Goal: Task Accomplishment & Management: Complete application form

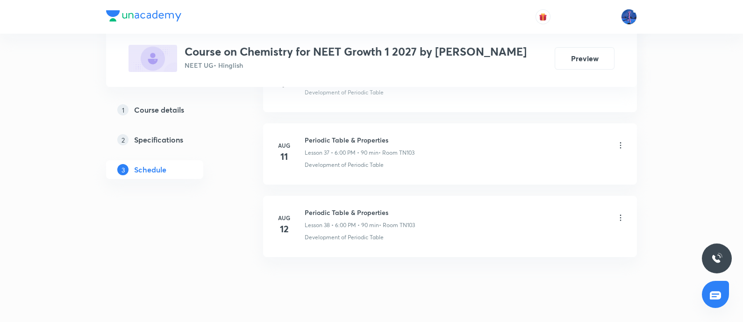
scroll to position [3262, 0]
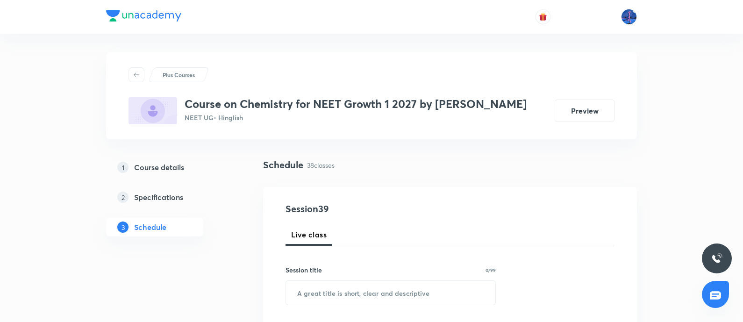
click at [153, 162] on h5 "Course details" at bounding box center [159, 167] width 50 height 11
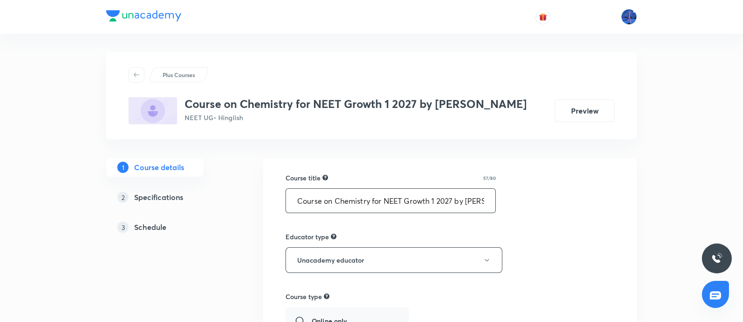
click at [331, 201] on input "Course on Chemistry for NEET Growth 1 2027 by [PERSON_NAME]" at bounding box center [390, 201] width 209 height 24
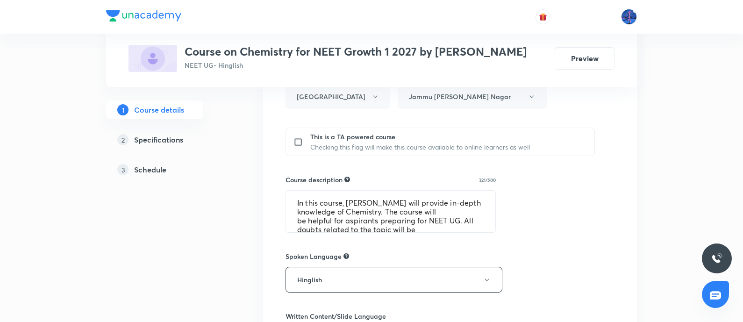
scroll to position [389, 0]
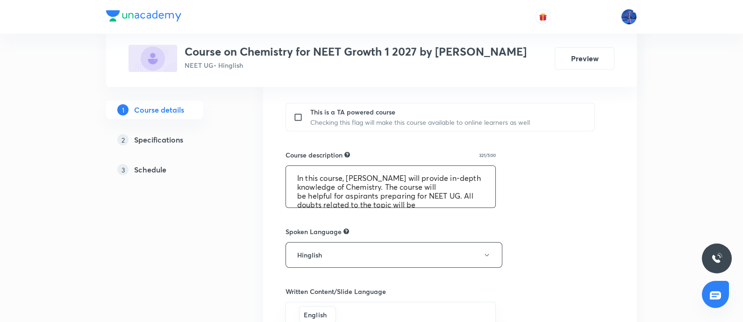
click at [378, 190] on textarea "In this course, Anand Ashok Dubey will provide in-depth knowledge of Chemistry.…" at bounding box center [390, 187] width 209 height 42
click at [156, 175] on link "3 Schedule" at bounding box center [169, 169] width 127 height 19
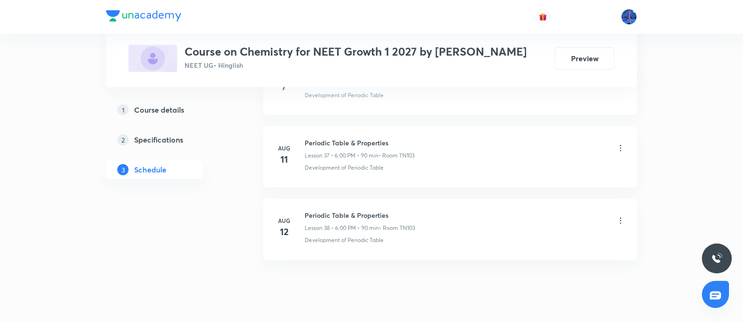
scroll to position [3262, 0]
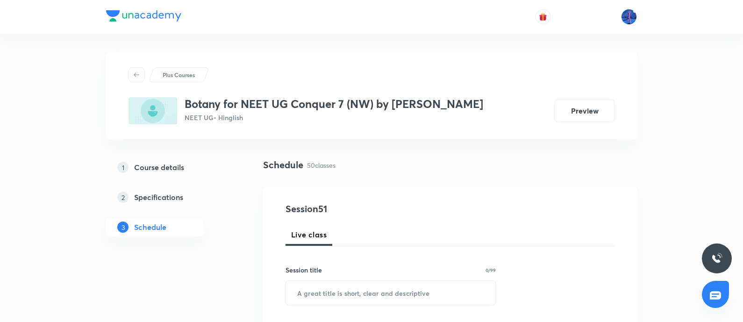
click at [143, 14] on img at bounding box center [143, 15] width 75 height 11
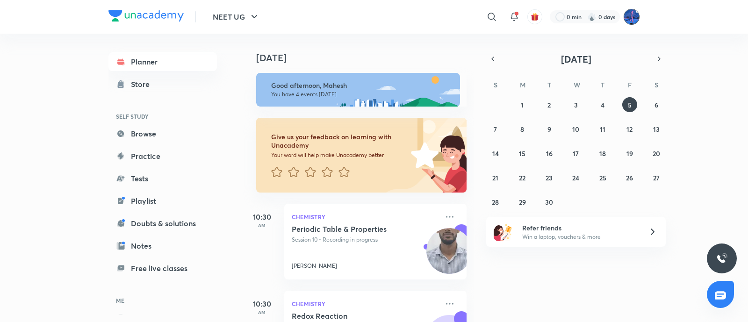
click at [633, 17] on img at bounding box center [632, 17] width 16 height 16
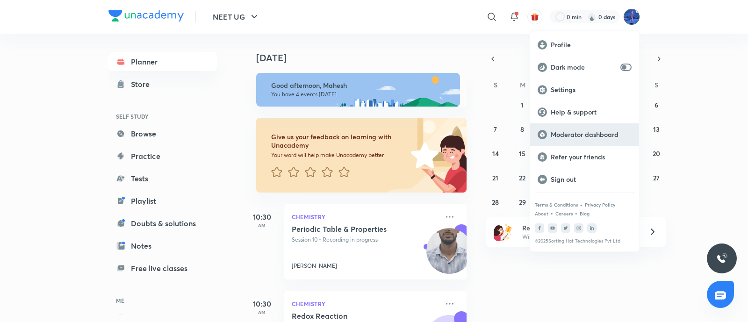
click at [571, 134] on p "Moderator dashboard" at bounding box center [591, 134] width 81 height 8
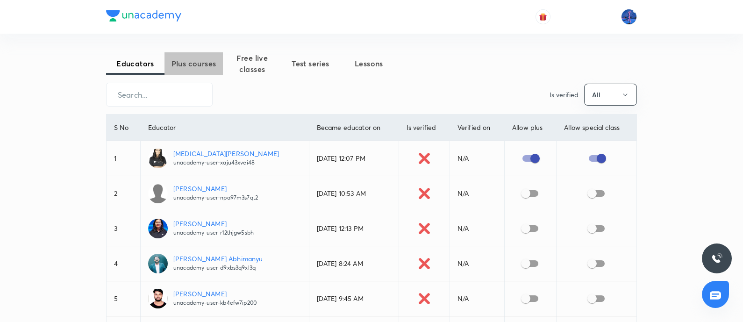
click at [185, 60] on span "Plus courses" at bounding box center [194, 63] width 58 height 11
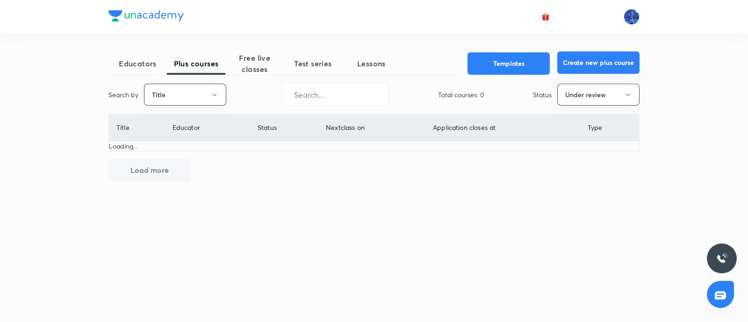
click at [606, 66] on button "Create new plus course" at bounding box center [598, 62] width 82 height 22
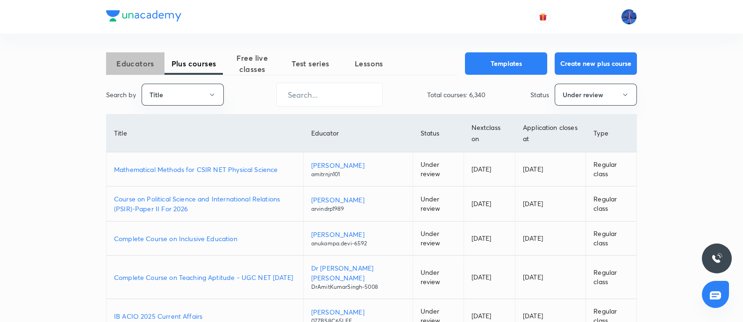
click at [139, 64] on span "Educators" at bounding box center [135, 63] width 58 height 11
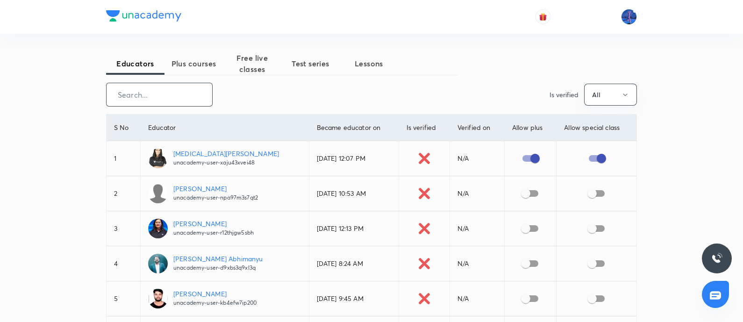
click at [179, 95] on input "text" at bounding box center [160, 95] width 106 height 24
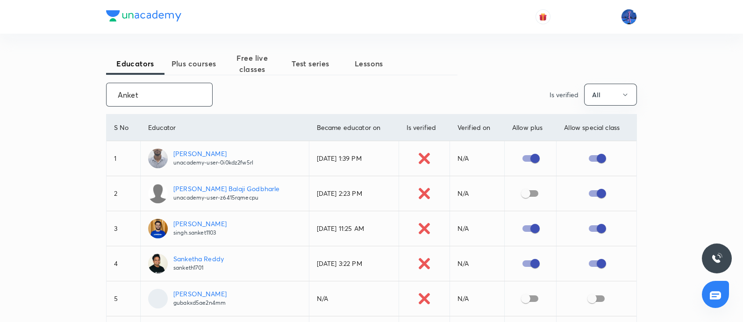
type input "Anket"
click at [197, 149] on p "Anket Surmal" at bounding box center [213, 154] width 80 height 10
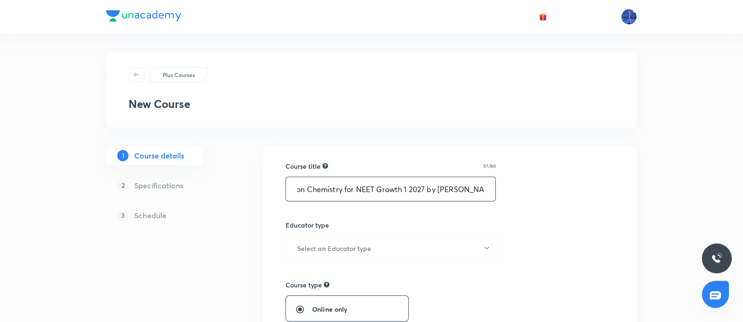
scroll to position [0, 29]
type input "Course on Chemistry for NEET Growth 1 2027 by [PERSON_NAME]"
click at [345, 253] on button "Select an Educator type" at bounding box center [394, 249] width 217 height 26
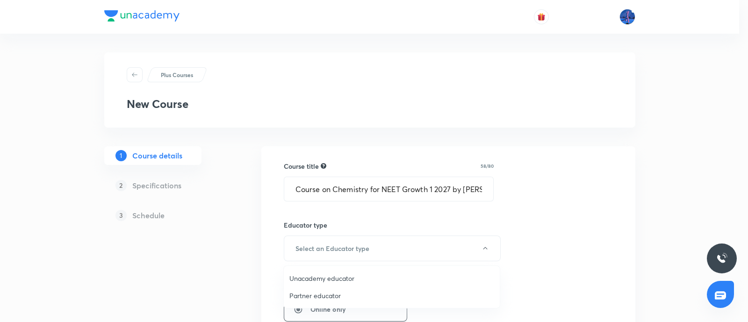
click at [329, 276] on span "Unacademy educator" at bounding box center [391, 278] width 205 height 10
radio input "false"
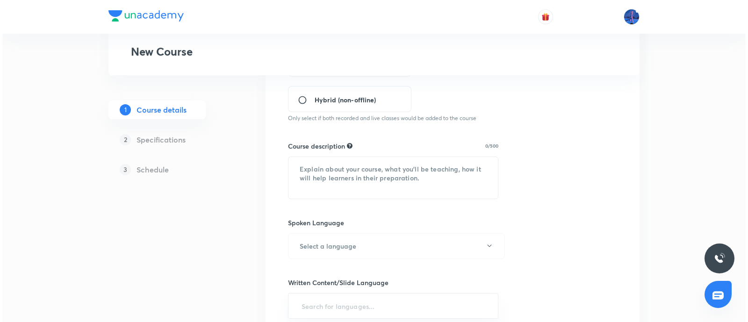
scroll to position [365, 0]
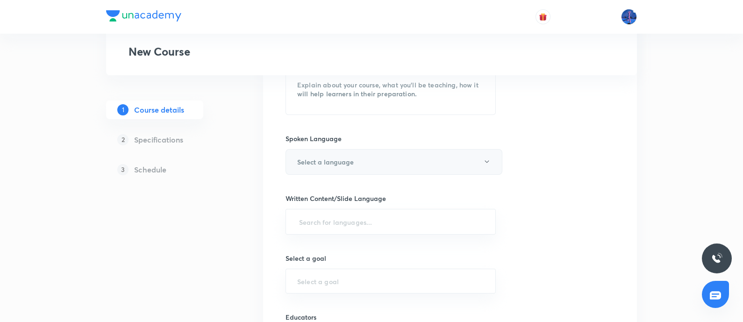
click at [485, 166] on button "Select a language" at bounding box center [394, 162] width 217 height 26
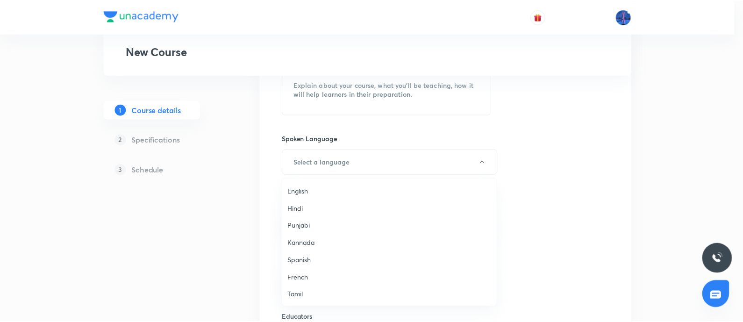
scroll to position [277, 0]
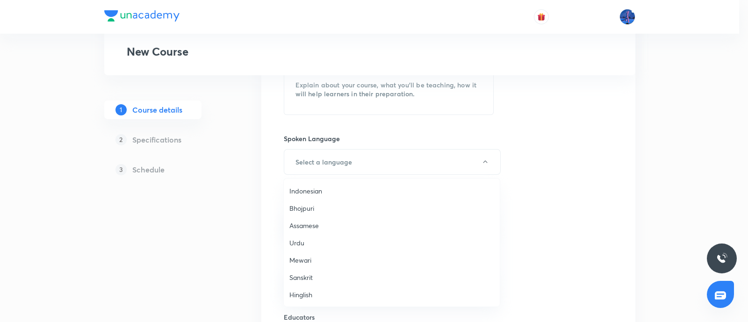
click at [308, 296] on span "Hinglish" at bounding box center [391, 295] width 205 height 10
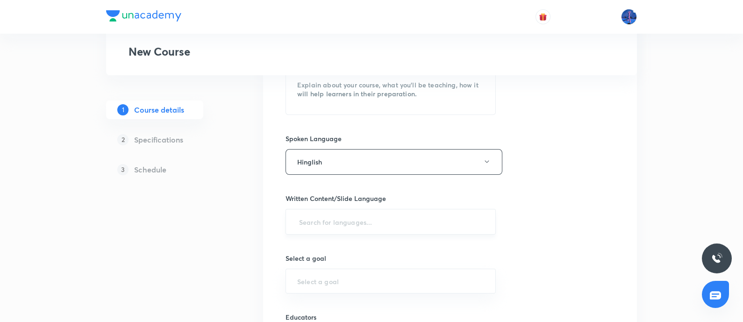
click at [381, 221] on input "text" at bounding box center [390, 221] width 187 height 17
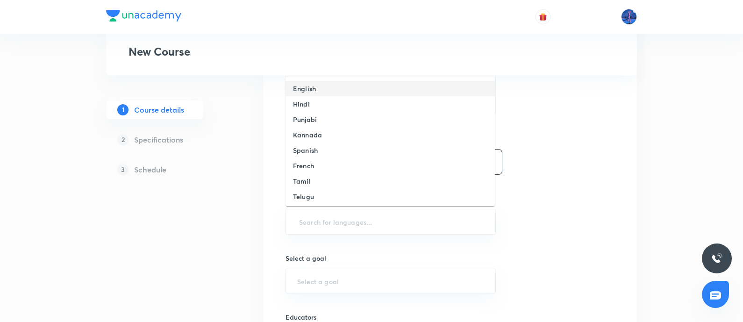
click at [330, 91] on li "English" at bounding box center [390, 88] width 209 height 15
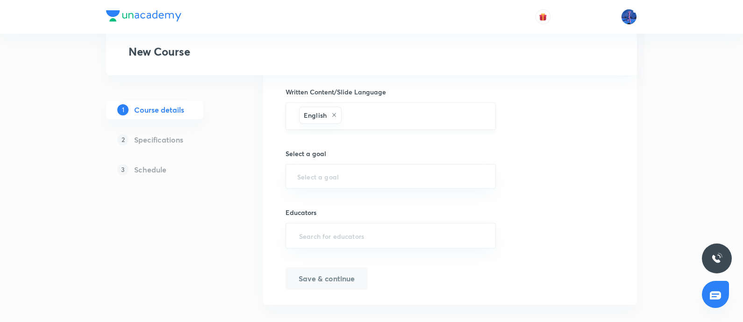
scroll to position [482, 0]
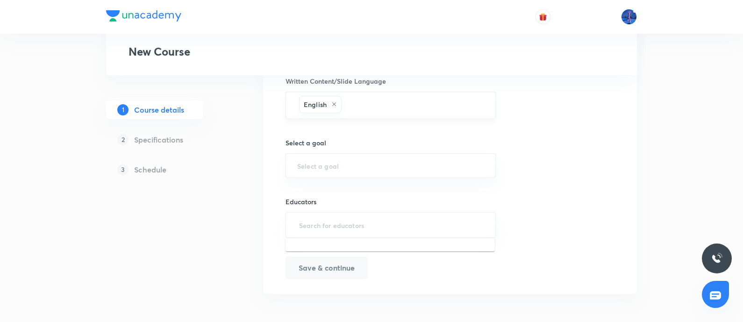
click at [402, 218] on input "text" at bounding box center [390, 224] width 187 height 17
click at [358, 169] on div "​" at bounding box center [391, 165] width 210 height 25
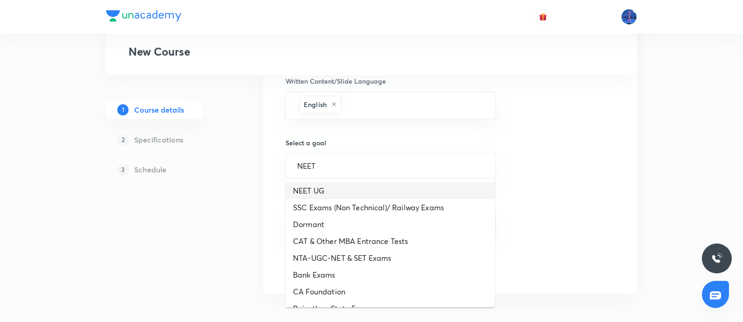
click at [328, 186] on li "NEET UG" at bounding box center [390, 190] width 209 height 17
type input "NEET UG"
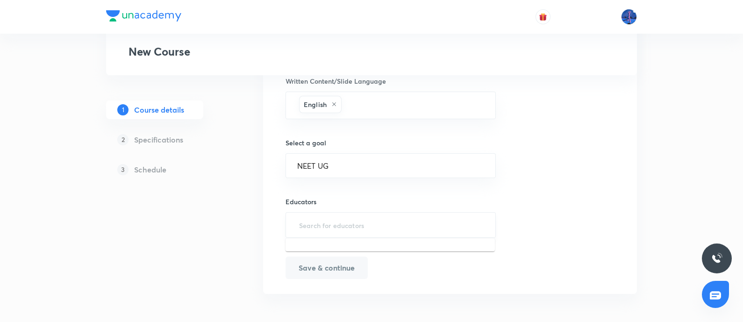
click at [349, 228] on input "text" at bounding box center [390, 224] width 187 height 17
paste input "0i0kdz2fw5rl"
type input "0i0kdz2fw5rl"
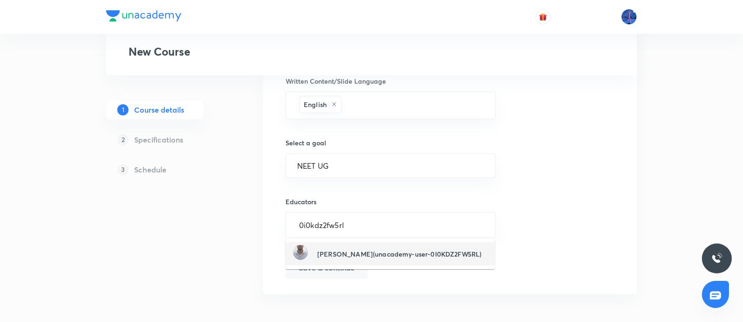
click at [346, 249] on h6 "Anket Surmal(unacademy-user-0I0KDZ2FW5RL)" at bounding box center [399, 254] width 164 height 10
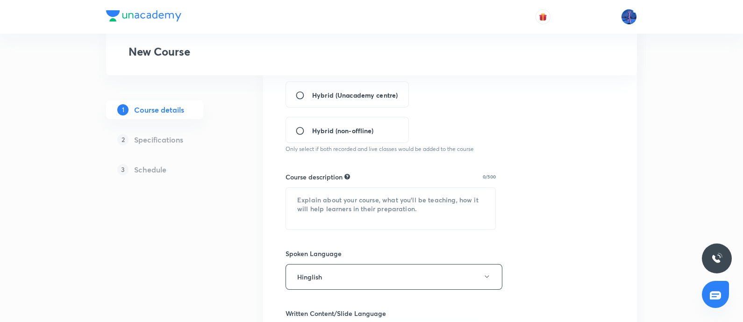
scroll to position [219, 0]
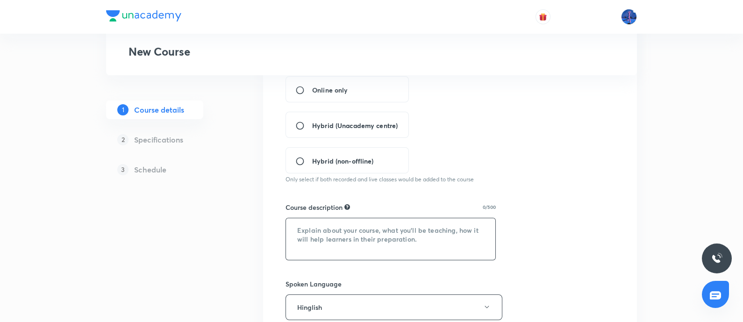
click at [312, 229] on textarea at bounding box center [390, 239] width 209 height 42
paste textarea "In this course, Anand Ashok Dubey will provide in-depth knowledge of Chemistry.…"
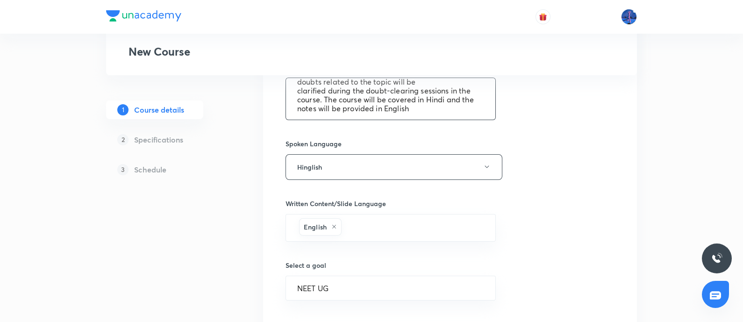
scroll to position [328, 0]
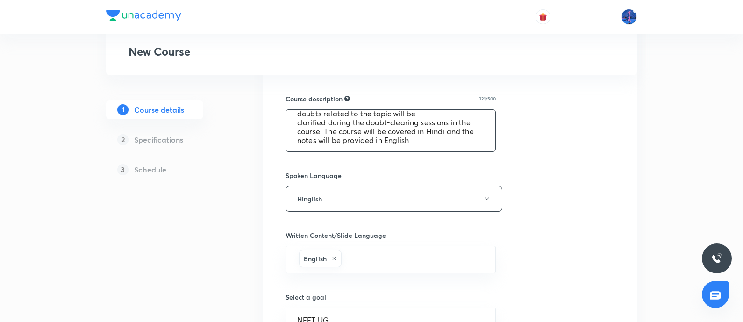
click at [356, 139] on textarea "In this course, Anand Ashok Dubey will provide in-depth knowledge of Chemistry.…" at bounding box center [390, 131] width 209 height 42
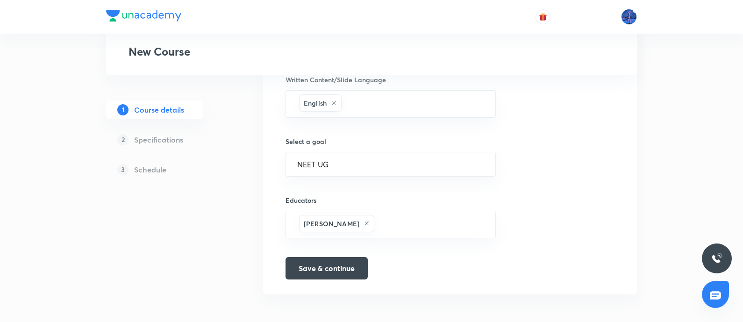
scroll to position [484, 0]
type textarea "In this course, Anket Surmal will provide in-depth knowledge of Chemistry. The …"
click at [323, 265] on button "Save & continue" at bounding box center [327, 267] width 82 height 22
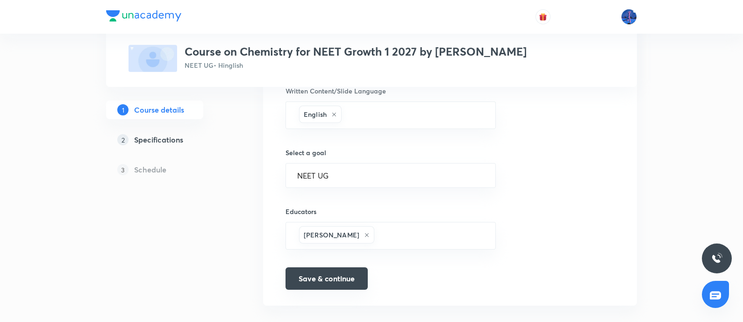
scroll to position [495, 0]
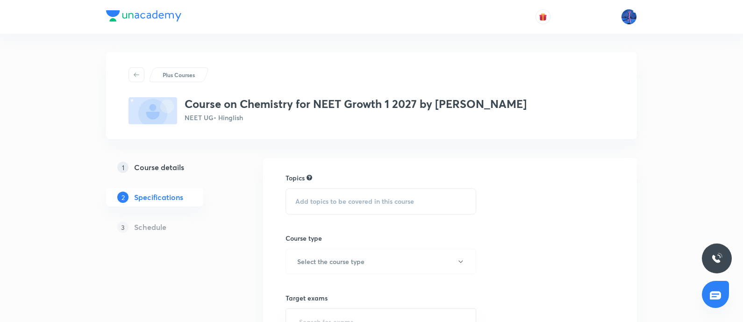
click at [338, 209] on div "Add topics to be covered in this course" at bounding box center [381, 201] width 191 height 26
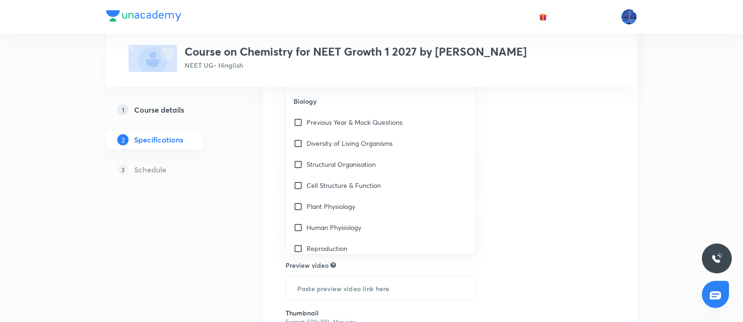
scroll to position [156, 0]
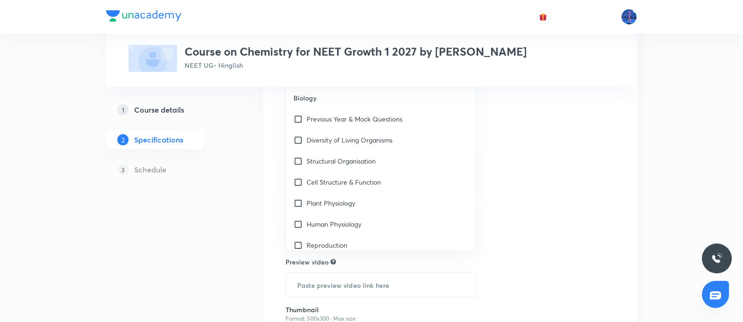
click at [432, 175] on div "Cell Structure & Function" at bounding box center [381, 182] width 190 height 21
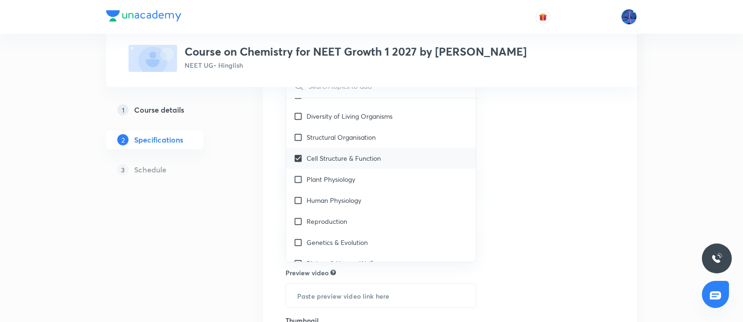
scroll to position [34, 0]
click at [355, 162] on p "Cell Structure & Function" at bounding box center [344, 159] width 74 height 10
checkbox input "false"
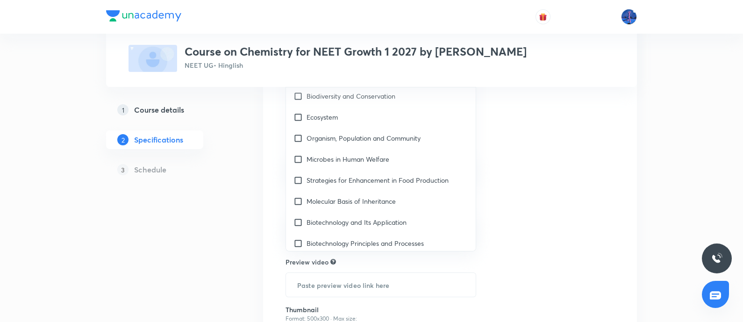
scroll to position [1295, 0]
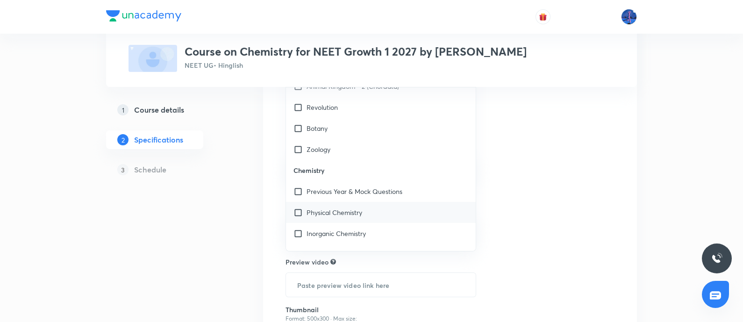
click at [330, 211] on p "Physical Chemistry" at bounding box center [335, 213] width 56 height 10
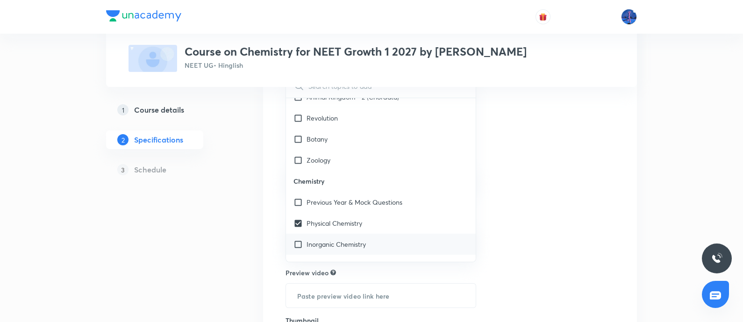
click at [309, 239] on p "Inorganic Chemistry" at bounding box center [336, 244] width 59 height 10
checkbox input "true"
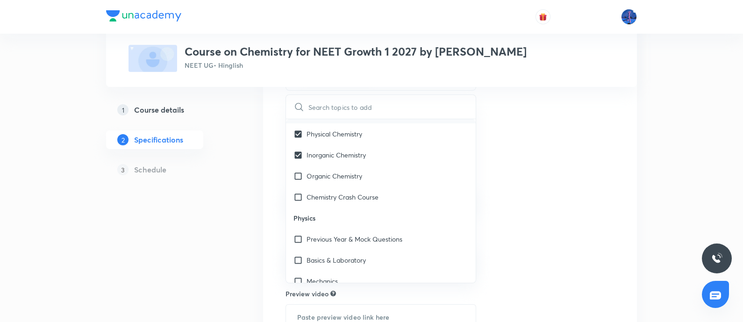
scroll to position [1421, 0]
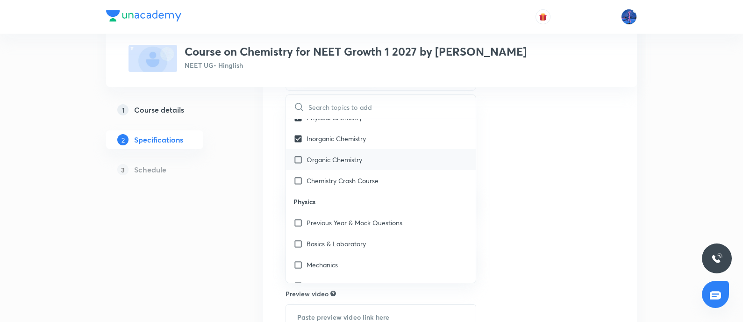
click at [327, 162] on p "Organic Chemistry" at bounding box center [335, 160] width 56 height 10
checkbox input "true"
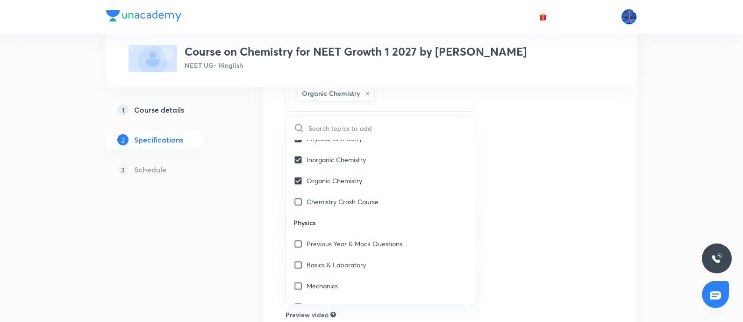
click at [579, 183] on div "Plus Courses Course on Chemistry for NEET Growth 1 2027 by Anket Surmal NEET UG…" at bounding box center [371, 164] width 743 height 640
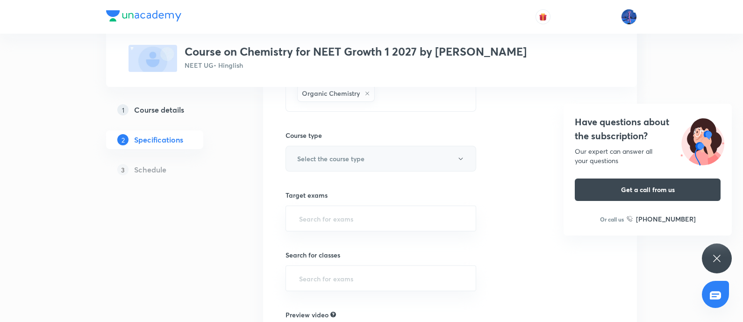
click at [403, 158] on button "Select the course type" at bounding box center [381, 159] width 191 height 26
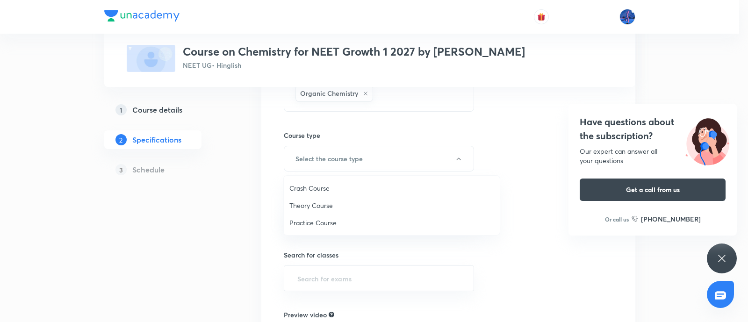
click at [312, 202] on span "Theory Course" at bounding box center [391, 206] width 205 height 10
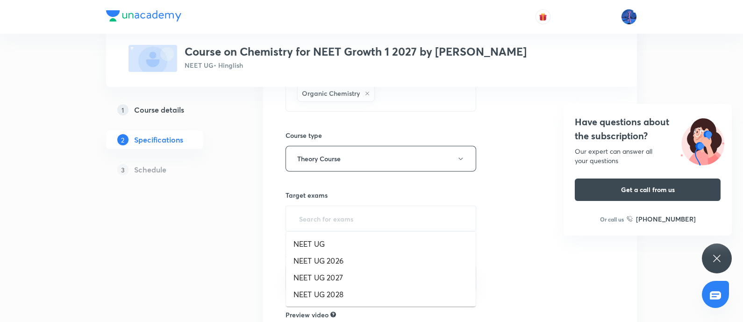
click at [362, 216] on input "text" at bounding box center [380, 218] width 167 height 17
click at [311, 242] on li "NEET UG" at bounding box center [381, 244] width 190 height 17
click at [335, 272] on input "text" at bounding box center [380, 280] width 167 height 17
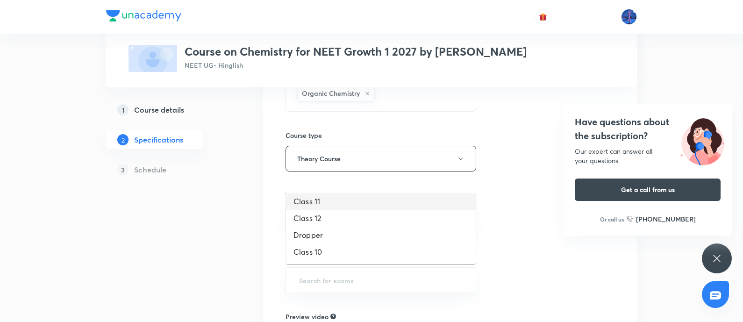
click at [299, 198] on li "Class 11" at bounding box center [381, 201] width 190 height 17
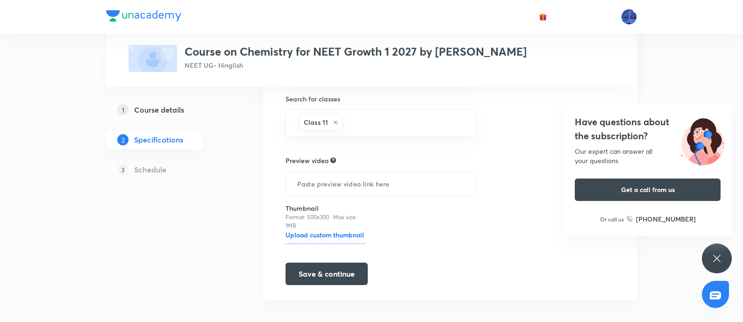
scroll to position [320, 0]
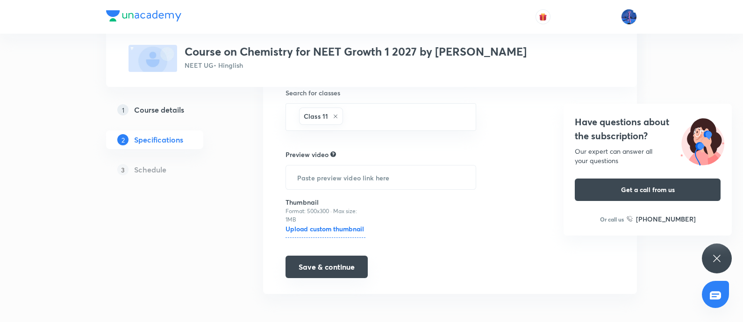
click at [319, 265] on button "Save & continue" at bounding box center [327, 267] width 82 height 22
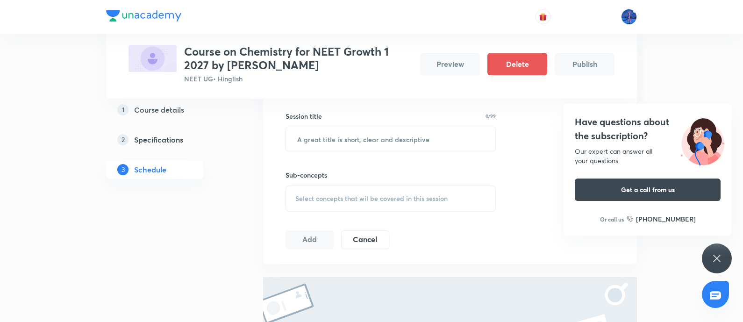
click at [372, 200] on span "Select concepts that wil be covered in this session" at bounding box center [371, 198] width 152 height 7
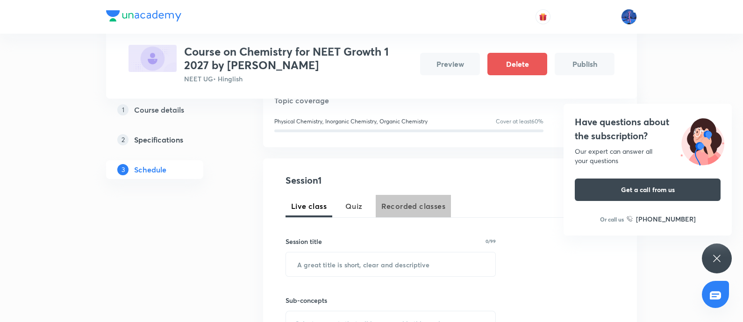
scroll to position [122, 0]
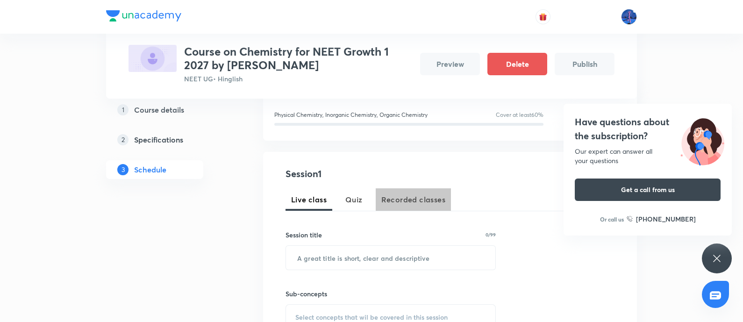
click at [442, 193] on button "Recorded classes" at bounding box center [413, 199] width 75 height 22
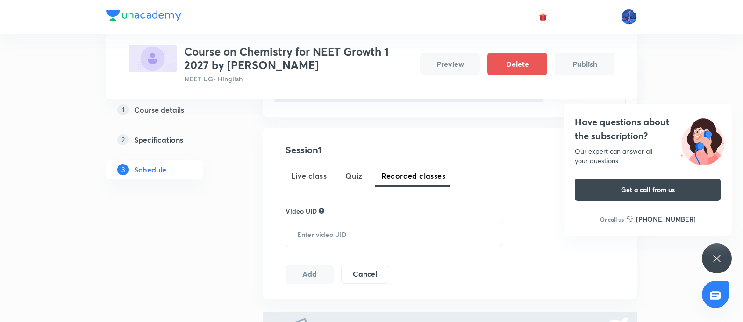
scroll to position [146, 0]
click at [352, 177] on span "Quiz" at bounding box center [353, 175] width 17 height 11
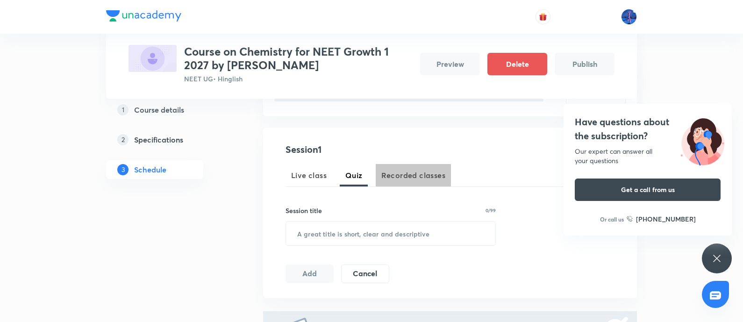
click at [401, 178] on span "Recorded classes" at bounding box center [413, 175] width 64 height 11
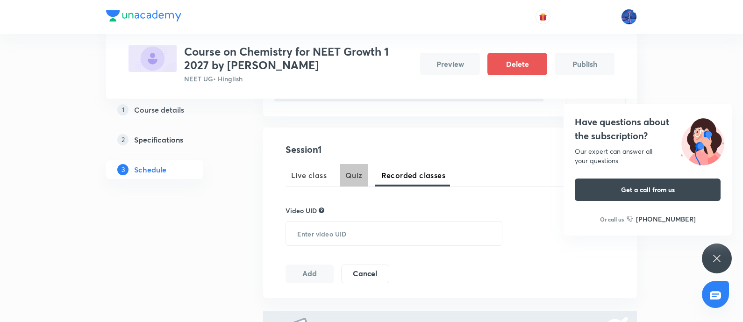
click at [352, 176] on span "Quiz" at bounding box center [353, 175] width 17 height 11
click at [307, 179] on span "Live class" at bounding box center [309, 175] width 36 height 11
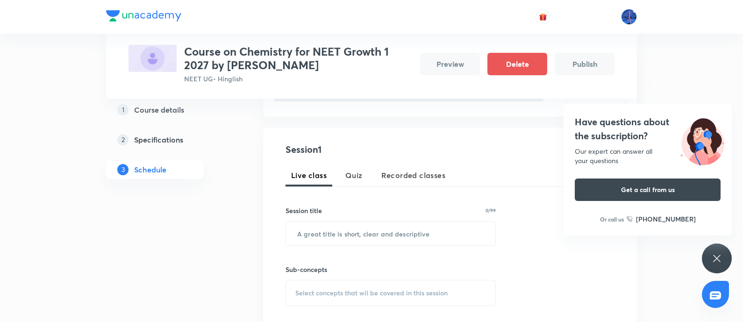
click at [354, 178] on span "Quiz" at bounding box center [353, 175] width 17 height 11
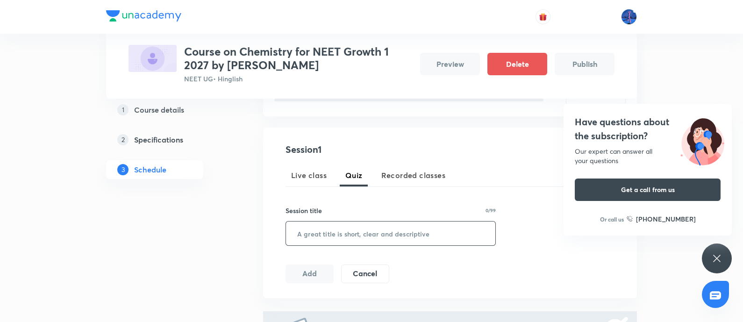
click at [383, 231] on input "text" at bounding box center [390, 234] width 209 height 24
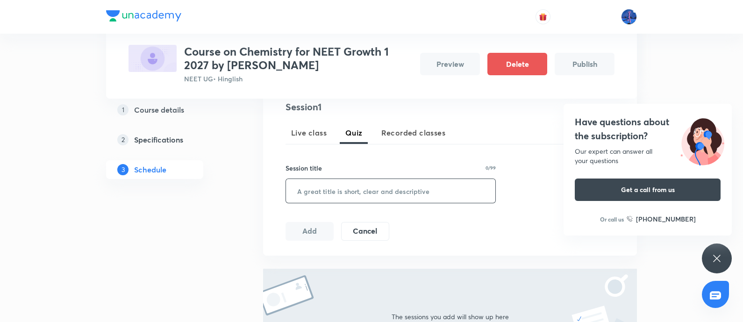
scroll to position [148, 0]
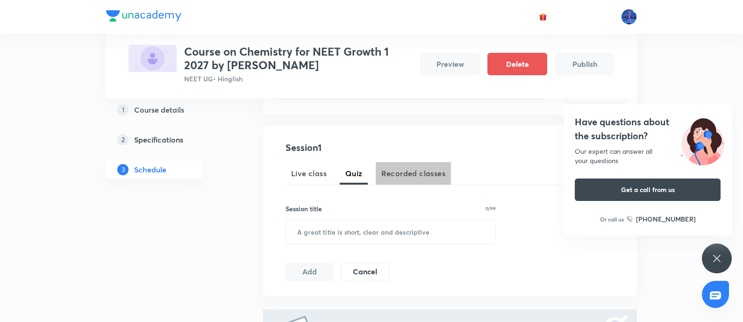
click at [400, 174] on span "Recorded classes" at bounding box center [413, 173] width 64 height 11
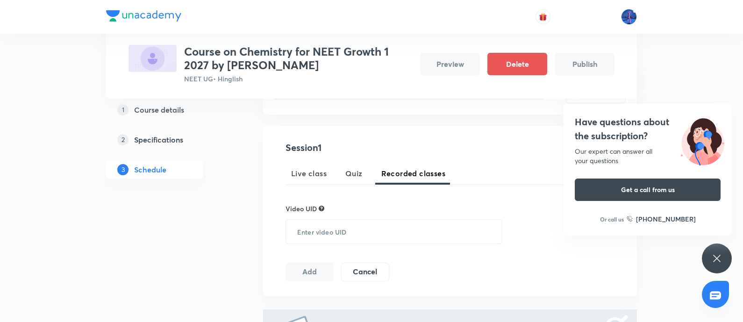
click at [311, 174] on span "Live class" at bounding box center [309, 173] width 36 height 11
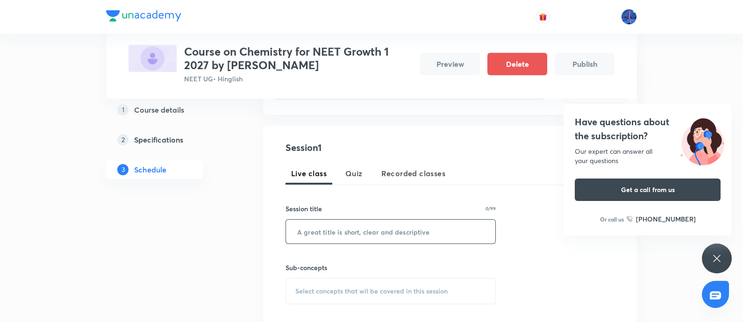
click at [323, 230] on input "text" at bounding box center [390, 232] width 209 height 24
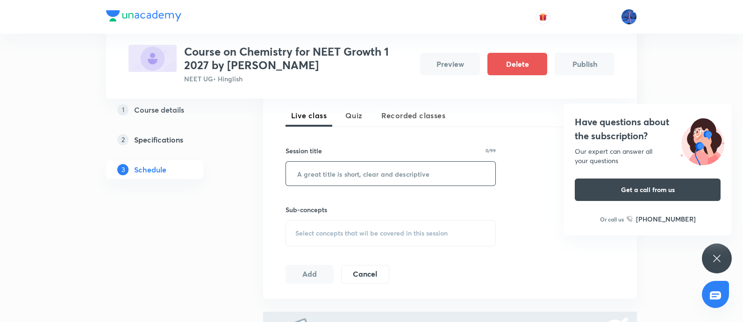
scroll to position [206, 0]
click at [327, 230] on span "Select concepts that wil be covered in this session" at bounding box center [371, 232] width 152 height 7
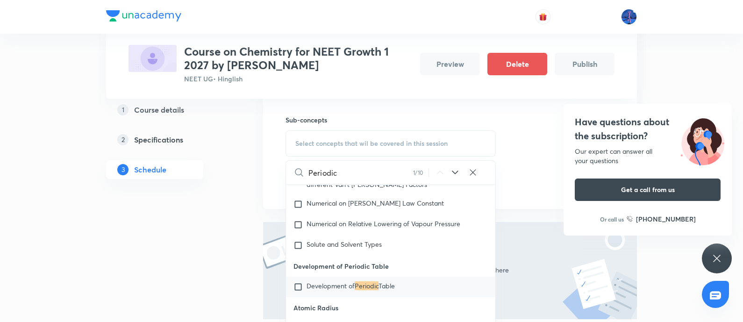
scroll to position [276, 0]
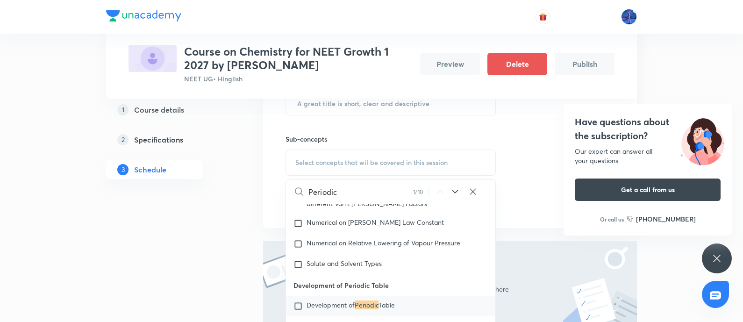
type input "Periodic"
click at [456, 188] on icon at bounding box center [455, 191] width 11 height 11
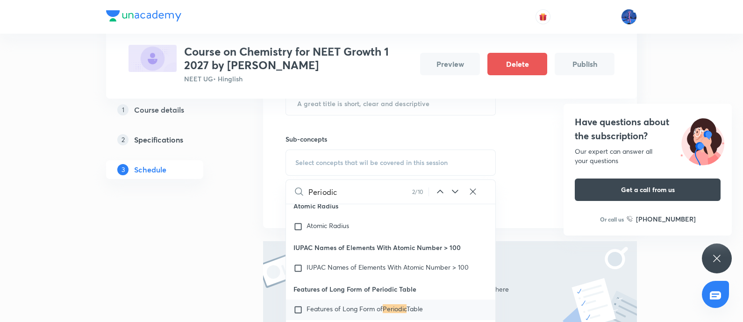
scroll to position [9905, 0]
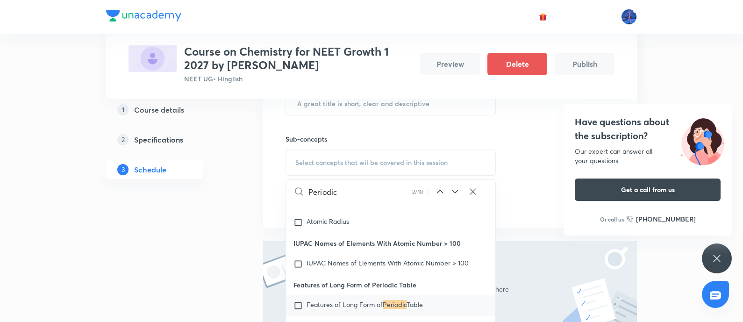
click at [456, 188] on icon at bounding box center [455, 191] width 11 height 11
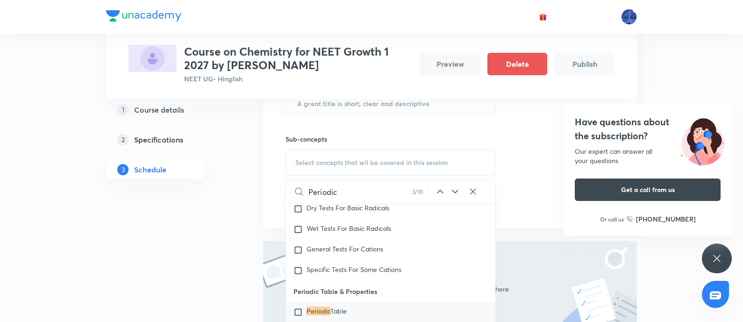
scroll to position [10749, 0]
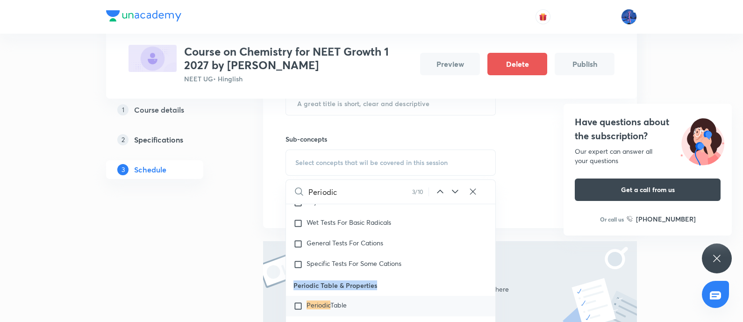
drag, startPoint x: 294, startPoint y: 304, endPoint x: 380, endPoint y: 299, distance: 86.6
click at [380, 296] on p "Periodic Table & Properties" at bounding box center [390, 285] width 209 height 21
copy p "Periodic Table & Properties"
click at [507, 234] on div "Schedule Topic coverage Physical Chemistry, Inorganic Chemistry, Organic Chemis…" at bounding box center [450, 145] width 374 height 505
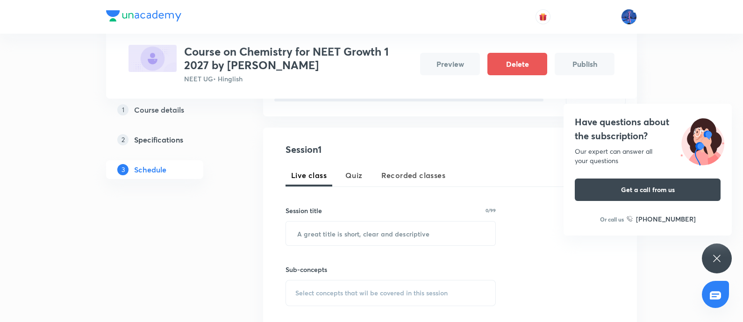
scroll to position [82, 0]
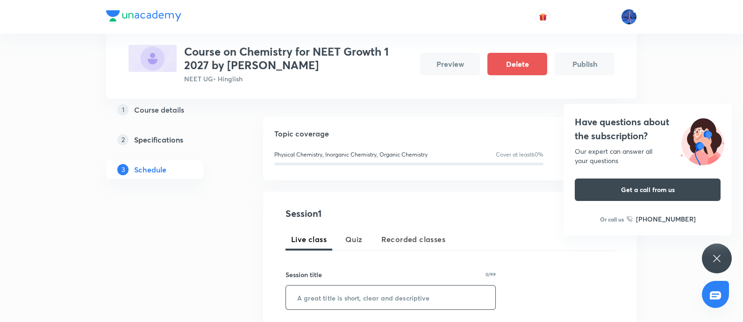
click at [358, 294] on input "text" at bounding box center [390, 298] width 209 height 24
paste input "Periodic Table & Properties"
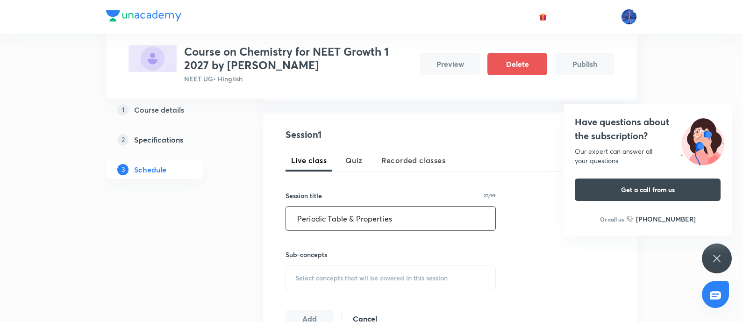
scroll to position [184, 0]
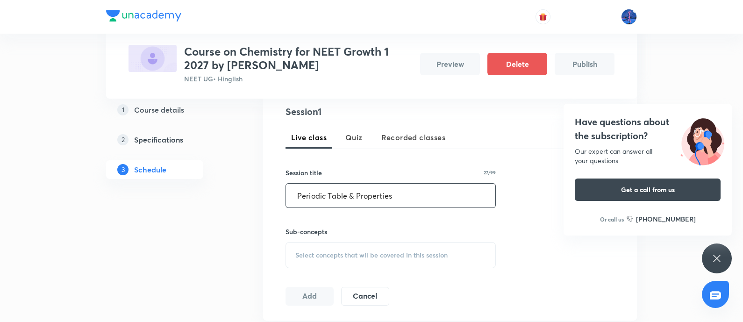
type input "Periodic Table & Properties"
click at [433, 258] on span "Select concepts that wil be covered in this session" at bounding box center [371, 254] width 152 height 7
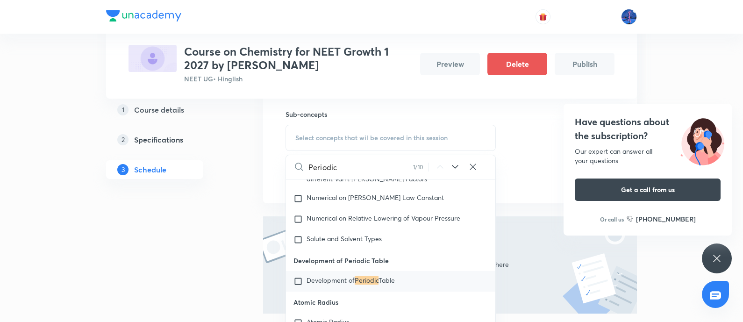
scroll to position [325, 0]
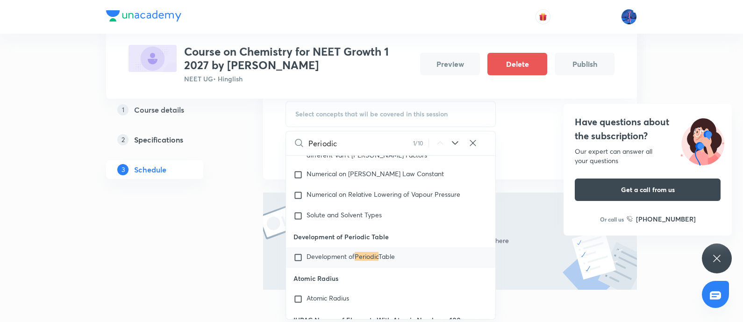
type input "Periodic"
click at [454, 146] on icon at bounding box center [455, 142] width 11 height 11
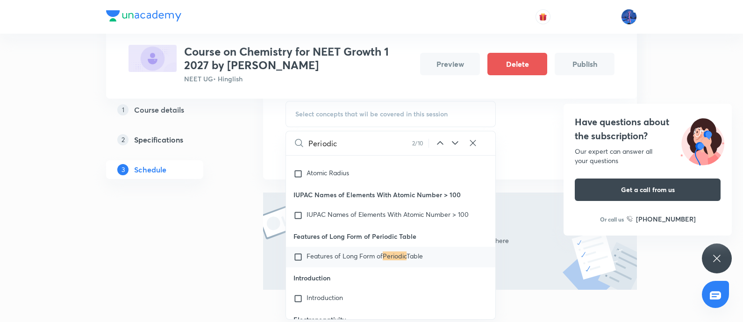
click at [454, 146] on icon at bounding box center [455, 142] width 11 height 11
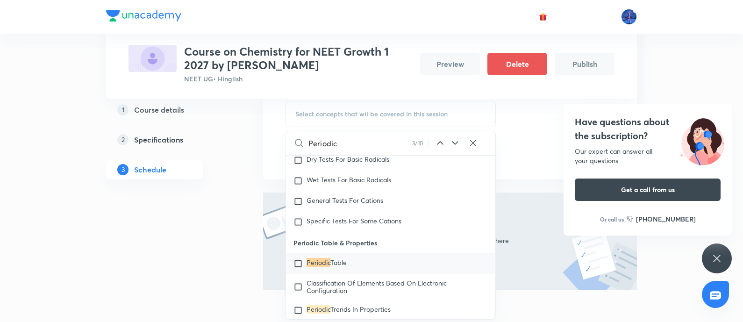
scroll to position [10749, 0]
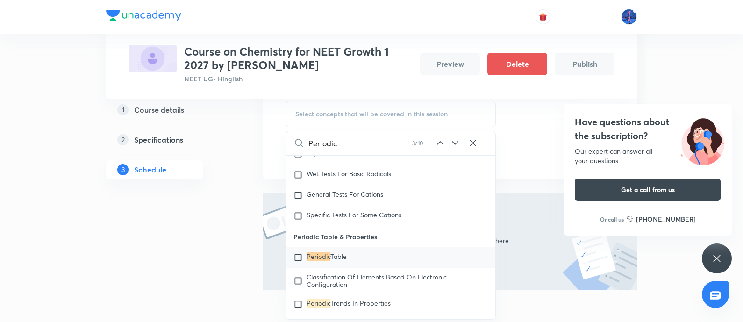
click at [325, 261] on mark "Periodic" at bounding box center [319, 256] width 24 height 9
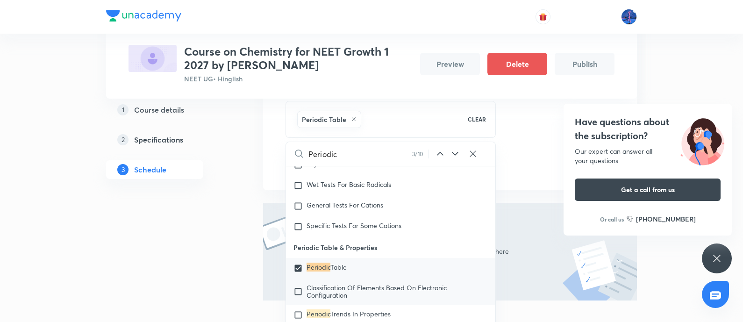
click at [341, 300] on span "Classification Of Elements Based On Electronic Configuration" at bounding box center [377, 291] width 140 height 16
checkbox input "true"
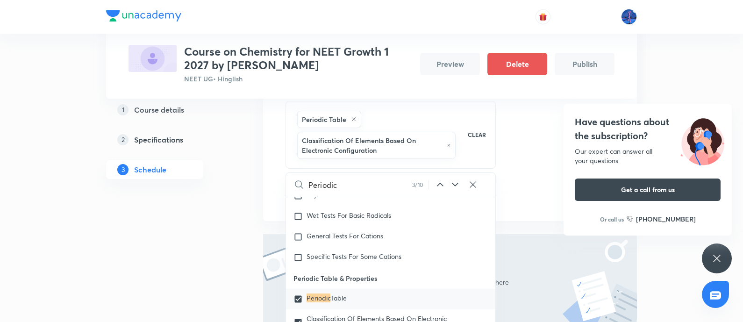
click at [525, 157] on div "Session 1 Live class Quiz Recorded classes Session title 27/99 Periodic Table &…" at bounding box center [450, 85] width 329 height 243
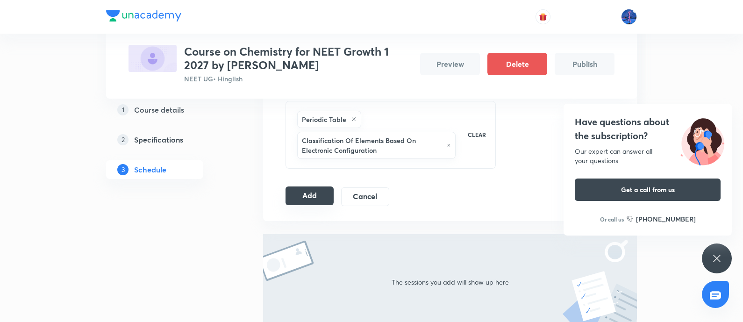
click at [320, 195] on button "Add" at bounding box center [310, 196] width 48 height 19
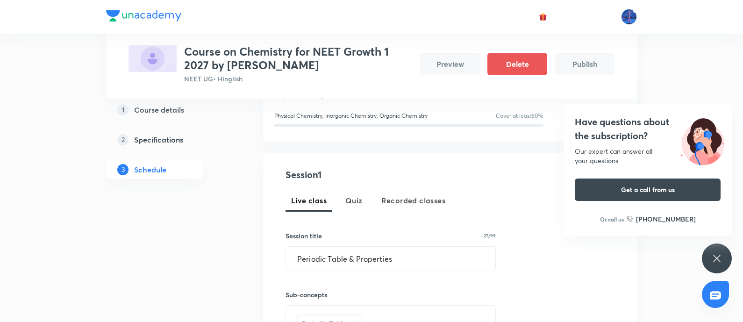
scroll to position [67, 0]
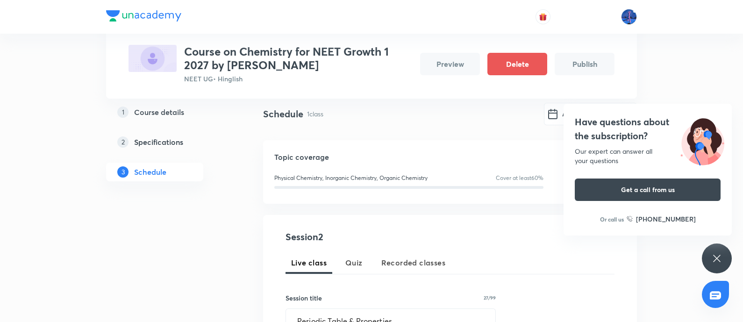
click at [711, 256] on div "Have questions about the subscription? Our expert can answer all your questions…" at bounding box center [717, 259] width 30 height 30
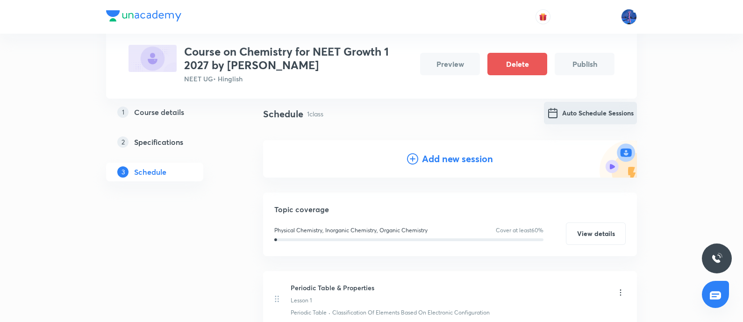
click at [596, 119] on button "Auto Schedule Sessions" at bounding box center [590, 113] width 93 height 22
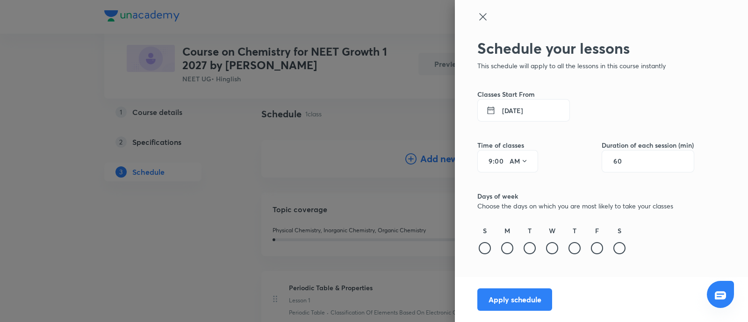
click at [523, 106] on button "5 Sep 2025" at bounding box center [523, 110] width 93 height 22
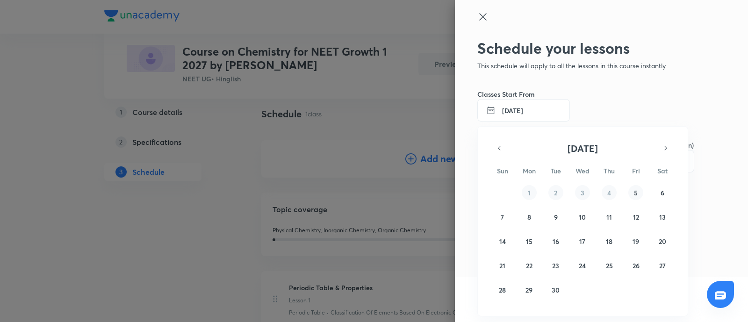
click at [634, 193] on abbr "5" at bounding box center [636, 192] width 4 height 9
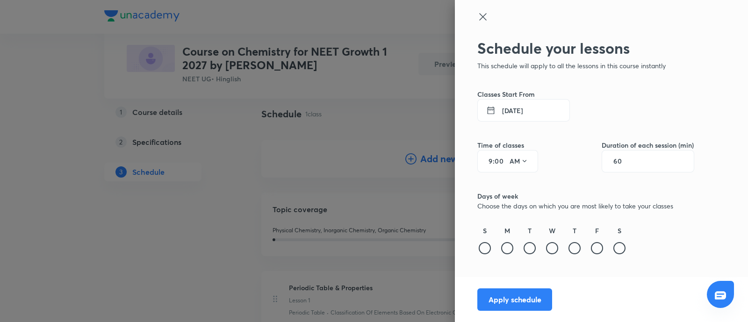
click at [493, 164] on div "9 : 00 AM" at bounding box center [507, 161] width 61 height 22
click at [491, 160] on input "9" at bounding box center [486, 161] width 11 height 7
type input "4"
type input "15"
click at [525, 161] on icon at bounding box center [525, 161] width 4 height 2
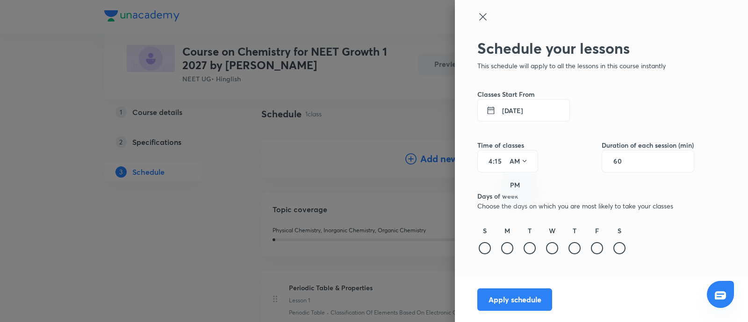
click at [516, 182] on div "PM" at bounding box center [519, 185] width 34 height 22
click at [614, 162] on input "60" at bounding box center [622, 161] width 18 height 7
type input "90"
click at [598, 245] on div at bounding box center [597, 248] width 12 height 12
click at [503, 301] on button "Apply schedule" at bounding box center [514, 298] width 75 height 22
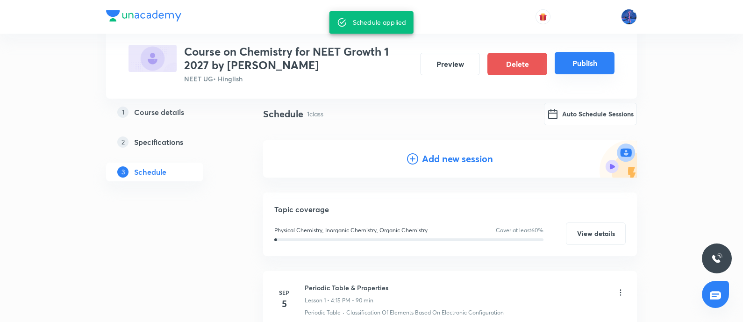
click at [587, 57] on button "Publish" at bounding box center [585, 63] width 60 height 22
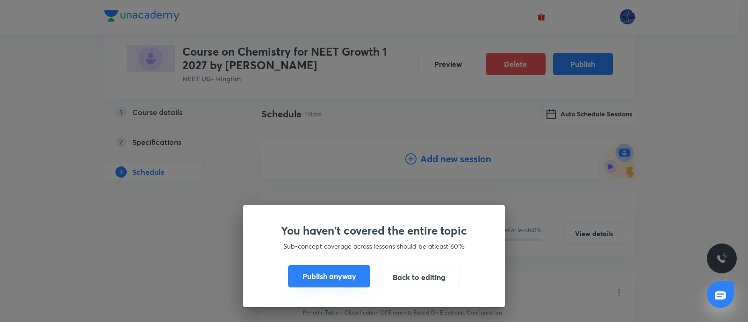
click at [330, 276] on button "Publish anyway" at bounding box center [329, 276] width 82 height 22
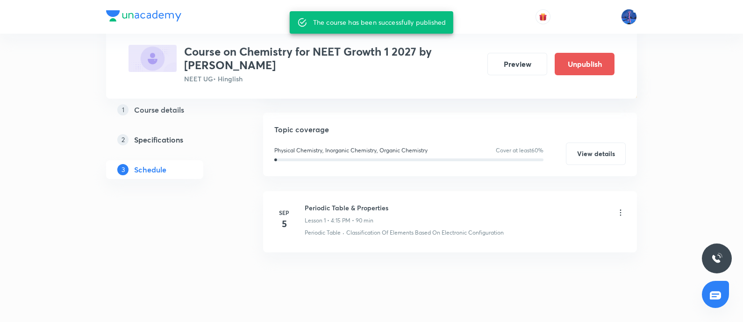
scroll to position [156, 0]
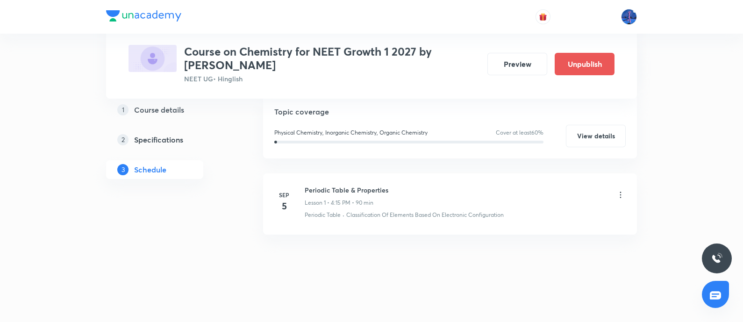
click at [615, 194] on div "Periodic Table & Properties Lesson 1 • 4:15 PM • 90 min" at bounding box center [465, 196] width 321 height 22
click at [625, 194] on icon at bounding box center [620, 194] width 9 height 9
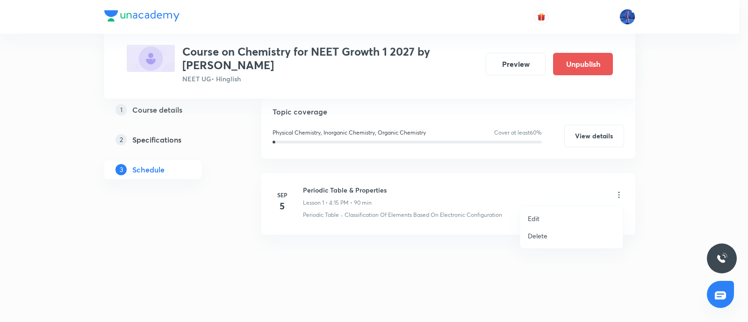
click at [556, 213] on li "Edit" at bounding box center [571, 218] width 102 height 17
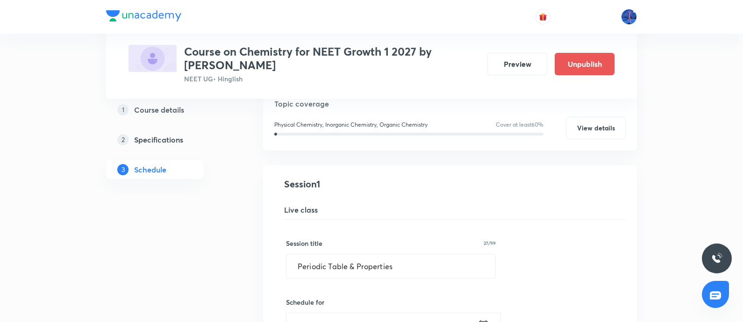
scroll to position [423, 0]
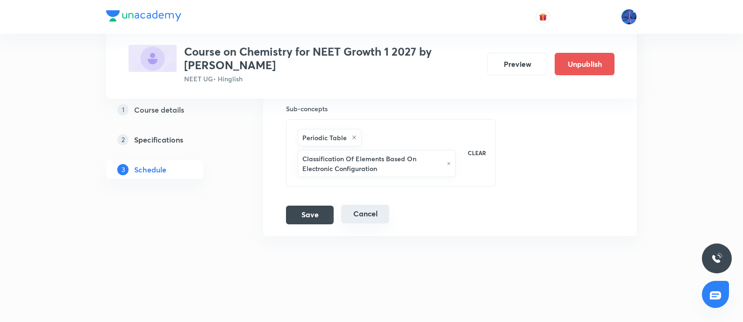
click at [355, 215] on button "Cancel" at bounding box center [365, 214] width 48 height 19
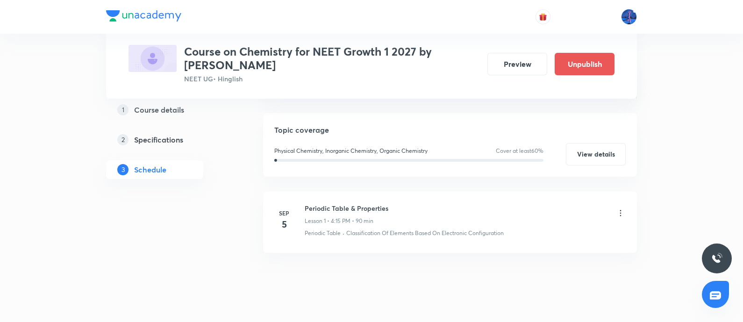
scroll to position [156, 0]
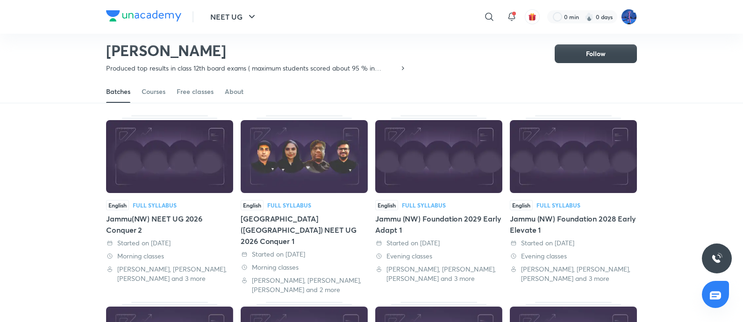
scroll to position [41, 0]
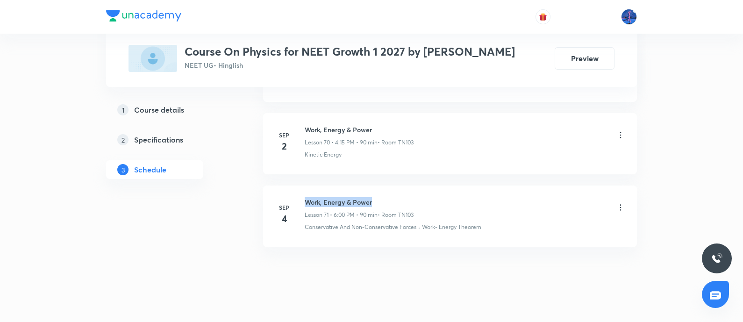
drag, startPoint x: 306, startPoint y: 186, endPoint x: 408, endPoint y: 186, distance: 101.9
click at [408, 197] on h6 "Work, Energy & Power" at bounding box center [359, 202] width 109 height 10
copy h6 "Work, Energy & Power"
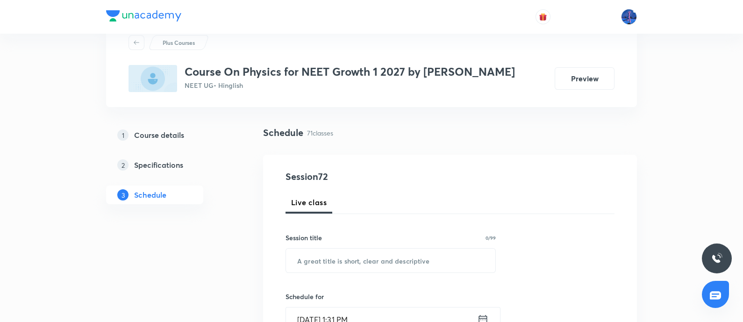
scroll to position [68, 0]
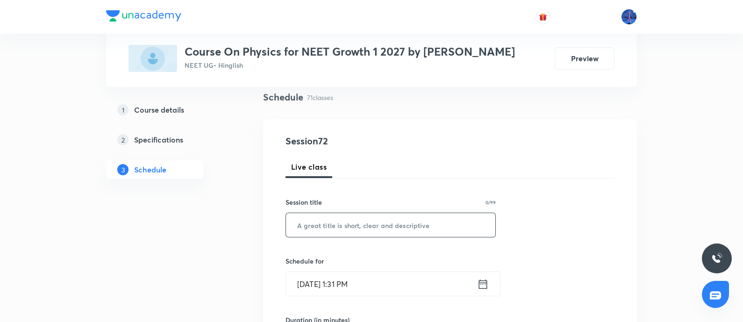
click at [397, 220] on input "text" at bounding box center [390, 225] width 209 height 24
paste input "Work, Energy & Power"
type input "Work, Energy & Power"
click at [397, 275] on input "Sep 5, 2025, 1:31 PM" at bounding box center [381, 284] width 191 height 24
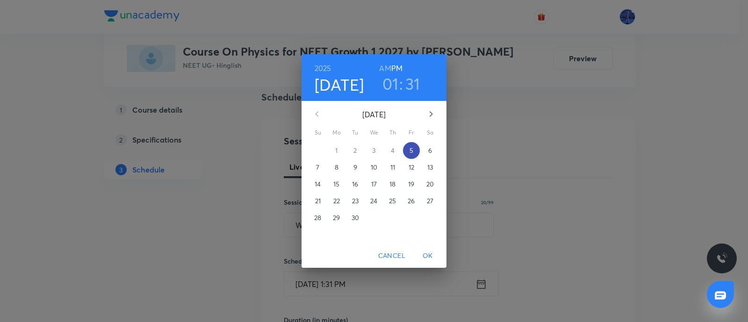
click at [413, 153] on p "5" at bounding box center [411, 150] width 4 height 9
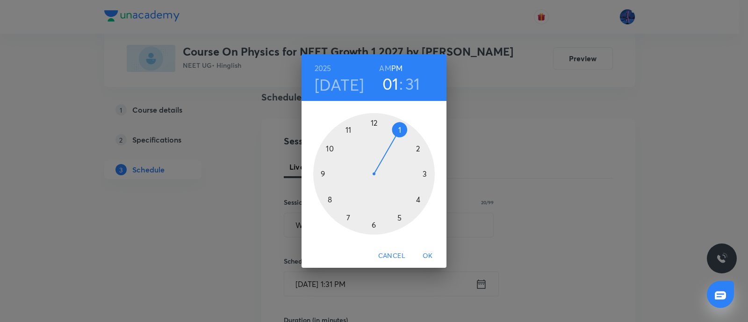
click at [375, 223] on div at bounding box center [374, 174] width 122 height 122
click at [374, 126] on div at bounding box center [374, 174] width 122 height 122
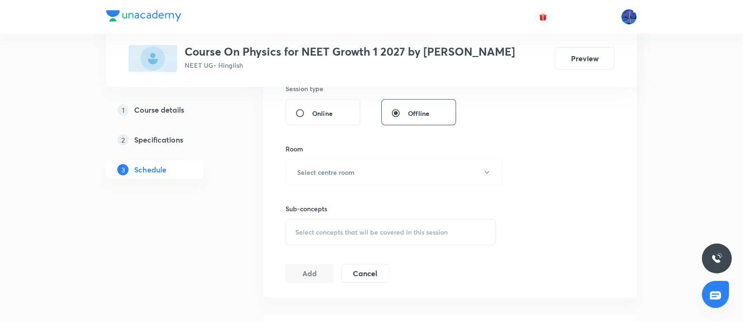
scroll to position [360, 0]
click at [371, 169] on button "Select centre room" at bounding box center [394, 171] width 217 height 26
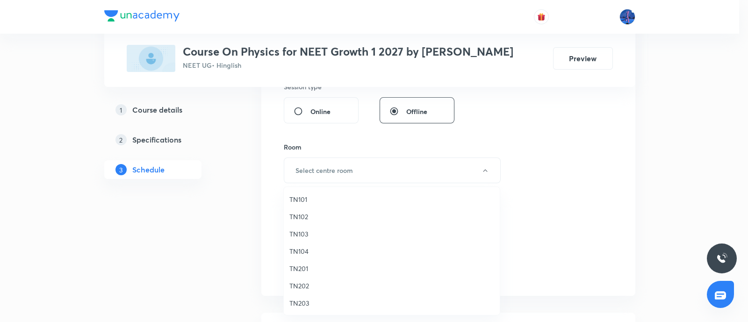
click at [299, 200] on span "TN101" at bounding box center [391, 199] width 205 height 10
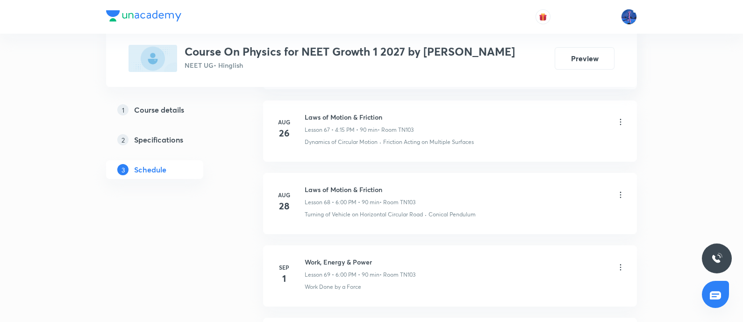
scroll to position [5575, 0]
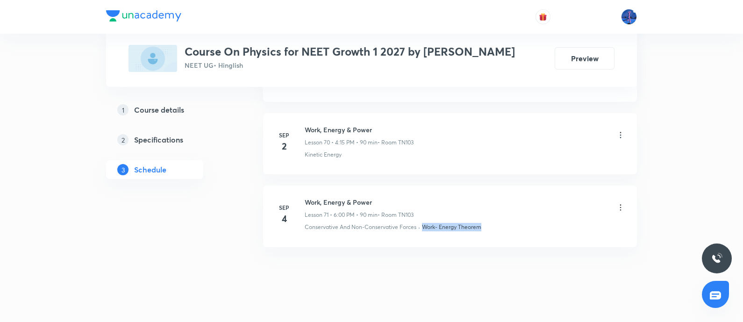
drag, startPoint x: 502, startPoint y: 225, endPoint x: 423, endPoint y: 228, distance: 78.6
click at [423, 228] on li "Sep 4 Work, Energy & Power Lesson 71 • 6:00 PM • 90 min • Room TN103 Conservati…" at bounding box center [450, 216] width 374 height 61
copy p "Work- Energy Theorem"
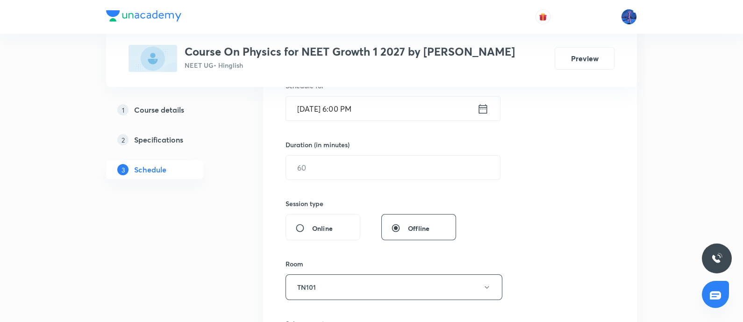
scroll to position [268, 0]
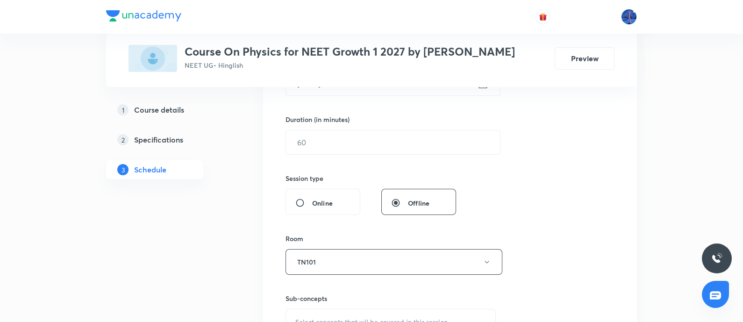
click at [445, 209] on div "Offline" at bounding box center [418, 202] width 75 height 26
click at [394, 146] on input "text" at bounding box center [393, 142] width 214 height 24
type input "90"
click at [352, 258] on button "TN101" at bounding box center [394, 262] width 217 height 26
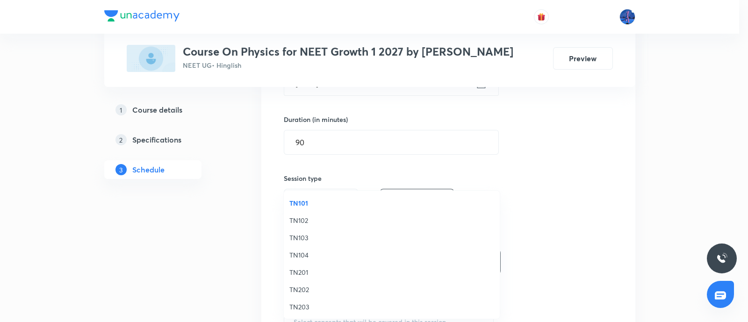
click at [302, 237] on span "TN103" at bounding box center [391, 238] width 205 height 10
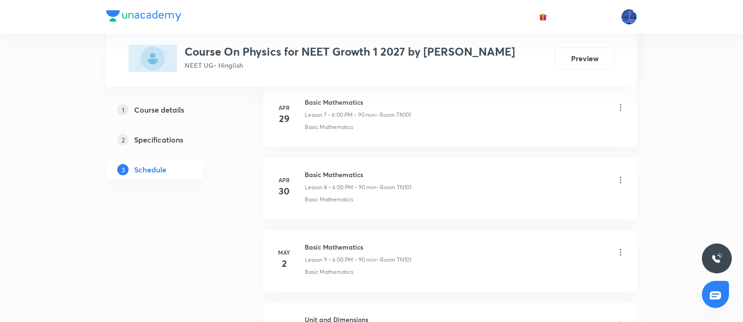
scroll to position [1004, 0]
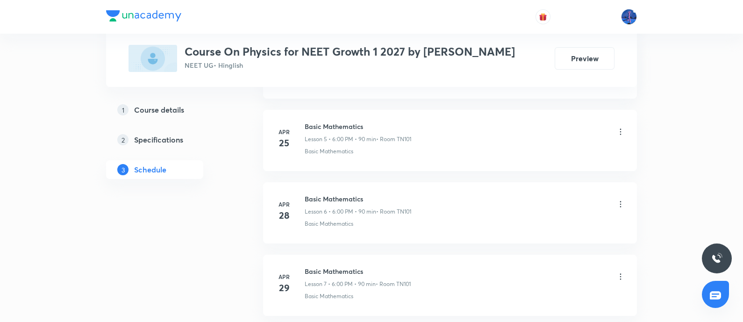
scroll to position [361, 0]
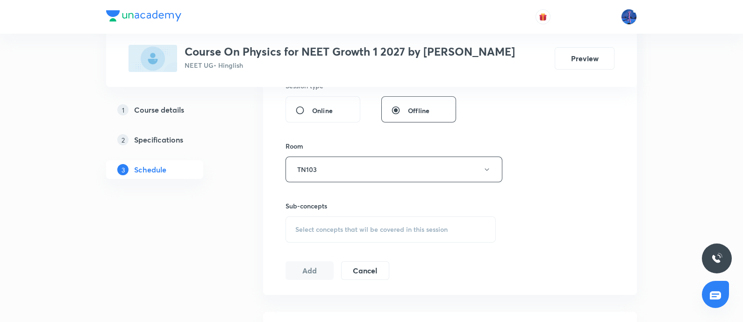
drag, startPoint x: 403, startPoint y: 183, endPoint x: 386, endPoint y: 192, distance: 19.2
click at [400, 184] on div "Sub-concepts Select concepts that wil be covered in this session" at bounding box center [391, 212] width 210 height 60
click at [342, 226] on span "Select concepts that wil be covered in this session" at bounding box center [371, 229] width 152 height 7
type input "https://meet.google.com/jww-qycs-zjo"
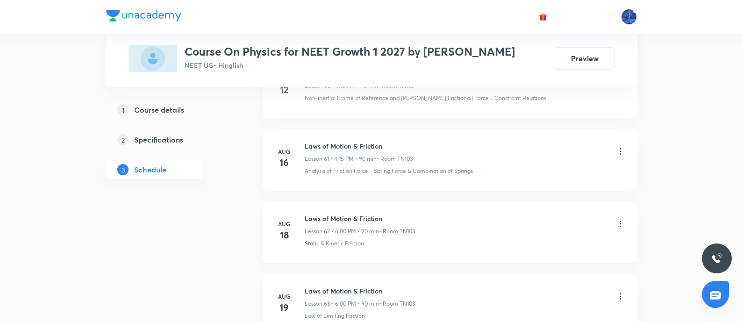
scroll to position [5575, 0]
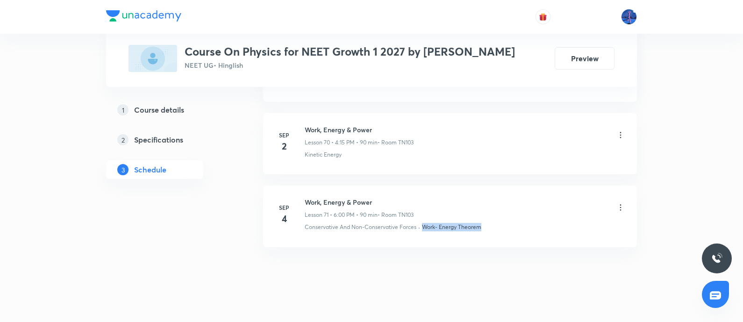
drag, startPoint x: 484, startPoint y: 217, endPoint x: 423, endPoint y: 223, distance: 61.0
click at [423, 223] on li "Sep 4 Work, Energy & Power Lesson 71 • 6:00 PM • 90 min • Room TN103 Conservati…" at bounding box center [450, 216] width 374 height 61
copy p "Work- Energy Theorem"
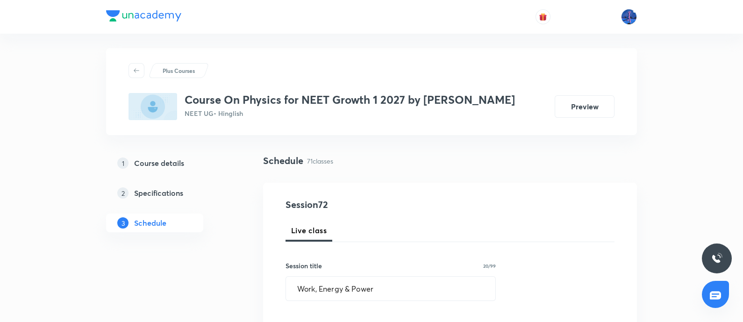
scroll to position [0, 0]
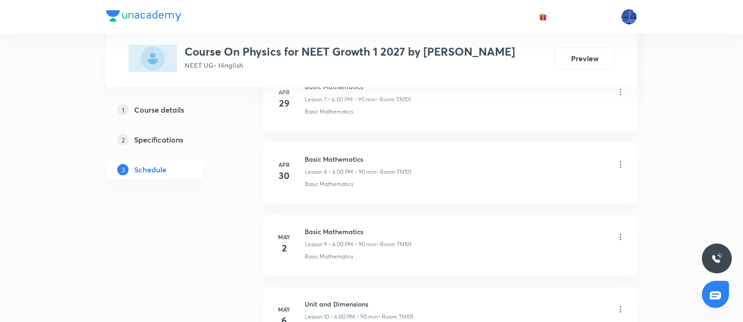
click at [423, 223] on li "May 2 Basic Mathematics Lesson 9 • 6:00 PM • 90 min • Room TN101 Basic Mathemat…" at bounding box center [450, 245] width 374 height 61
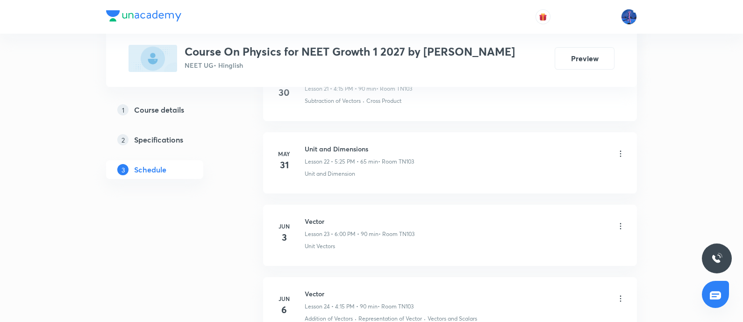
click at [423, 223] on div "Vector Lesson 23 • 6:00 PM • 90 min • Room TN103" at bounding box center [465, 227] width 321 height 22
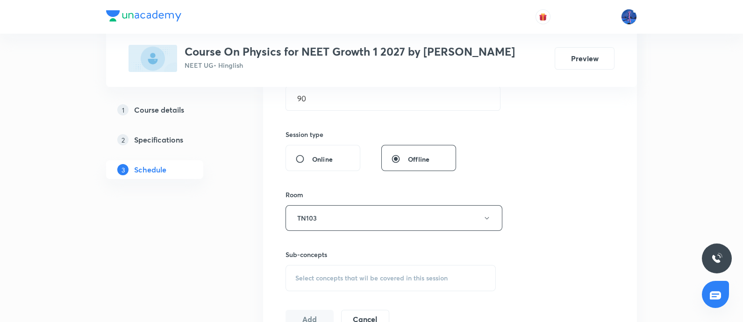
scroll to position [326, 0]
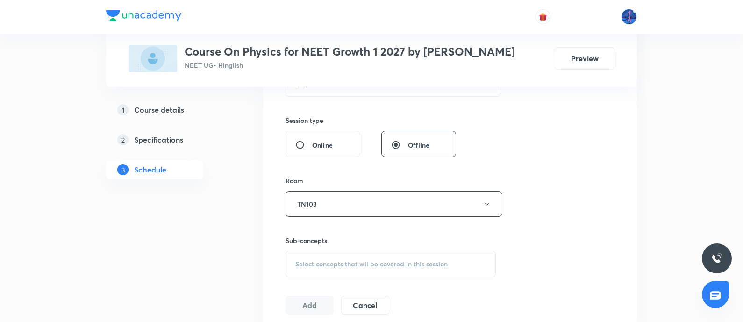
click at [353, 261] on span "Select concepts that wil be covered in this session" at bounding box center [371, 263] width 152 height 7
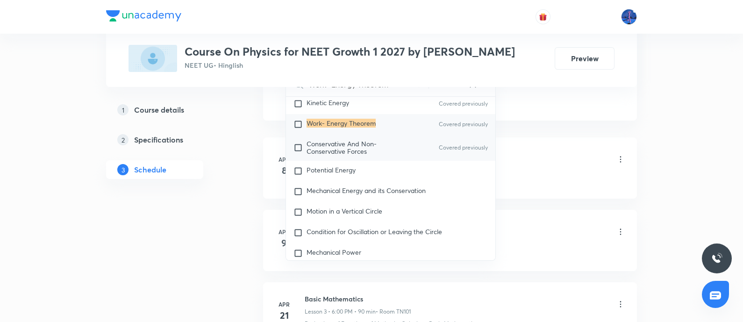
scroll to position [2441, 0]
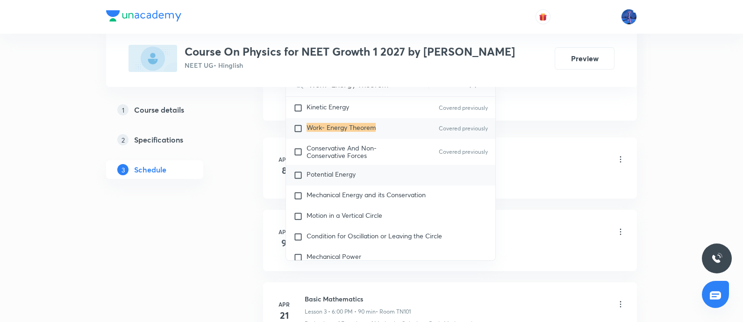
type input "Work- Energy Theorem"
click at [337, 170] on span "Potential Energy" at bounding box center [331, 174] width 49 height 9
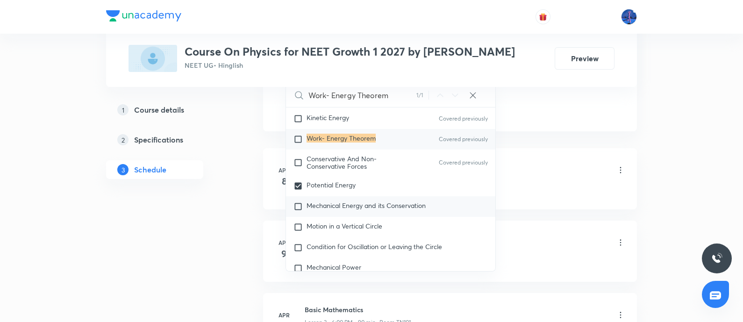
click at [345, 201] on span "Mechanical Energy and its Conservation" at bounding box center [366, 205] width 119 height 9
checkbox input "true"
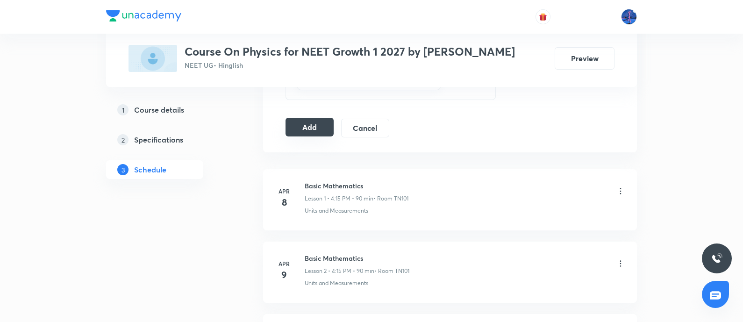
click at [293, 123] on button "Add" at bounding box center [310, 127] width 48 height 19
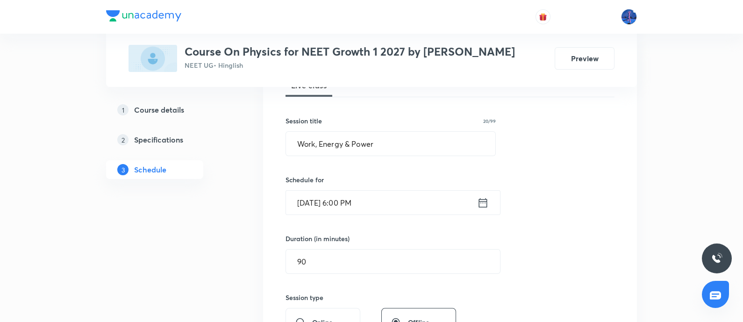
scroll to position [131, 0]
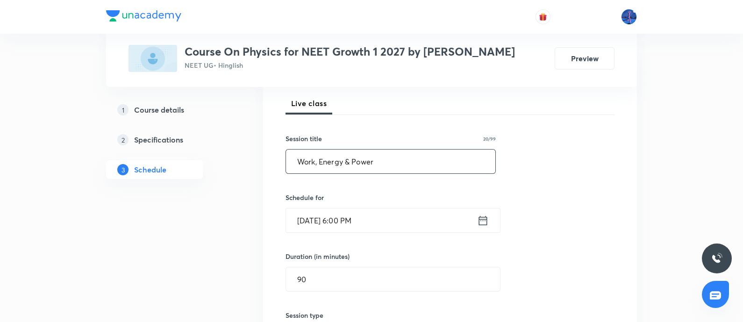
click at [355, 147] on div "Session title 20/99 Work, Energy & Power ​" at bounding box center [391, 154] width 210 height 40
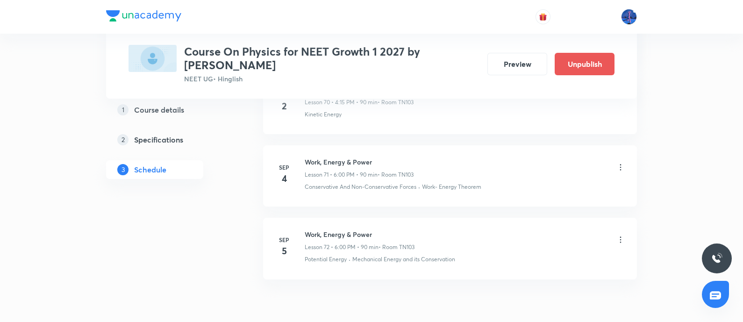
scroll to position [5230, 0]
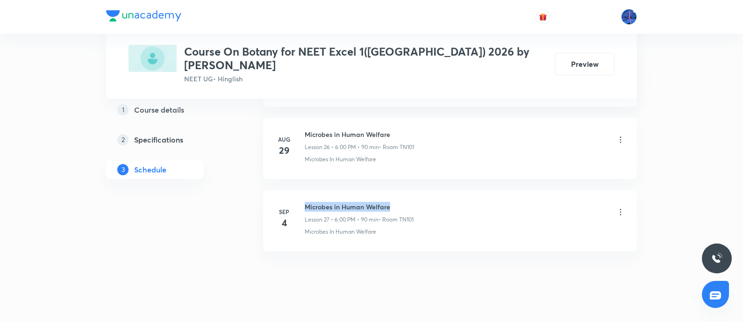
drag, startPoint x: 306, startPoint y: 190, endPoint x: 395, endPoint y: 183, distance: 89.5
click at [395, 190] on li "[DATE] Microbes in Human Welfare Lesson 27 • 6:00 PM • 90 min • Room TN101 Micr…" at bounding box center [450, 220] width 374 height 61
copy h6 "Microbes in Human Welfare"
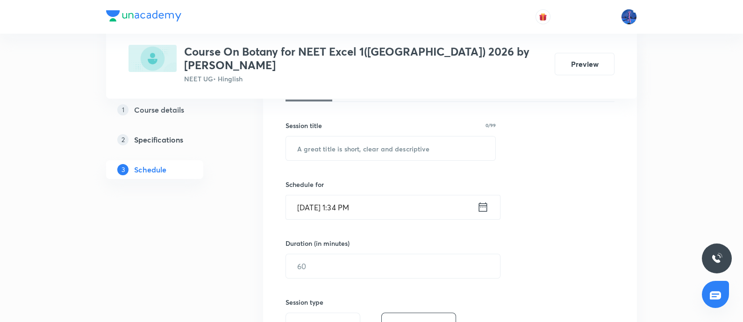
scroll to position [171, 0]
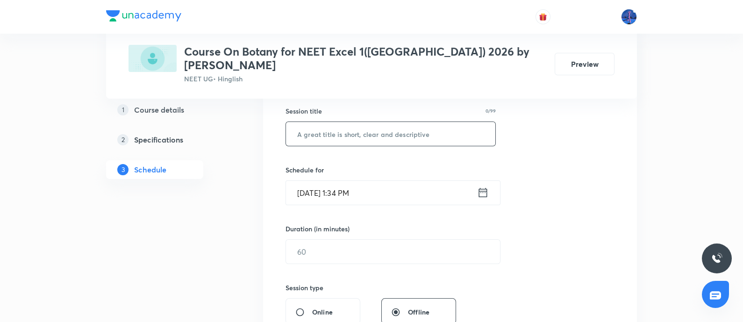
click at [353, 124] on input "text" at bounding box center [390, 134] width 209 height 24
paste input "Microbes in Human Welfare"
type input "Microbes in Human Welfare"
click at [410, 181] on input "[DATE] 1:34 PM" at bounding box center [381, 193] width 191 height 24
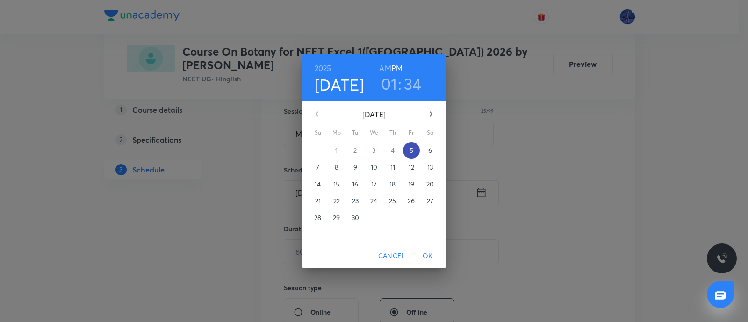
click at [411, 154] on p "5" at bounding box center [411, 150] width 4 height 9
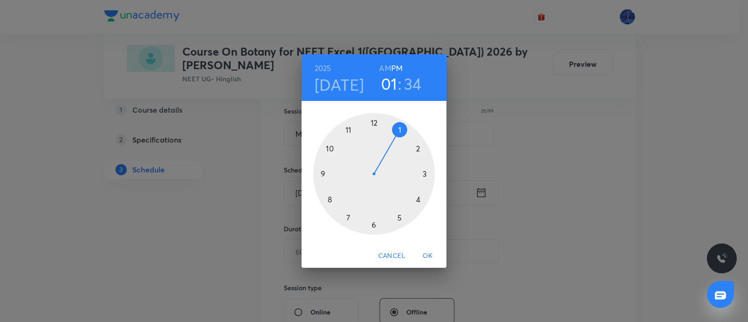
click at [418, 199] on div at bounding box center [374, 174] width 122 height 122
click at [425, 175] on div at bounding box center [374, 174] width 122 height 122
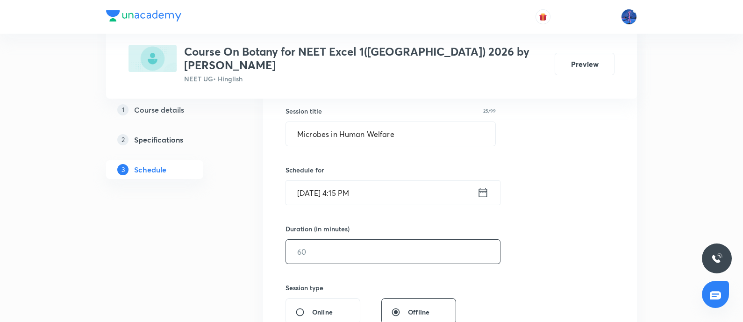
click at [375, 240] on input "text" at bounding box center [393, 252] width 214 height 24
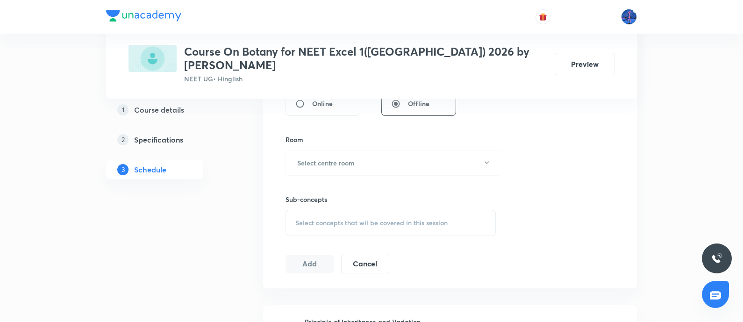
scroll to position [389, 0]
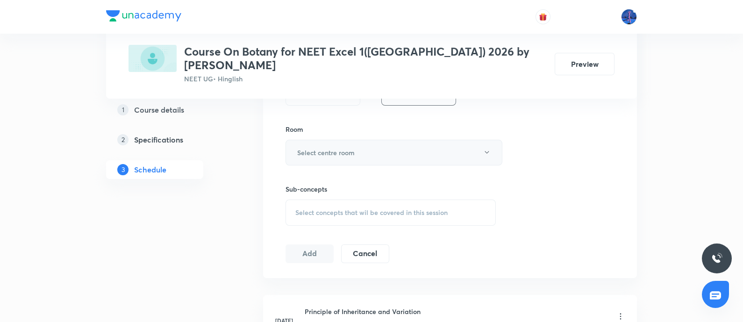
type input "90"
click at [473, 146] on button "Select centre room" at bounding box center [394, 153] width 217 height 26
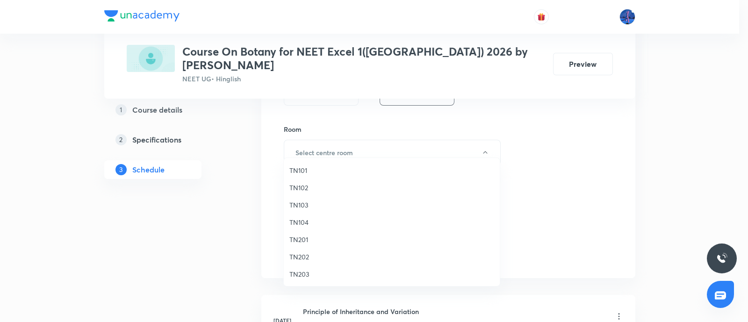
click at [519, 164] on div at bounding box center [374, 161] width 748 height 322
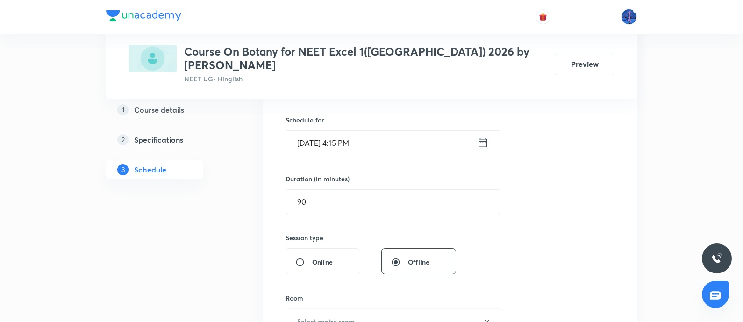
scroll to position [311, 0]
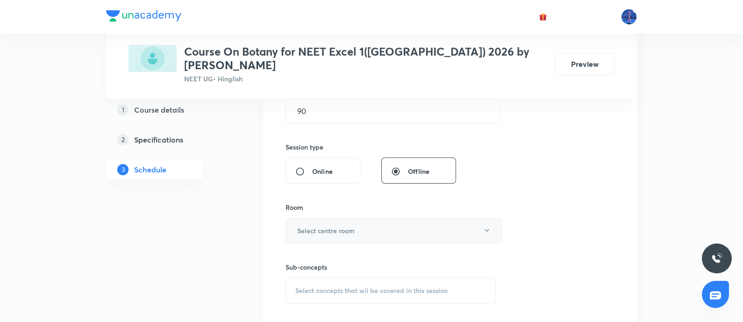
click at [417, 218] on button "Select centre room" at bounding box center [394, 231] width 217 height 26
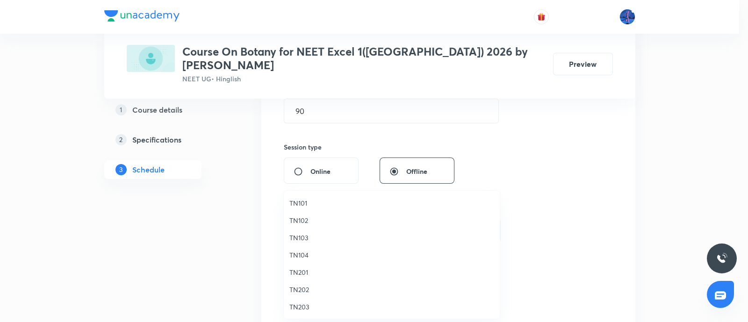
click at [306, 203] on span "TN101" at bounding box center [391, 203] width 205 height 10
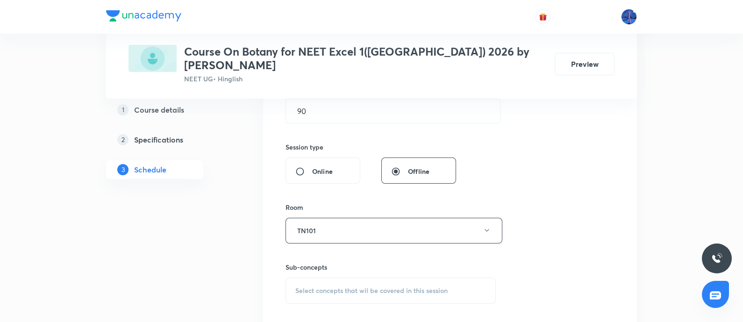
click at [340, 287] on span "Select concepts that wil be covered in this session" at bounding box center [371, 290] width 152 height 7
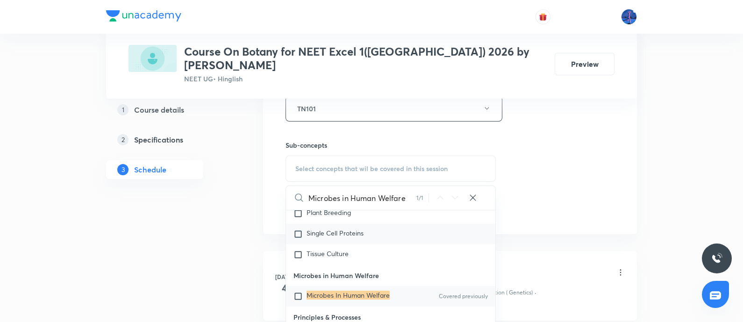
scroll to position [7811, 0]
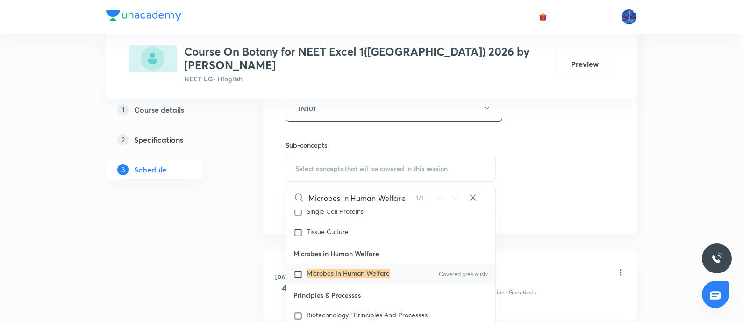
type input "Microbes in Human Welfare"
click at [359, 269] on mark "Microbes In Human Welfare" at bounding box center [348, 273] width 83 height 9
checkbox input "true"
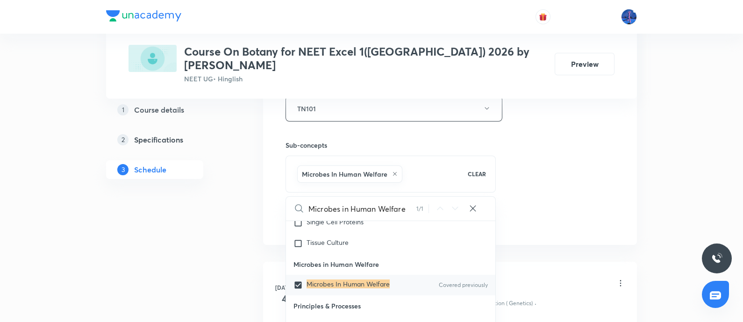
click at [593, 172] on div "Session 28 Live class Session title 25/99 Microbes in Human Welfare ​ Schedule …" at bounding box center [450, 5] width 329 height 450
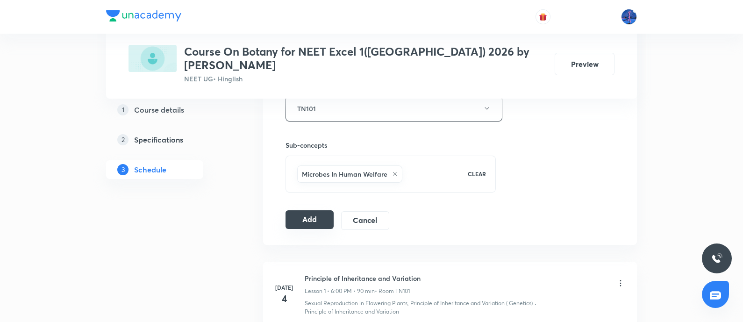
click at [313, 210] on button "Add" at bounding box center [310, 219] width 48 height 19
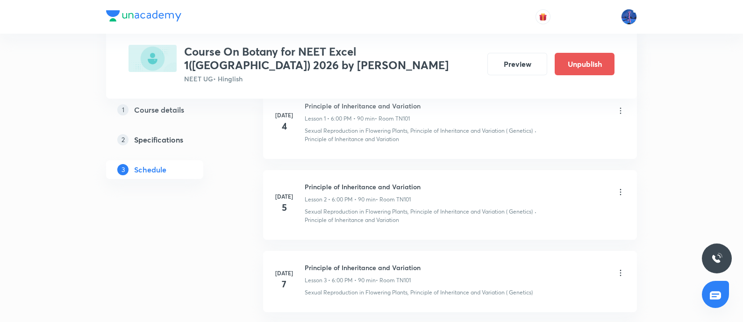
scroll to position [177, 0]
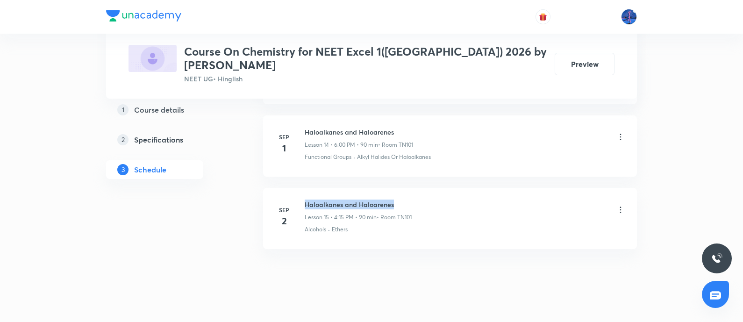
drag, startPoint x: 306, startPoint y: 187, endPoint x: 410, endPoint y: 185, distance: 104.7
click at [410, 200] on h6 "Haloalkanes and Haloarenes" at bounding box center [358, 205] width 107 height 10
copy h6 "Haloalkanes and Haloarenes"
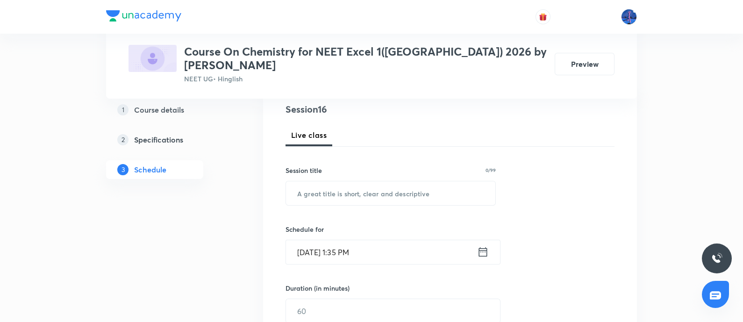
scroll to position [102, 0]
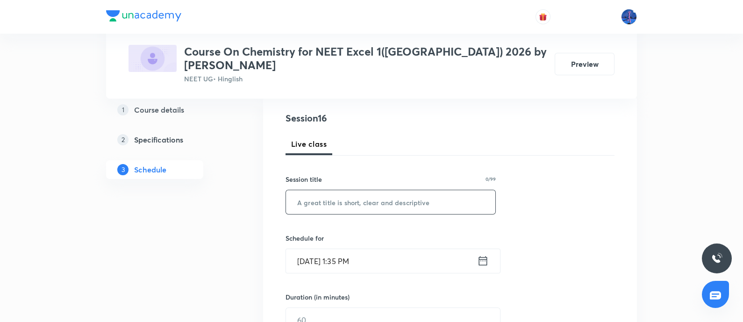
click at [388, 190] on input "text" at bounding box center [390, 202] width 209 height 24
paste input "Haloalkanes and Haloarenes"
type input "Haloalkanes and Haloarenes"
click at [400, 249] on input "[DATE] 1:35 PM" at bounding box center [381, 261] width 191 height 24
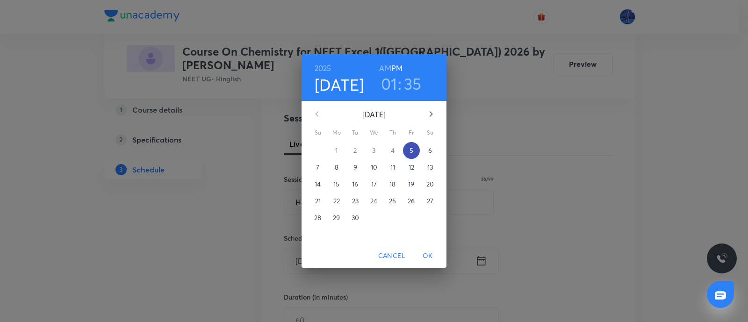
click at [409, 153] on p "5" at bounding box center [411, 150] width 4 height 9
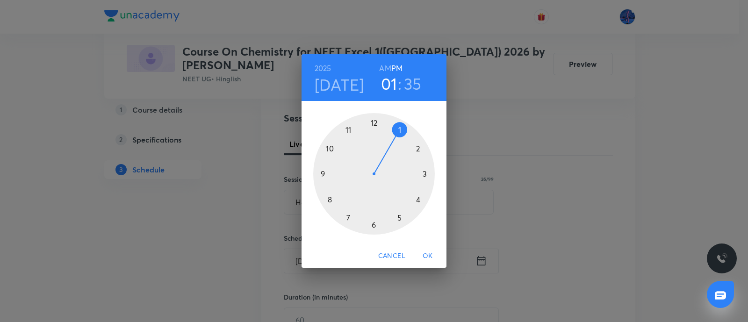
click at [375, 224] on div at bounding box center [374, 174] width 122 height 122
click at [375, 122] on div at bounding box center [374, 174] width 122 height 122
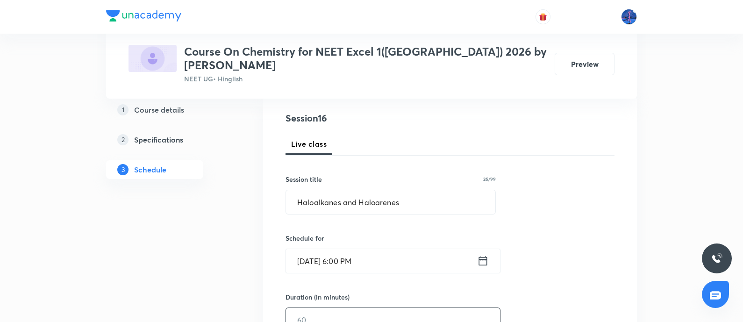
click at [330, 308] on input "text" at bounding box center [393, 320] width 214 height 24
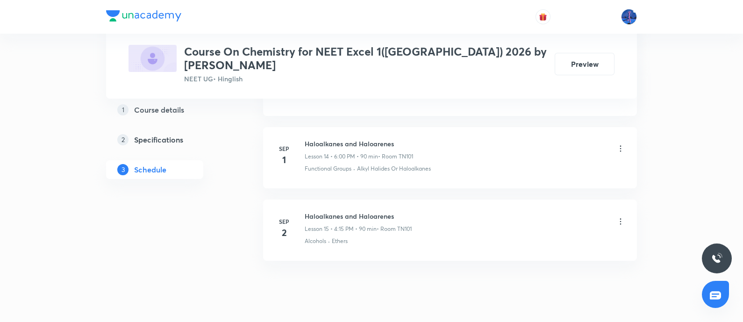
scroll to position [1513, 0]
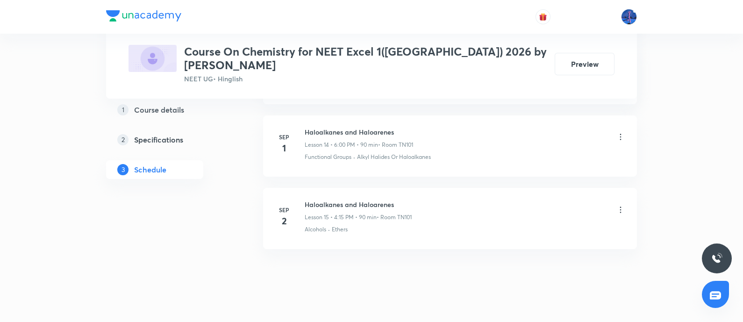
type input "90"
drag, startPoint x: 359, startPoint y: 218, endPoint x: 333, endPoint y: 220, distance: 25.3
click at [333, 220] on li "[DATE] Haloalkanes and Haloarenes Lesson 15 • 4:15 PM • 90 min • Room TN101 Alc…" at bounding box center [450, 218] width 374 height 61
copy p "Ethers"
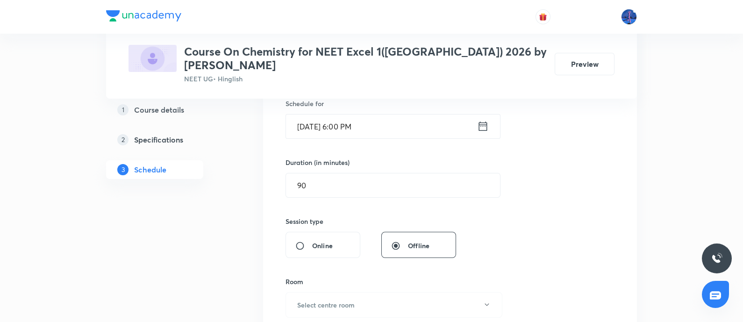
click at [349, 220] on div "Session type Online Offline" at bounding box center [371, 237] width 171 height 42
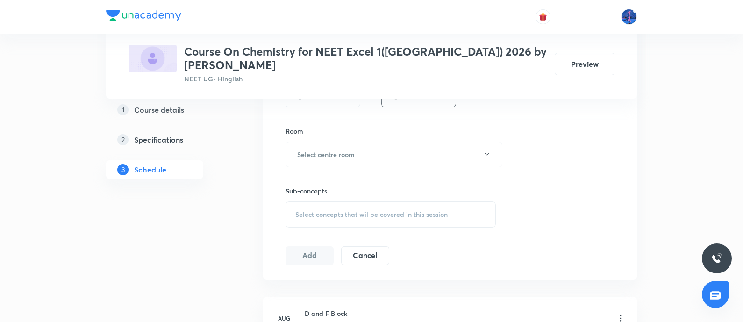
scroll to position [404, 0]
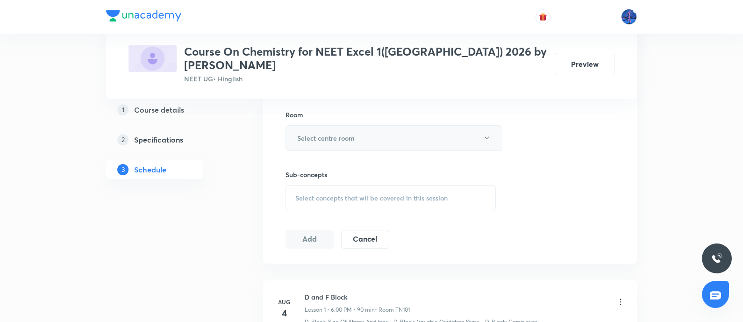
click at [415, 128] on button "Select centre room" at bounding box center [394, 138] width 217 height 26
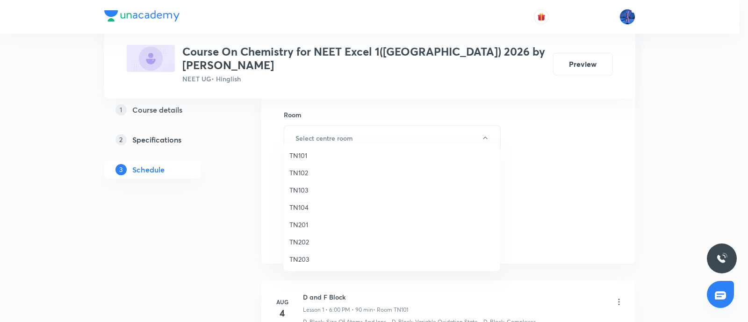
click at [301, 156] on span "TN101" at bounding box center [391, 156] width 205 height 10
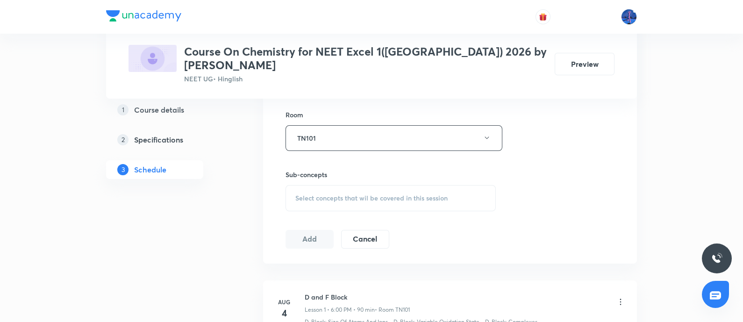
click at [357, 194] on span "Select concepts that wil be covered in this session" at bounding box center [371, 197] width 152 height 7
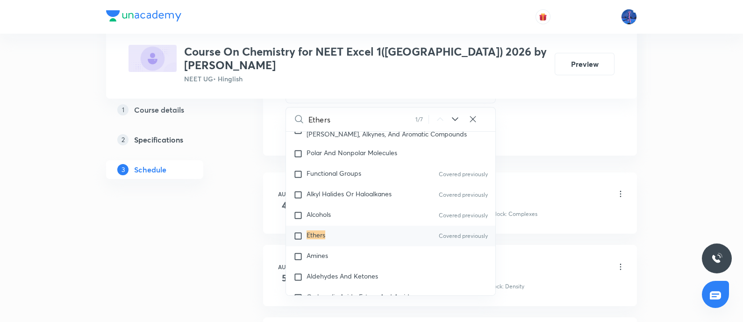
scroll to position [516, 0]
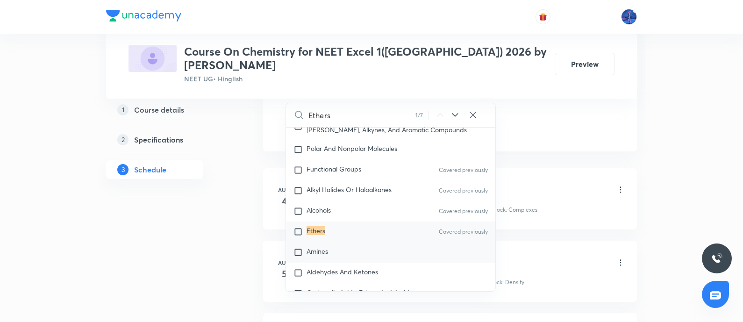
type input "Ethers"
click at [340, 257] on div "Amines" at bounding box center [390, 252] width 209 height 21
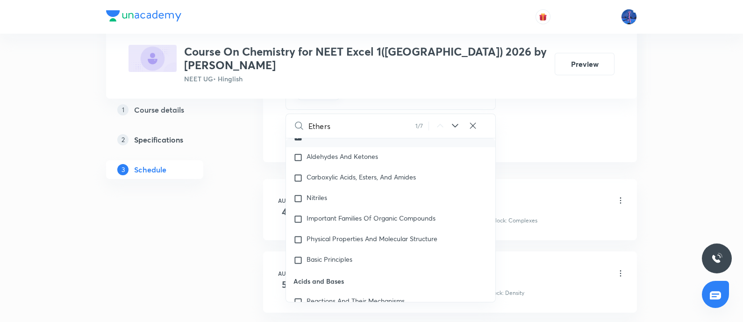
scroll to position [17579, 0]
click at [341, 167] on div "Aldehydes And Ketones" at bounding box center [390, 157] width 209 height 21
checkbox input "true"
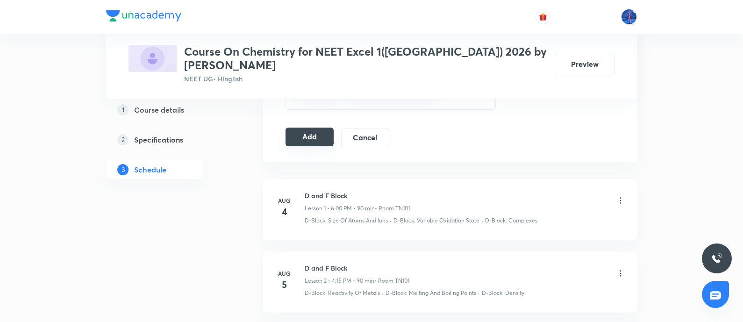
click at [294, 128] on button "Add" at bounding box center [310, 137] width 48 height 19
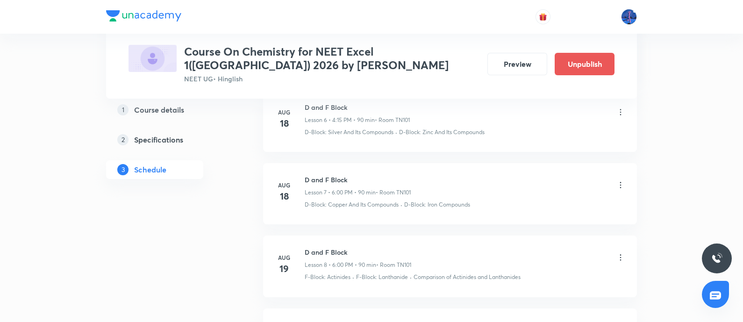
scroll to position [1168, 0]
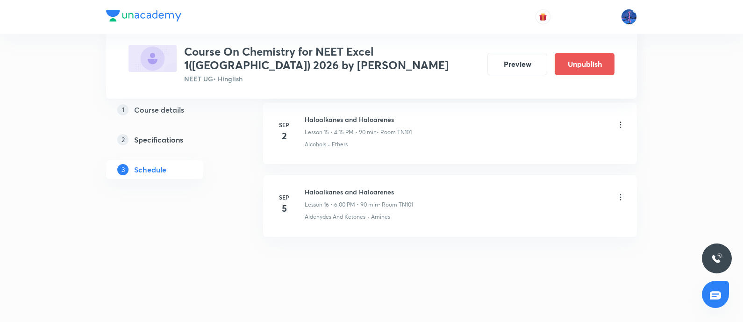
click at [321, 177] on li "Sep 5 Haloalkanes and Haloarenes Lesson 16 • 6:00 PM • 90 min • Room TN101 Alde…" at bounding box center [450, 205] width 374 height 61
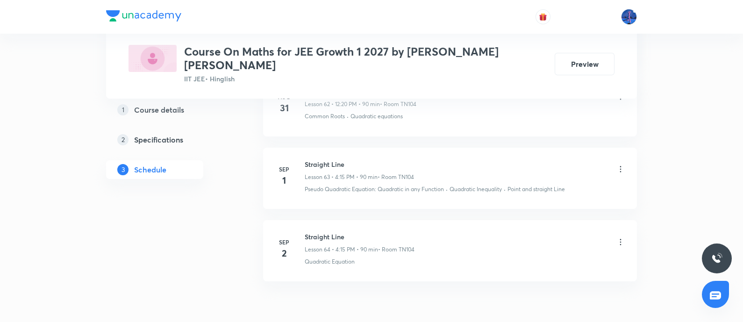
scroll to position [5056, 0]
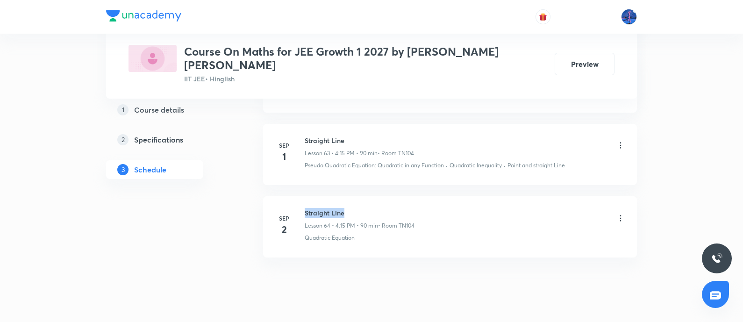
drag, startPoint x: 306, startPoint y: 186, endPoint x: 361, endPoint y: 186, distance: 55.2
click at [361, 208] on h6 "Straight Line" at bounding box center [360, 213] width 110 height 10
copy h6 "Straight Line"
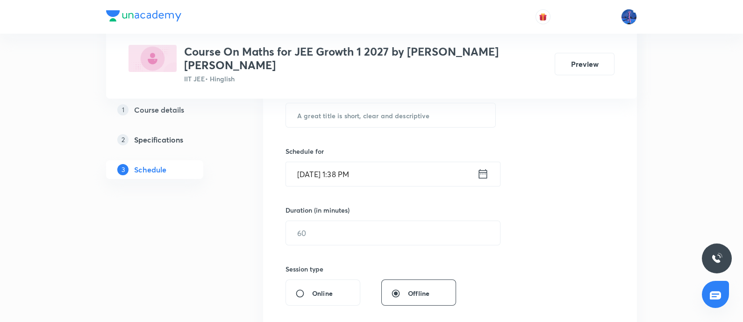
scroll to position [194, 0]
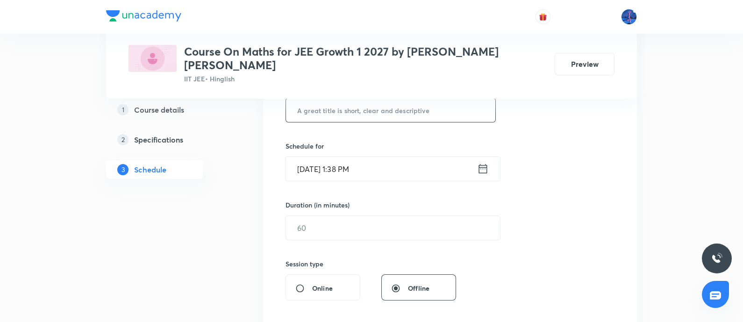
click at [372, 99] on input "text" at bounding box center [390, 110] width 209 height 24
paste input "Straight Line"
type input "Straight Line"
click at [402, 157] on input "Sep 5, 2025, 1:38 PM" at bounding box center [381, 169] width 191 height 24
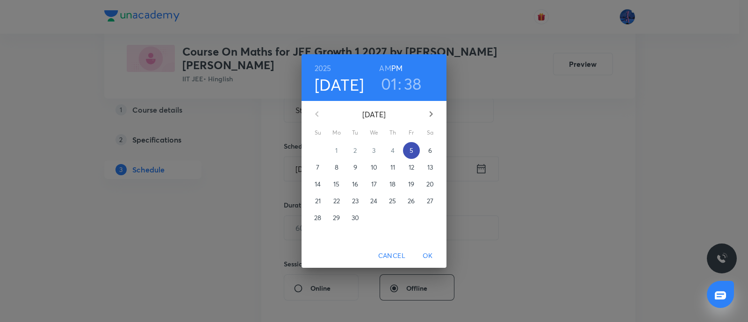
click at [412, 153] on p "5" at bounding box center [411, 150] width 4 height 9
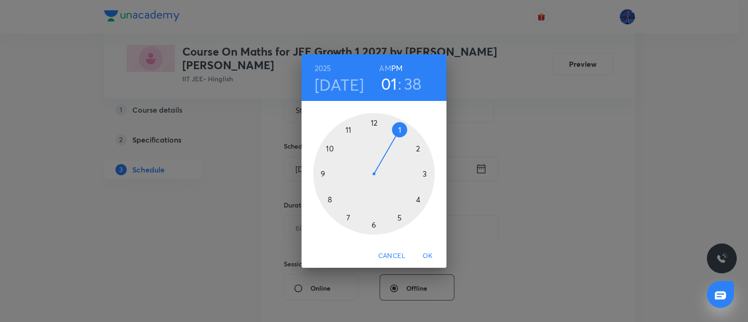
click at [417, 199] on div at bounding box center [374, 174] width 122 height 122
click at [427, 175] on div at bounding box center [374, 174] width 122 height 122
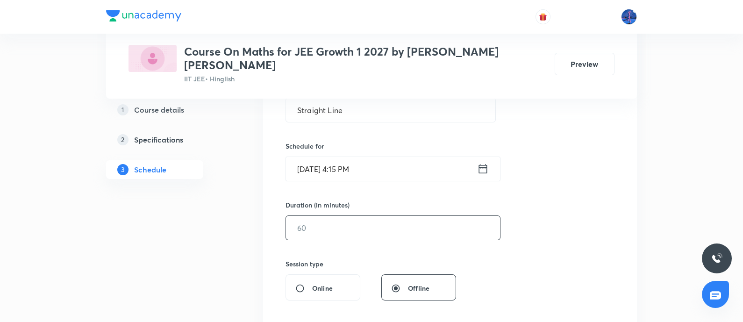
click at [363, 216] on input "text" at bounding box center [393, 228] width 214 height 24
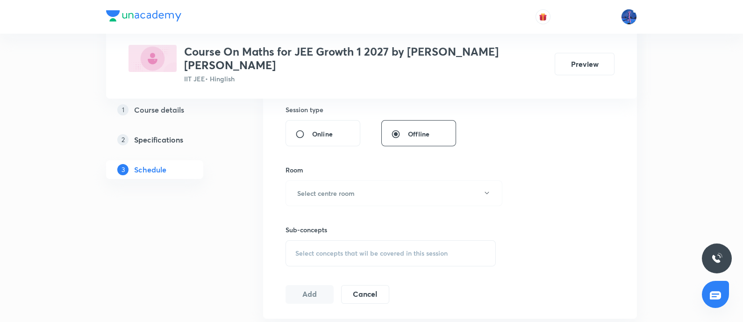
scroll to position [360, 0]
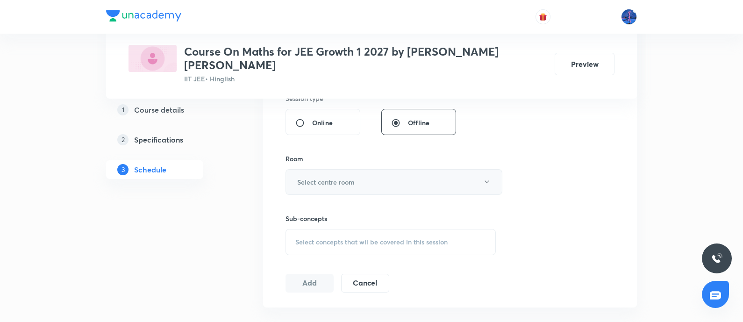
type input "90"
click at [396, 176] on button "Select centre room" at bounding box center [394, 182] width 217 height 26
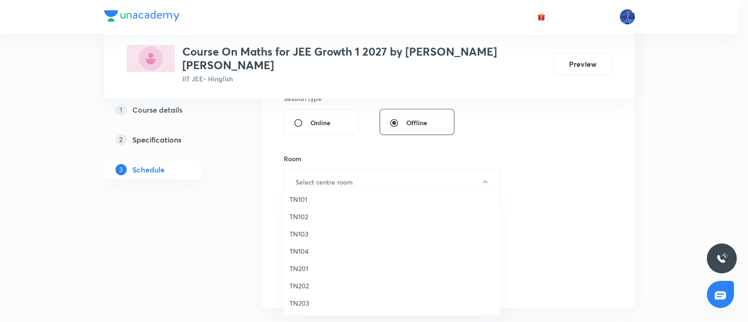
click at [309, 247] on span "TN104" at bounding box center [391, 251] width 205 height 10
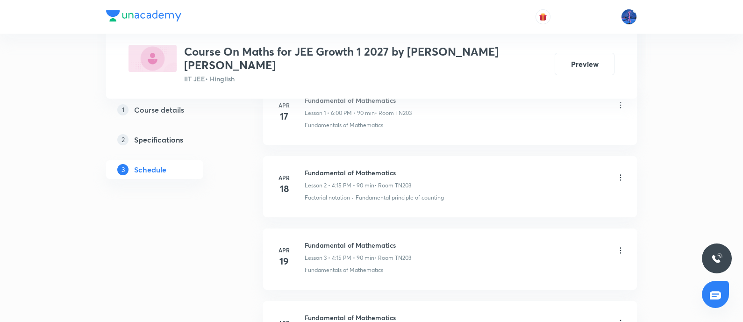
scroll to position [494, 0]
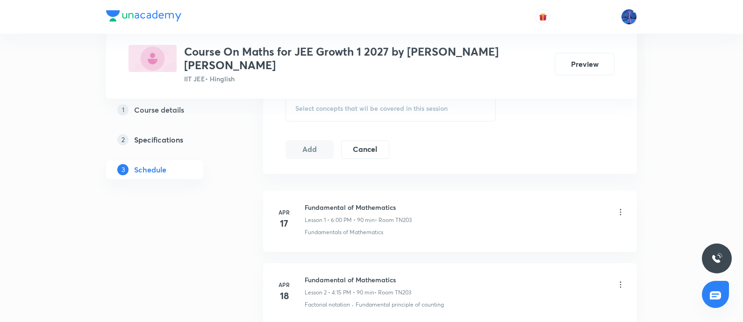
click at [386, 101] on div "Select concepts that wil be covered in this session" at bounding box center [391, 108] width 210 height 26
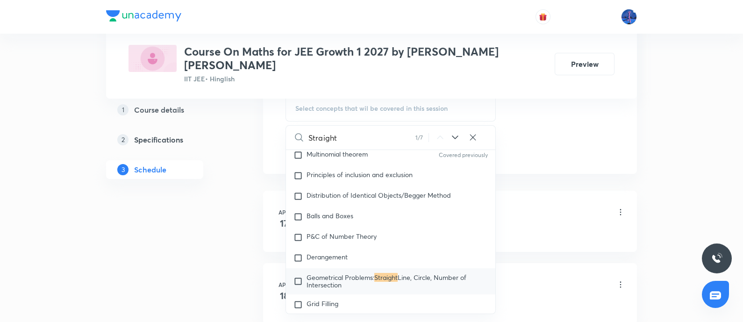
scroll to position [1928, 0]
type input "Straight li"
click at [351, 272] on span "Geometrical Problems:" at bounding box center [341, 276] width 68 height 9
checkbox input "true"
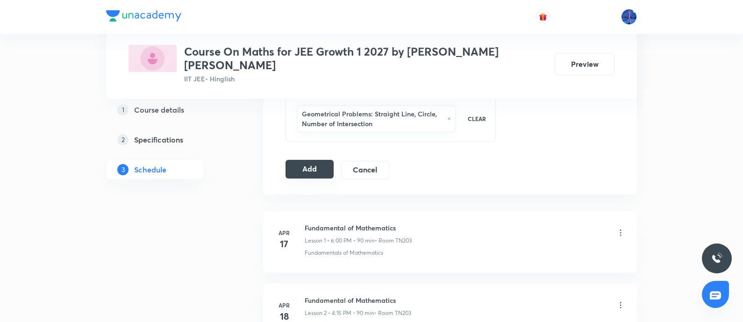
click at [296, 162] on button "Add" at bounding box center [310, 169] width 48 height 19
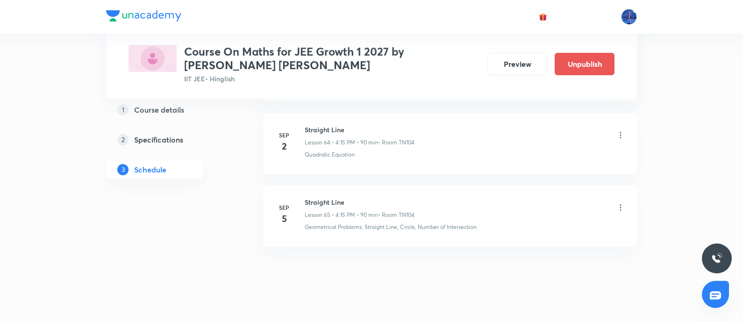
scroll to position [4711, 0]
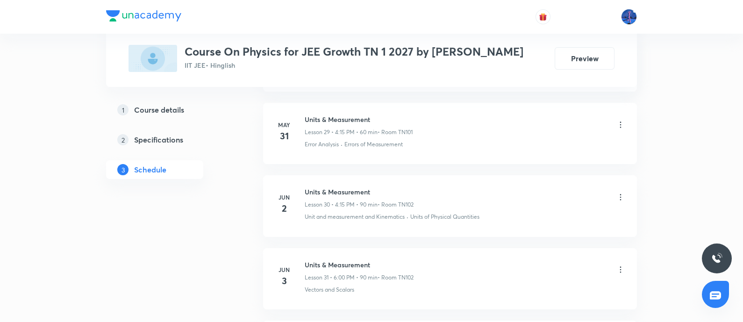
scroll to position [6632, 0]
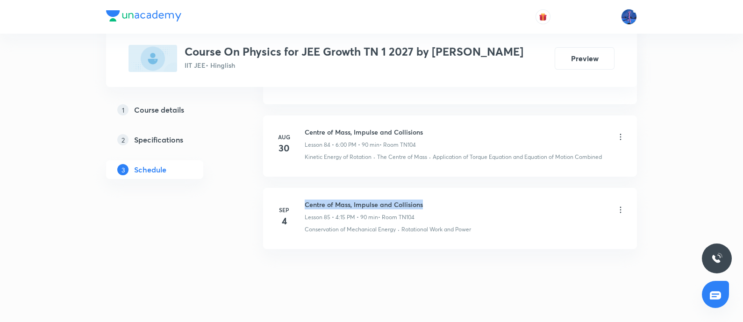
drag, startPoint x: 306, startPoint y: 186, endPoint x: 425, endPoint y: 181, distance: 118.8
click at [425, 188] on li "[DATE] Centre of Mass, Impulse and Collisions Lesson 85 • 4:15 PM • 90 min • Ro…" at bounding box center [450, 218] width 374 height 61
copy h6 "Centre of Mass, Impulse and Collisions"
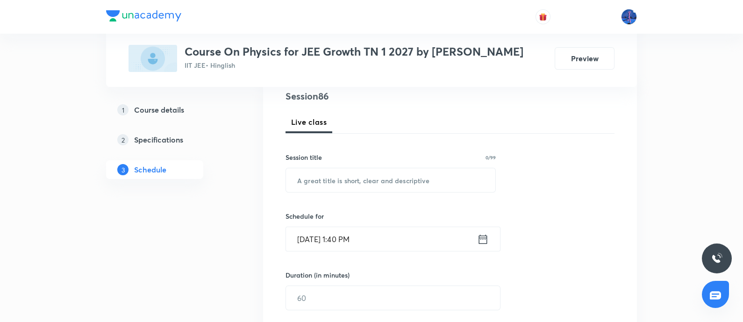
scroll to position [116, 0]
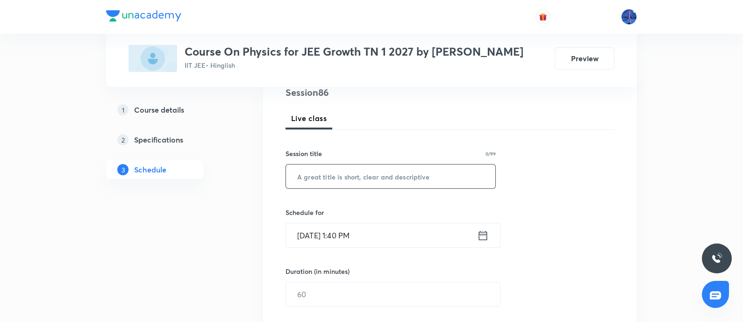
click at [395, 174] on input "text" at bounding box center [390, 177] width 209 height 24
paste input "Centre of Mass, Impulse and Collisions"
type input "Centre of Mass, Impulse and Collisions"
click at [429, 234] on input "Sep 5, 2025, 1:40 PM" at bounding box center [381, 235] width 191 height 24
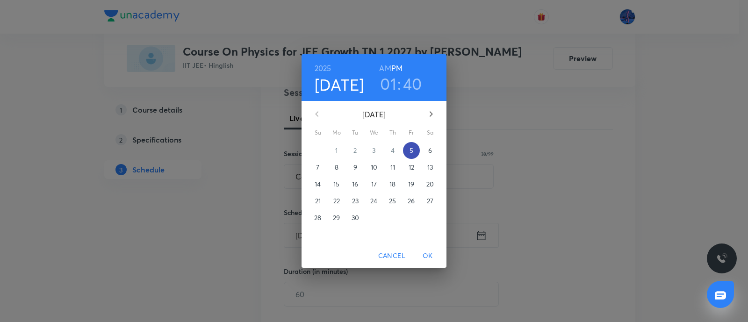
click at [414, 152] on span "5" at bounding box center [411, 150] width 17 height 9
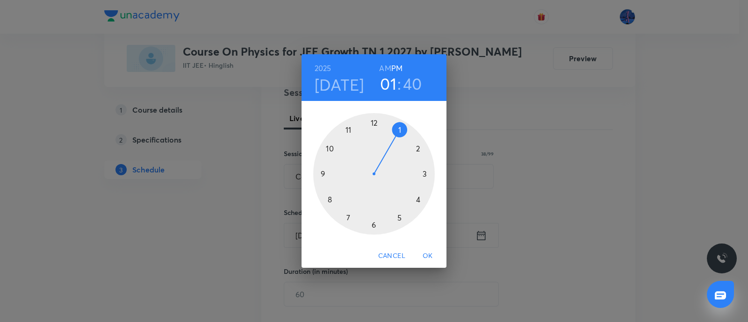
click at [374, 223] on div at bounding box center [374, 174] width 122 height 122
click at [373, 125] on div at bounding box center [374, 174] width 122 height 122
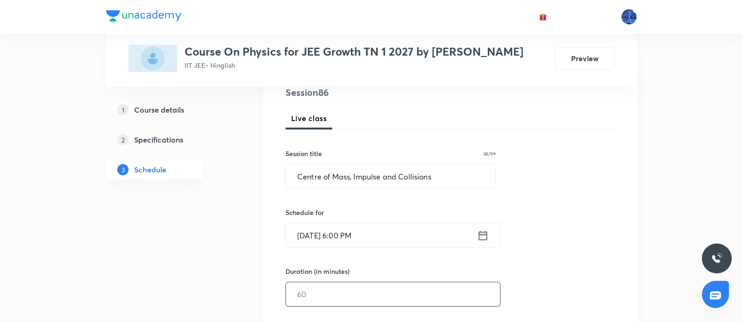
click at [343, 285] on input "text" at bounding box center [393, 294] width 214 height 24
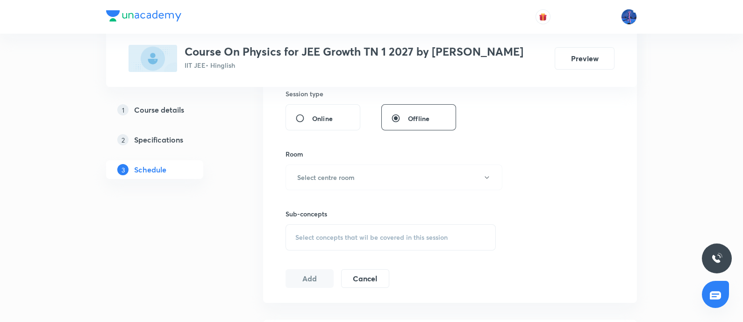
scroll to position [360, 0]
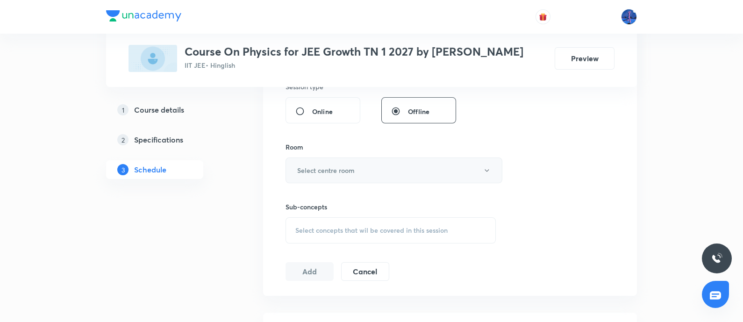
type input "90"
click at [424, 176] on button "Select centre room" at bounding box center [394, 171] width 217 height 26
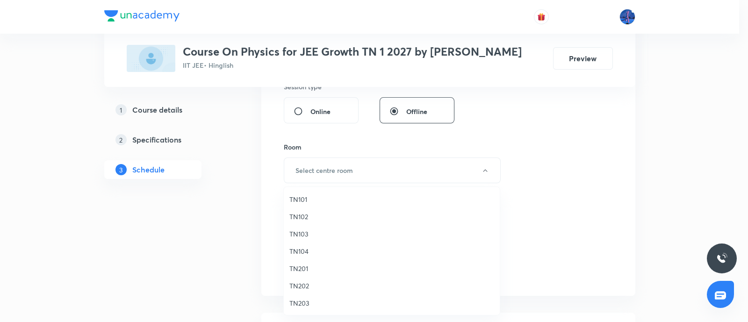
click at [297, 253] on span "TN104" at bounding box center [391, 251] width 205 height 10
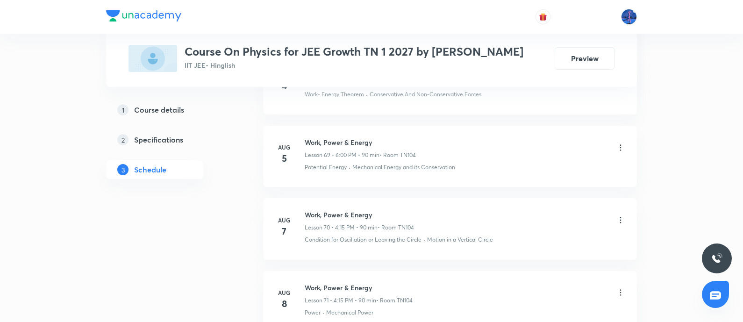
scroll to position [6632, 0]
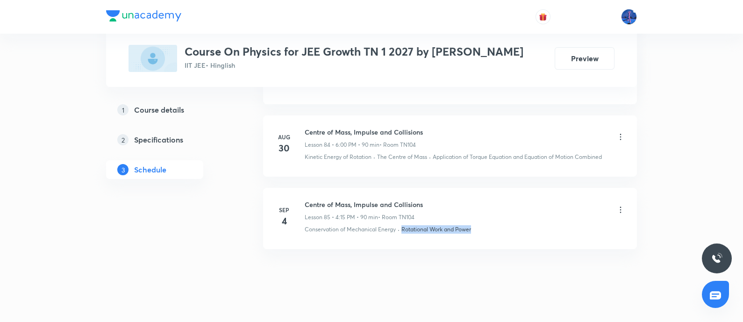
drag, startPoint x: 487, startPoint y: 216, endPoint x: 401, endPoint y: 230, distance: 86.7
click at [401, 230] on li "Sep 4 Centre of Mass, Impulse and Collisions Lesson 85 • 4:15 PM • 90 min • Roo…" at bounding box center [450, 218] width 374 height 61
copy p "Rotational Work and Power"
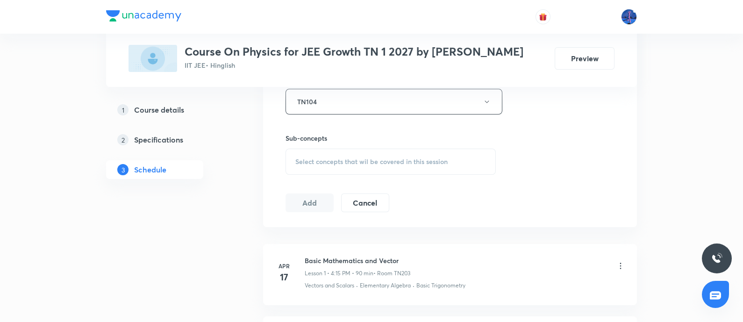
scroll to position [428, 0]
click at [358, 173] on div "Select concepts that wil be covered in this session" at bounding box center [391, 162] width 210 height 26
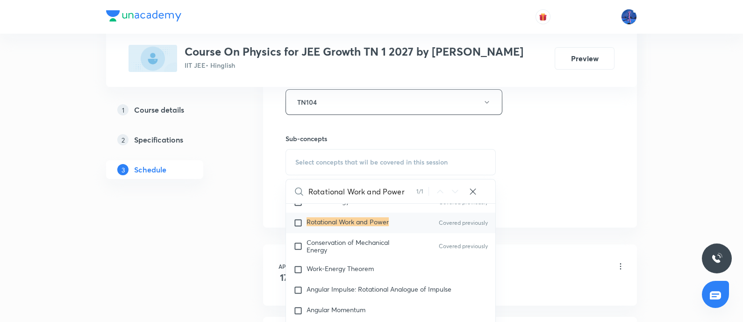
scroll to position [3035, 0]
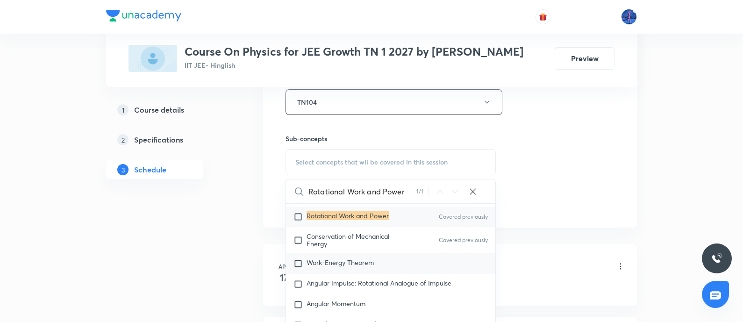
type input "Rotational Work and Power"
click at [344, 258] on span "Work-Energy Theorem" at bounding box center [340, 262] width 67 height 9
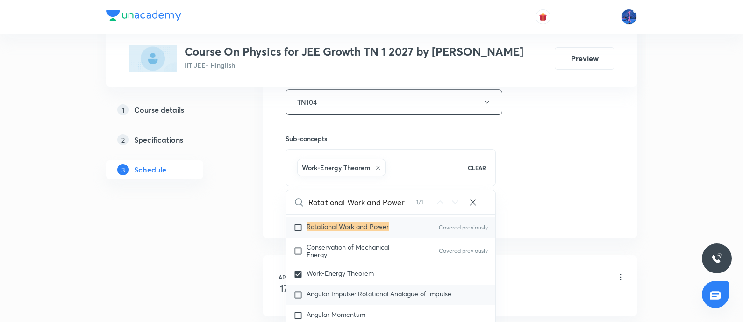
click at [360, 289] on span "Angular Impulse: Rotational Analogue of Impulse" at bounding box center [379, 293] width 145 height 9
checkbox input "true"
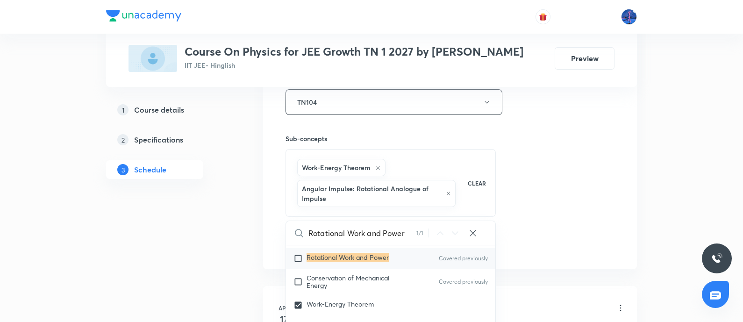
click at [600, 189] on div "Session 86 Live class Session title 38/99 Centre of Mass, Impulse and Collision…" at bounding box center [450, 14] width 329 height 481
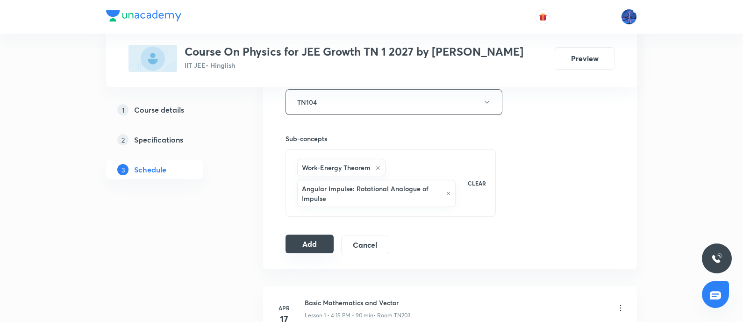
click at [323, 243] on button "Add" at bounding box center [310, 244] width 48 height 19
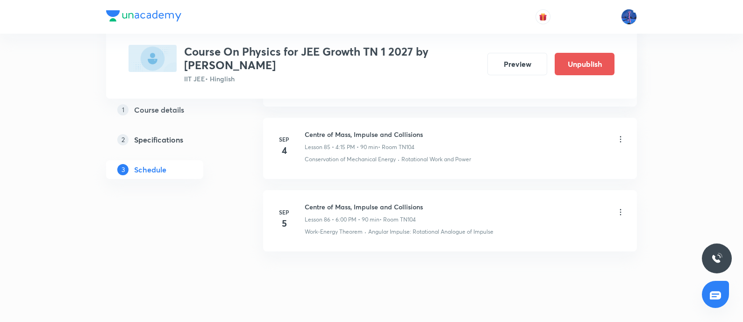
scroll to position [6287, 0]
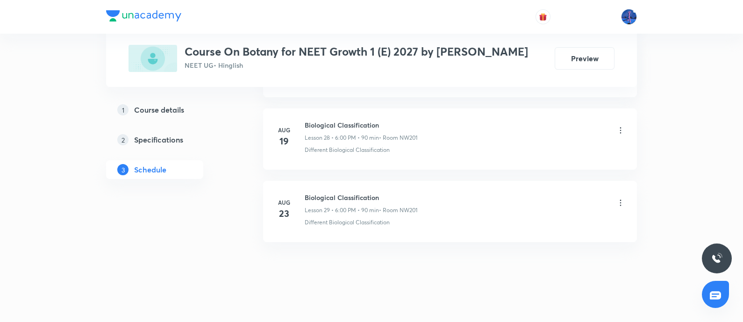
scroll to position [2524, 0]
drag, startPoint x: 306, startPoint y: 187, endPoint x: 392, endPoint y: 186, distance: 86.0
click at [392, 191] on h6 "Biological Classification" at bounding box center [361, 196] width 113 height 10
copy h6 "Biological Classification"
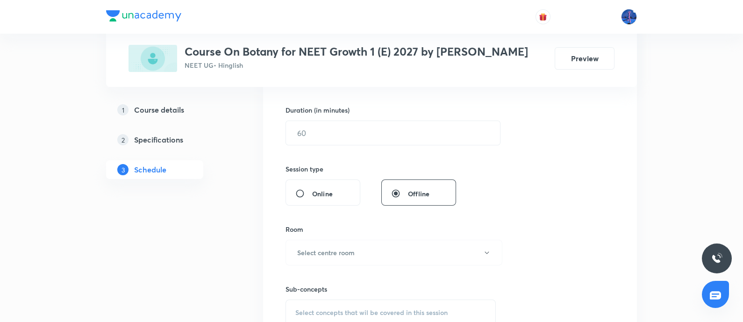
scroll to position [24, 0]
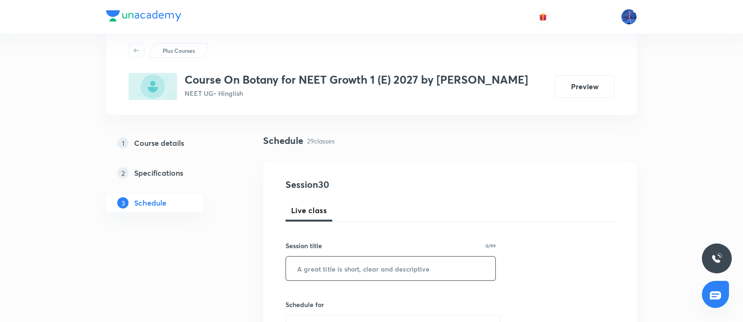
click at [345, 261] on input "text" at bounding box center [390, 269] width 209 height 24
paste input "Biological Classification"
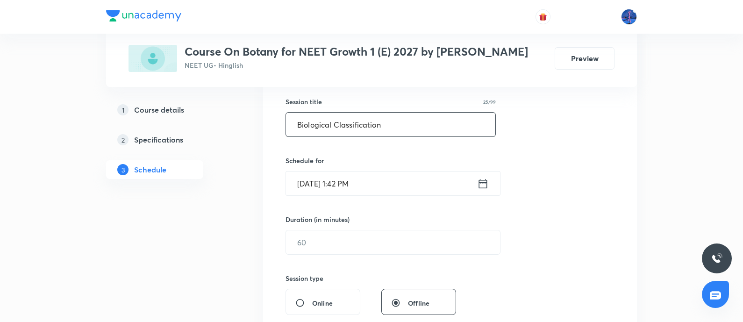
scroll to position [136, 0]
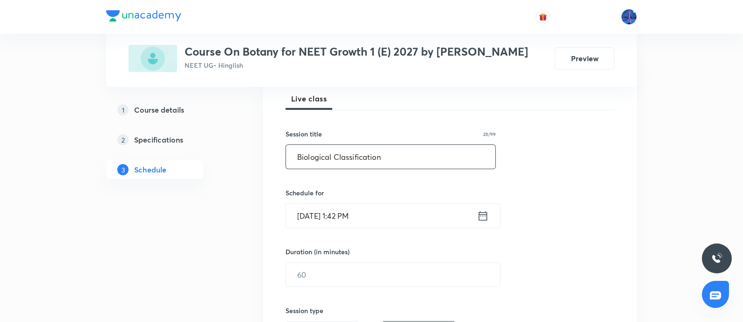
type input "Biological Classification"
click at [416, 213] on input "[DATE] 1:42 PM" at bounding box center [381, 216] width 191 height 24
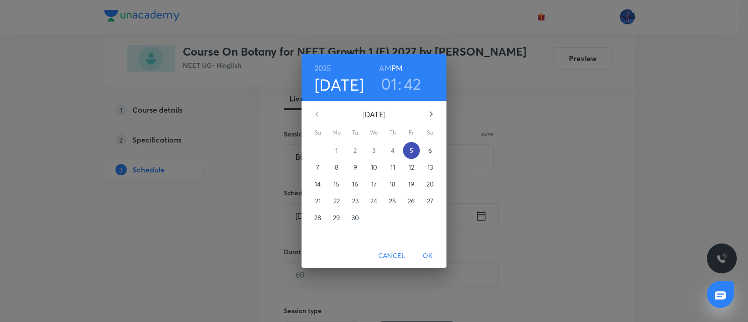
click at [412, 154] on p "5" at bounding box center [411, 150] width 4 height 9
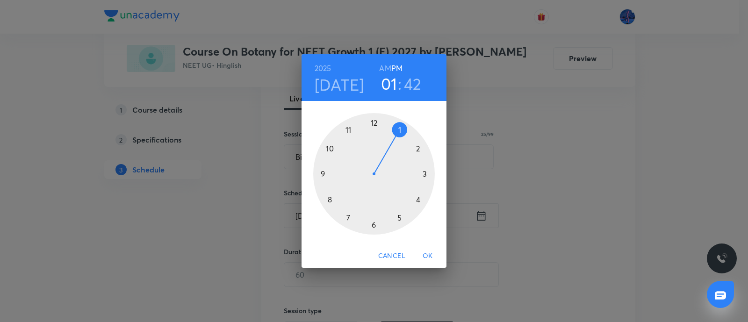
click at [419, 200] on div at bounding box center [374, 174] width 122 height 122
click at [426, 174] on div at bounding box center [374, 174] width 122 height 122
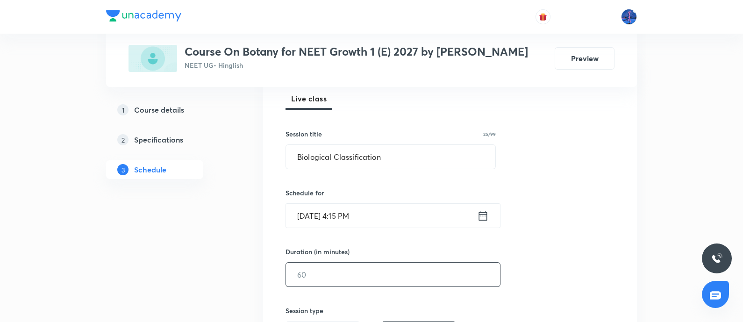
click at [354, 270] on input "text" at bounding box center [393, 275] width 214 height 24
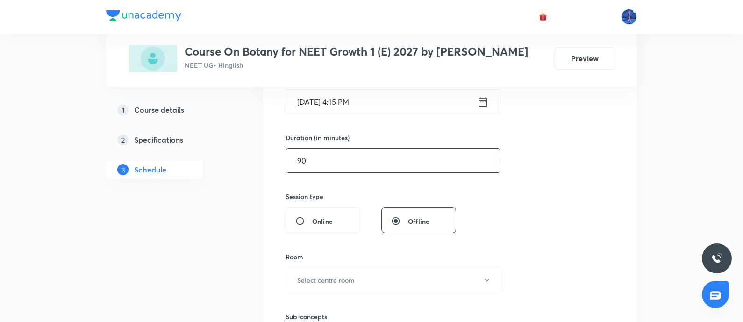
scroll to position [263, 0]
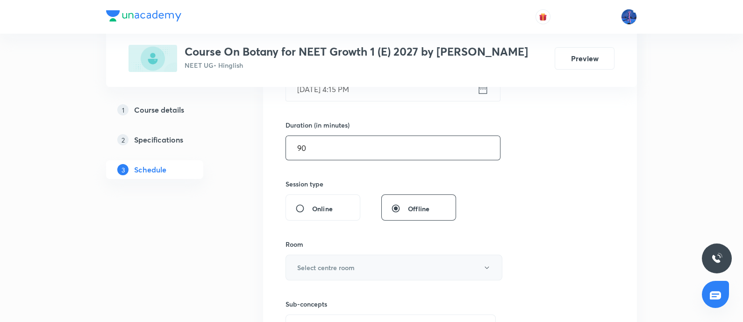
type input "90"
click at [375, 270] on button "Select centre room" at bounding box center [394, 268] width 217 height 26
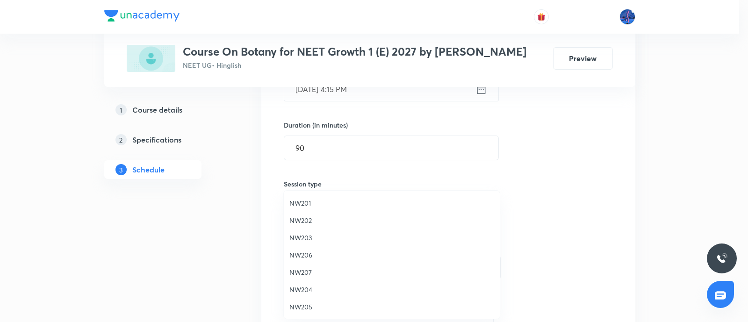
click at [316, 203] on span "NW201" at bounding box center [391, 203] width 205 height 10
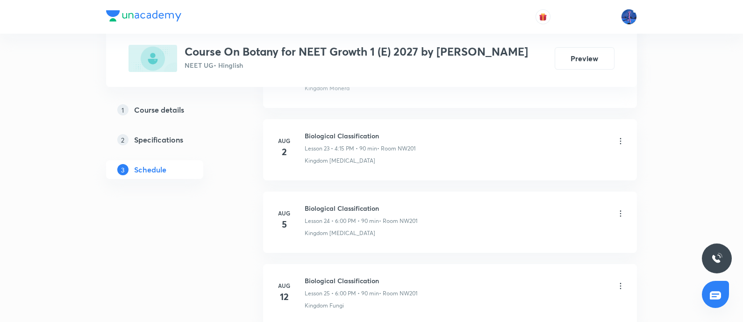
scroll to position [2524, 0]
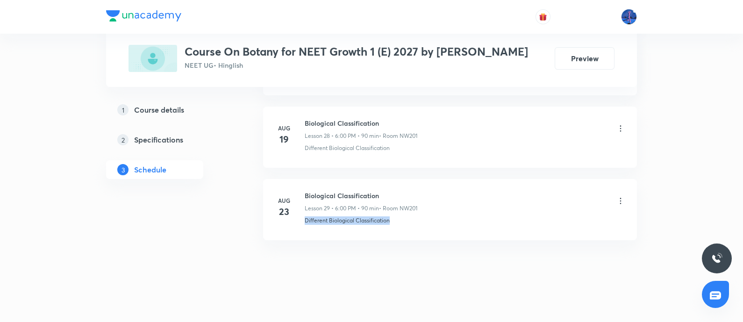
drag, startPoint x: 402, startPoint y: 218, endPoint x: 305, endPoint y: 231, distance: 98.1
click at [305, 231] on li "[DATE] Biological Classification Lesson 29 • 6:00 PM • 90 min • Room NW201 Diff…" at bounding box center [450, 209] width 374 height 61
copy p "Different Biological Classification"
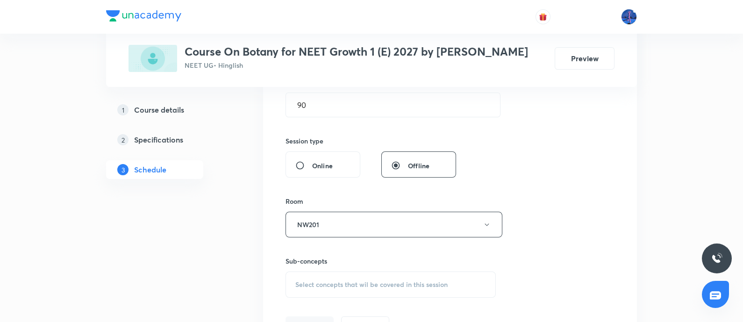
scroll to position [301, 0]
click at [351, 280] on div "Select concepts that wil be covered in this session" at bounding box center [391, 289] width 210 height 26
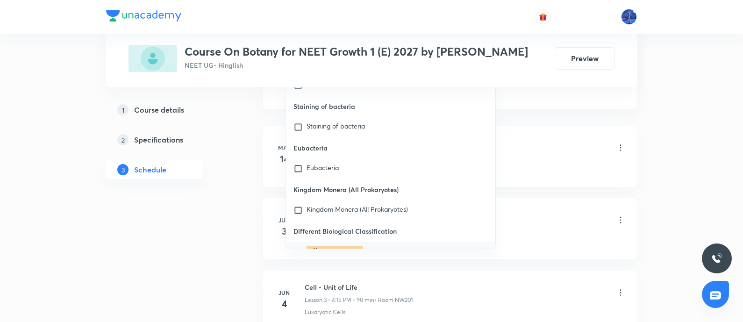
scroll to position [14603, 0]
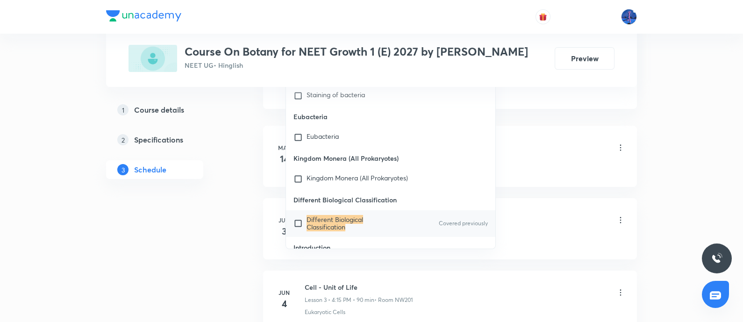
type input "Different Biological Classification"
click at [369, 216] on p "Different Biological Classification" at bounding box center [354, 223] width 94 height 15
checkbox input "true"
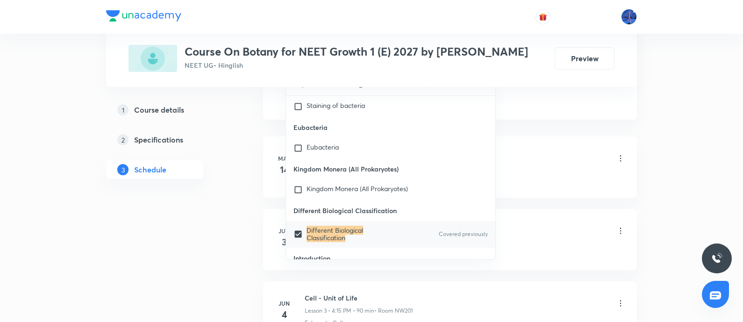
click at [541, 172] on div "Cell - Unit of Life Lesson 1 • 3:00 PM • 75 min • Room NW201 Prokaryotic Cells" at bounding box center [465, 165] width 321 height 34
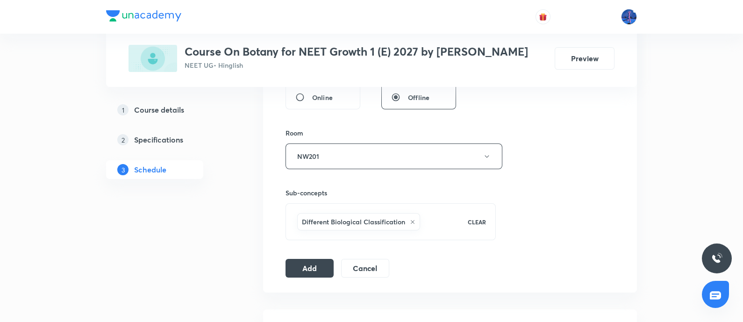
scroll to position [372, 0]
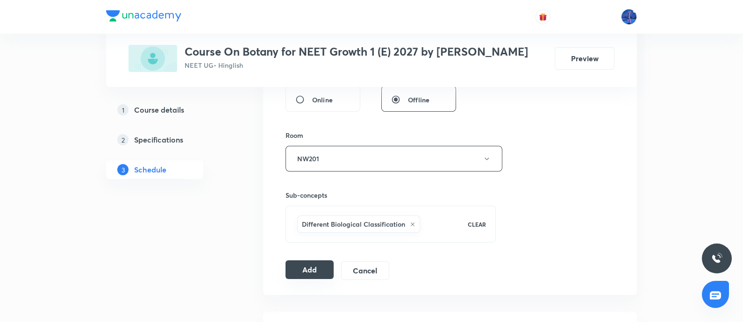
click at [307, 266] on button "Add" at bounding box center [310, 269] width 48 height 19
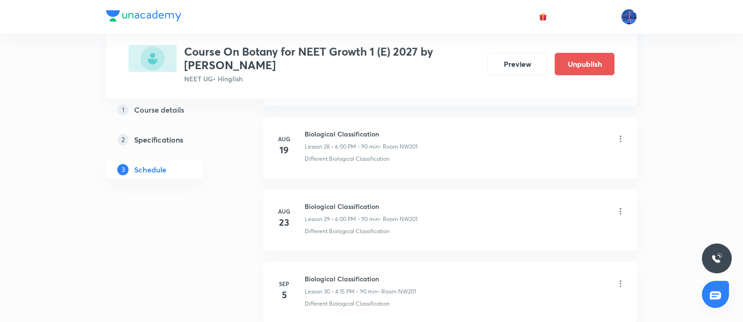
scroll to position [2107, 0]
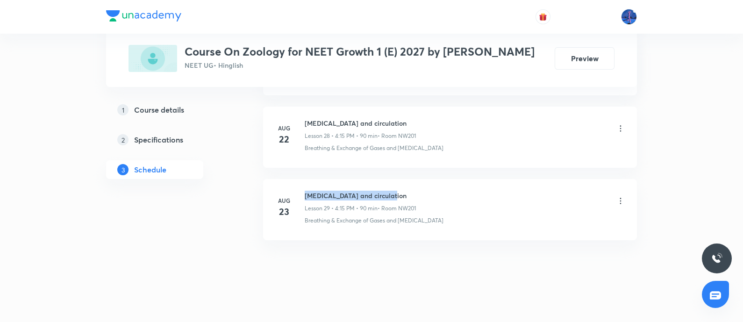
drag, startPoint x: 306, startPoint y: 192, endPoint x: 404, endPoint y: 186, distance: 98.8
click at [404, 191] on h6 "[MEDICAL_DATA] and circulation" at bounding box center [360, 196] width 111 height 10
copy h6 "[MEDICAL_DATA] and circulation"
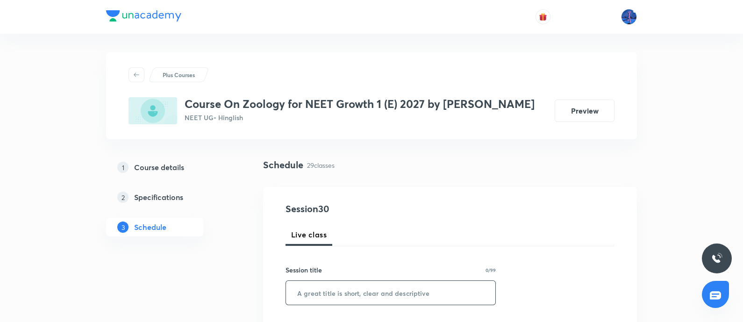
click at [344, 282] on input "text" at bounding box center [390, 293] width 209 height 24
paste input "[MEDICAL_DATA] and circulation"
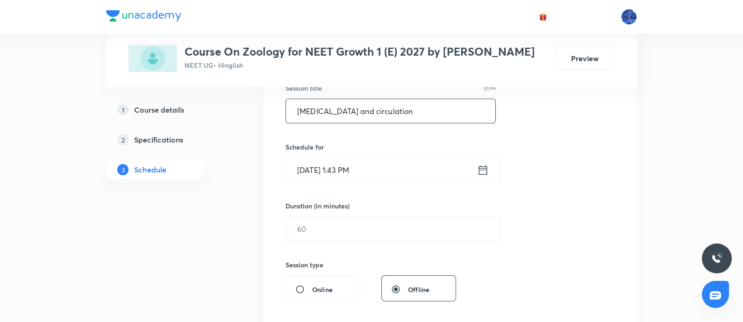
scroll to position [171, 0]
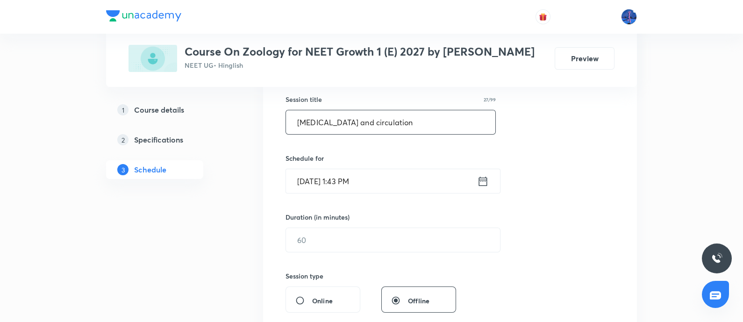
type input "[MEDICAL_DATA] and circulation"
click at [398, 184] on input "[DATE] 1:43 PM" at bounding box center [381, 181] width 191 height 24
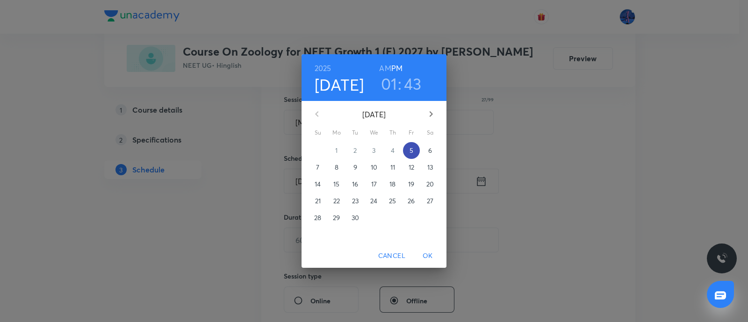
click at [409, 150] on span "5" at bounding box center [411, 150] width 17 height 9
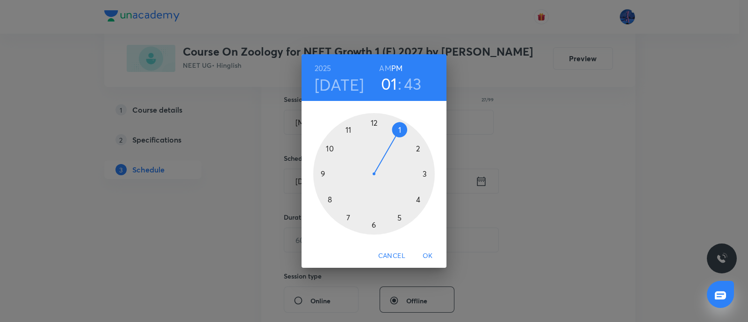
click at [374, 223] on div at bounding box center [374, 174] width 122 height 122
click at [373, 123] on div at bounding box center [374, 174] width 122 height 122
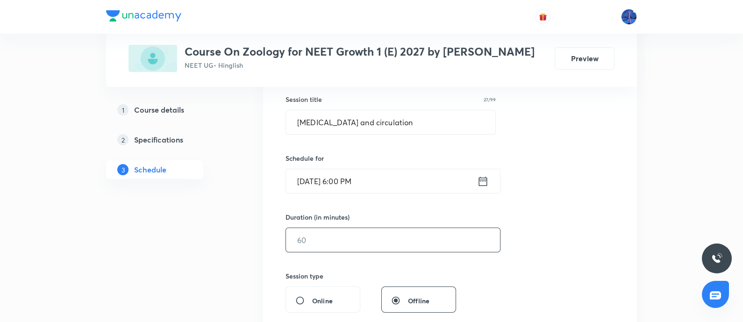
click at [326, 241] on input "text" at bounding box center [393, 240] width 214 height 24
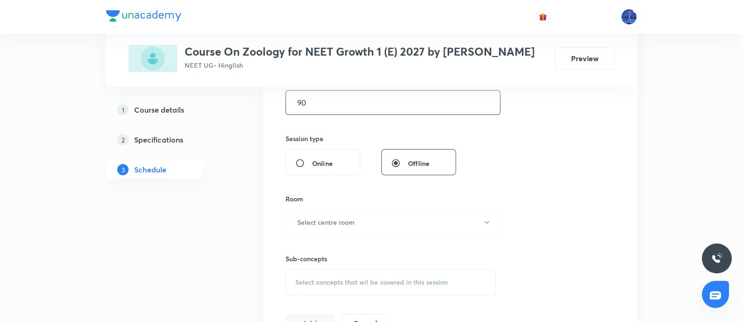
scroll to position [311, 0]
type input "90"
click at [386, 226] on button "Select centre room" at bounding box center [394, 219] width 217 height 26
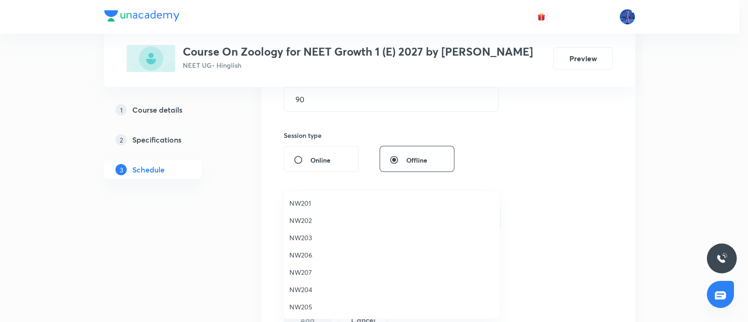
click at [313, 204] on span "NW201" at bounding box center [391, 203] width 205 height 10
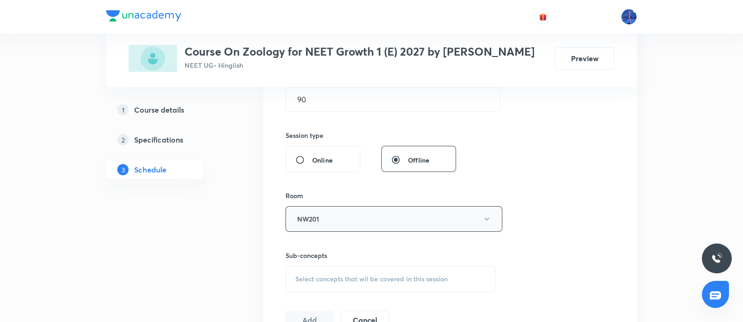
scroll to position [2523, 0]
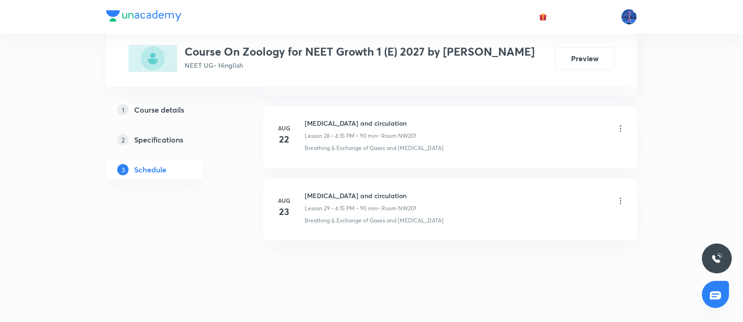
click at [353, 229] on li "Aug 23 Body fluids and circulation Lesson 29 • 4:15 PM • 90 min • Room NW201 Br…" at bounding box center [450, 209] width 374 height 61
drag, startPoint x: 445, startPoint y: 218, endPoint x: 400, endPoint y: 224, distance: 45.7
click at [400, 224] on li "Aug 23 Body fluids and circulation Lesson 29 • 4:15 PM • 90 min • Room NW201 Br…" at bounding box center [450, 209] width 374 height 61
copy p "Body Fluids"
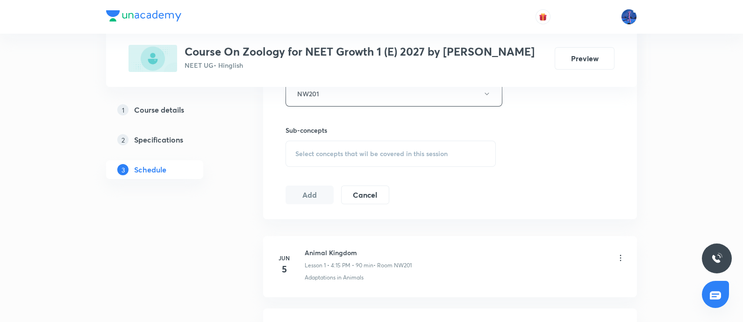
scroll to position [423, 0]
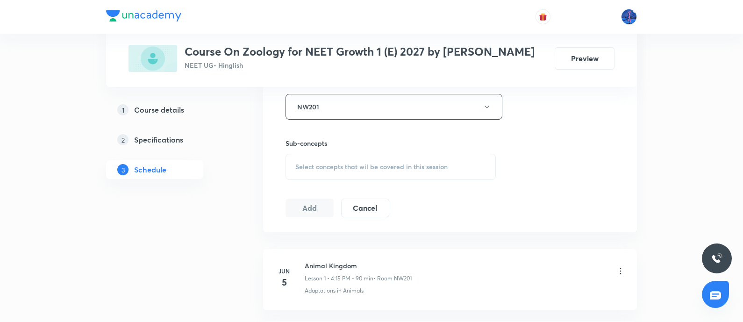
click at [352, 173] on div "Select concepts that wil be covered in this session" at bounding box center [391, 167] width 210 height 26
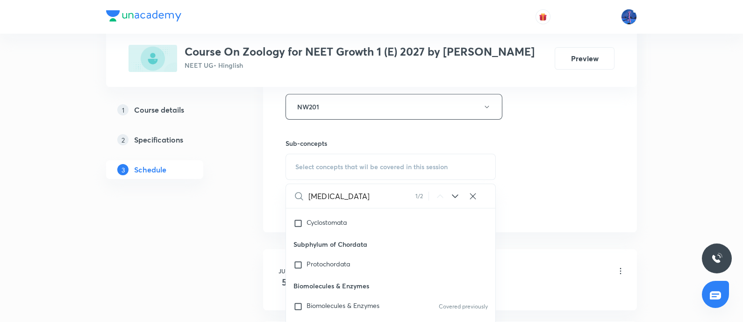
scroll to position [18425, 0]
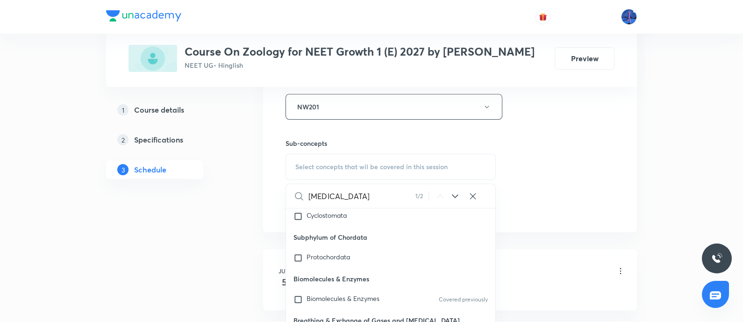
type input "Body Fluids"
click at [452, 194] on icon at bounding box center [455, 196] width 6 height 4
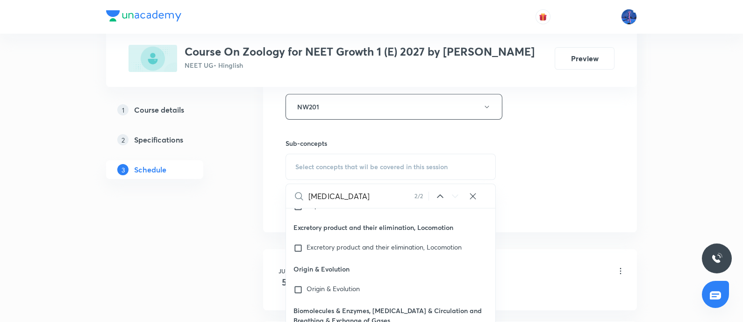
scroll to position [18678, 0]
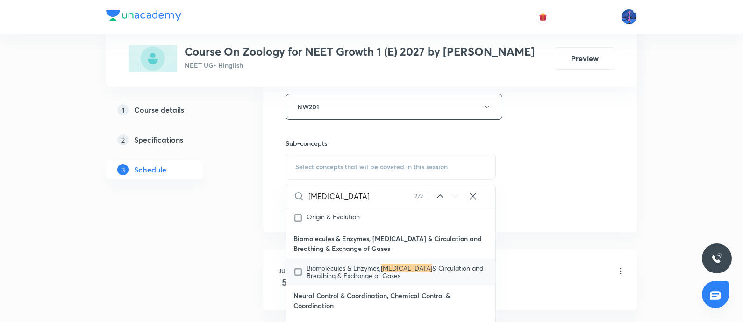
click at [361, 264] on span "& Circulation and Breathing & Exchange of Gases" at bounding box center [395, 272] width 177 height 16
checkbox input "true"
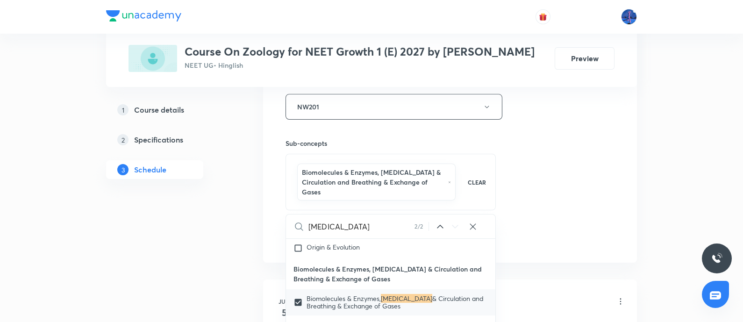
click at [609, 158] on div "Session 30 Live class Session title 27/99 Body fluids and circulation ​ Schedul…" at bounding box center [450, 12] width 329 height 469
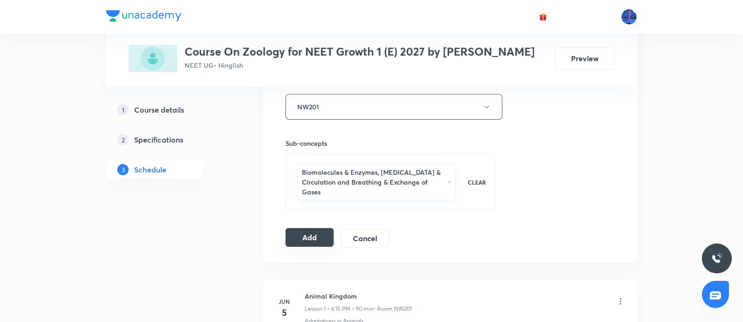
click at [295, 239] on button "Add" at bounding box center [310, 237] width 48 height 19
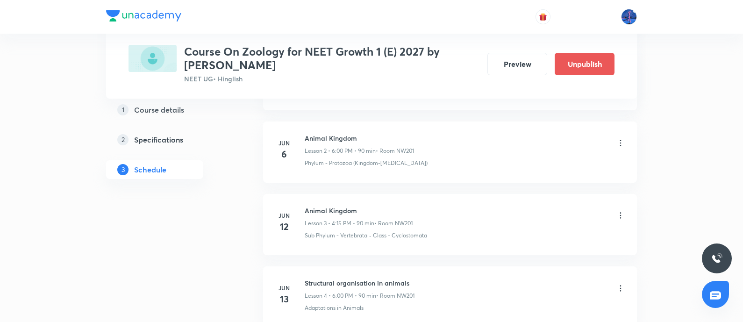
scroll to position [2178, 0]
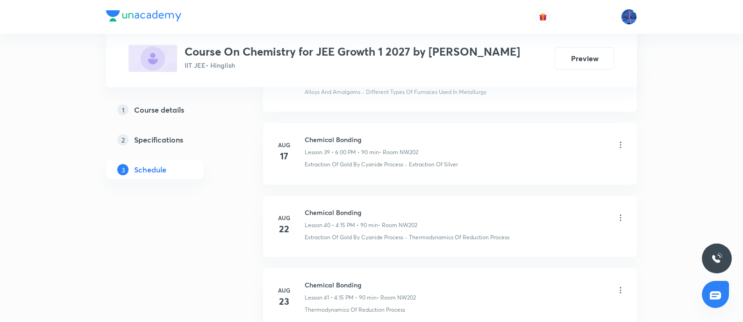
scroll to position [3422, 0]
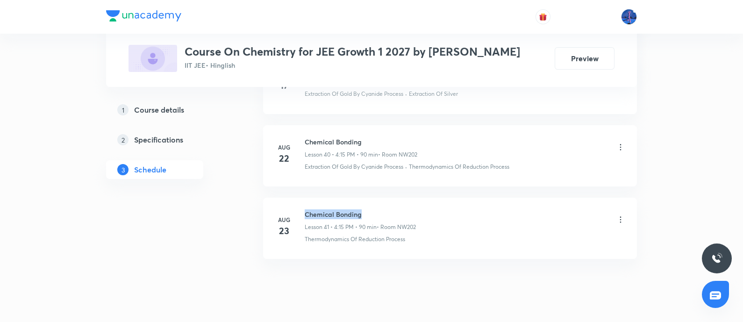
drag, startPoint x: 306, startPoint y: 190, endPoint x: 374, endPoint y: 186, distance: 67.9
click at [374, 209] on h6 "Chemical Bonding" at bounding box center [360, 214] width 111 height 10
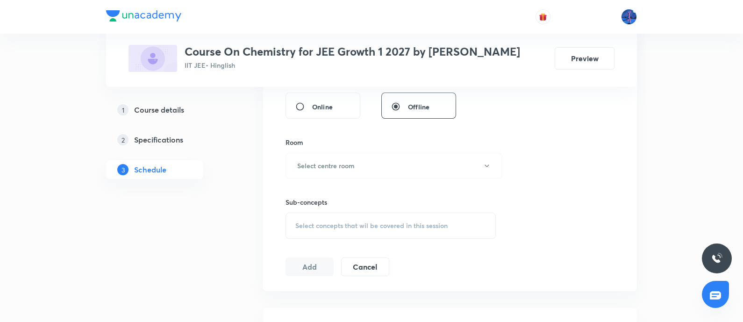
scroll to position [365, 0]
click at [354, 222] on span "Select concepts that wil be covered in this session" at bounding box center [371, 225] width 152 height 7
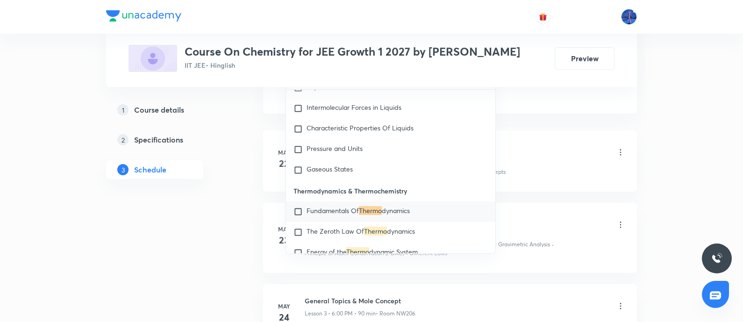
scroll to position [540, 0]
type input "Thermo"
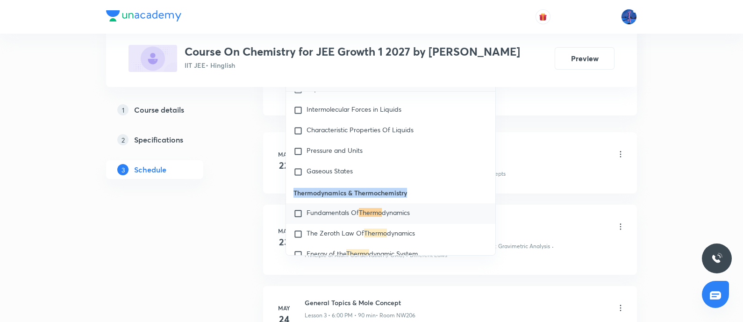
drag, startPoint x: 295, startPoint y: 192, endPoint x: 409, endPoint y: 190, distance: 114.1
click at [409, 190] on p "Thermodynamics & Thermochemistry" at bounding box center [390, 192] width 209 height 21
copy p "Thermodynamics & Thermochemistry"
click at [368, 211] on mark "Thermo" at bounding box center [370, 212] width 23 height 9
checkbox input "true"
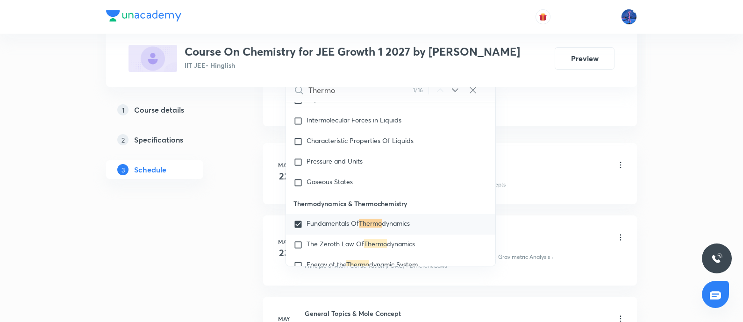
click at [547, 158] on div "General Topics & Mole Concept Lesson 1 • 4:15 PM • 90 min • Room NW206" at bounding box center [465, 166] width 321 height 22
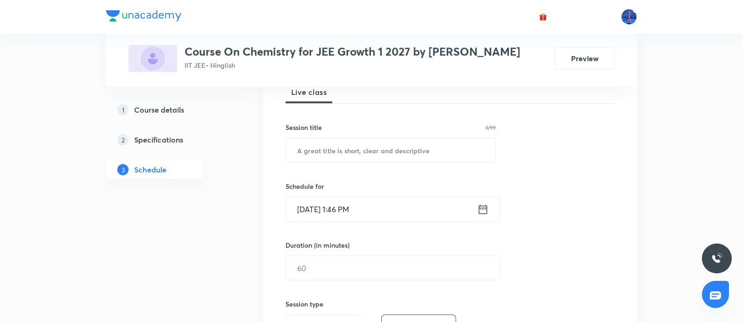
scroll to position [146, 0]
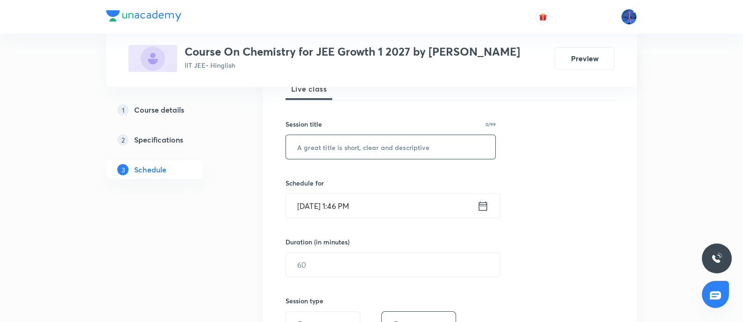
click at [425, 153] on input "text" at bounding box center [390, 147] width 209 height 24
paste input "Thermodynamics & Thermochemistry"
type input "Thermodynamics & Thermochemistry"
click at [402, 201] on input "Sep 5, 2025, 1:46 PM" at bounding box center [381, 206] width 191 height 24
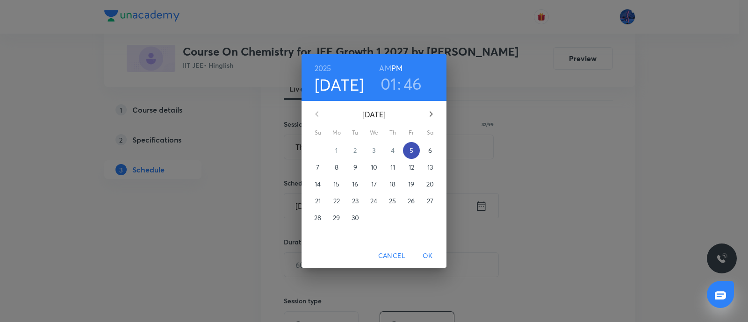
click at [412, 152] on p "5" at bounding box center [411, 150] width 4 height 9
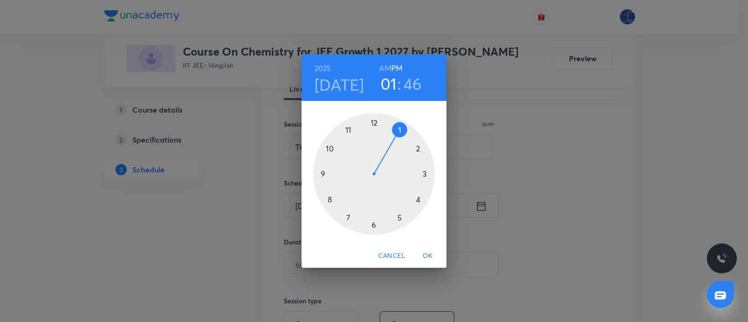
click at [418, 198] on div at bounding box center [374, 174] width 122 height 122
click at [425, 174] on div at bounding box center [374, 174] width 122 height 122
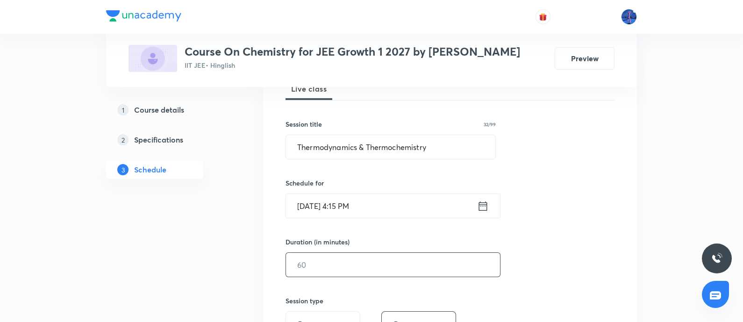
click at [347, 259] on input "text" at bounding box center [393, 265] width 214 height 24
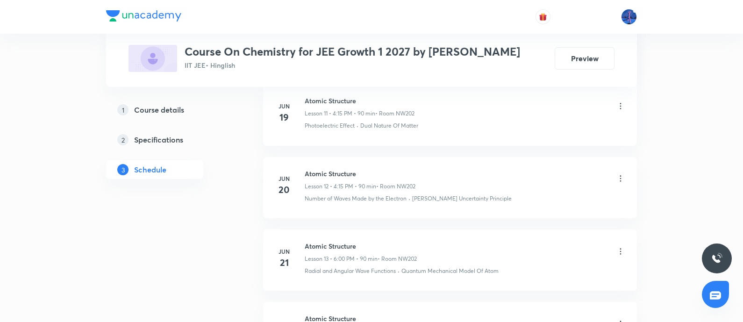
scroll to position [3433, 0]
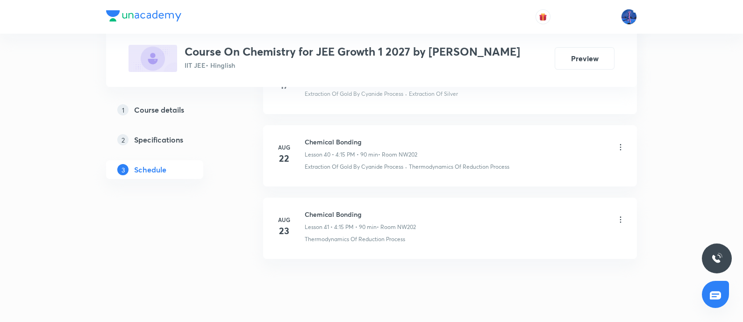
type input "90"
drag, startPoint x: 414, startPoint y: 216, endPoint x: 360, endPoint y: 221, distance: 53.9
click at [360, 221] on li "Aug 23 Chemical Bonding Lesson 41 • 4:15 PM • 90 min • Room NW202 Thermodynamic…" at bounding box center [450, 228] width 374 height 61
copy p "Reduction Process"
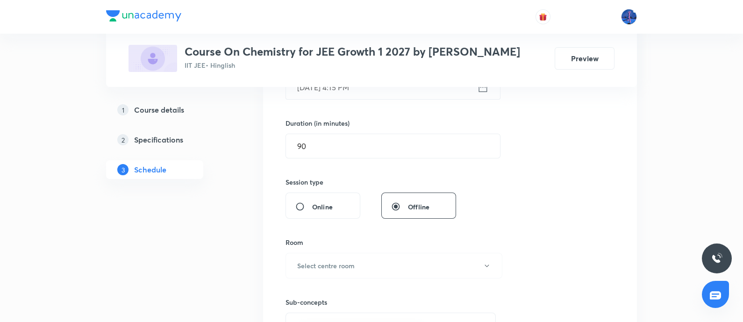
scroll to position [268, 0]
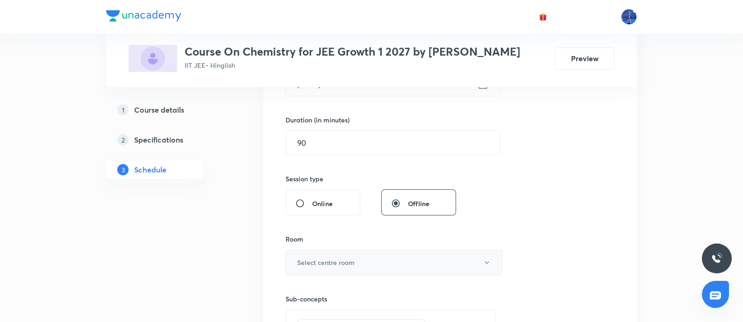
click at [355, 258] on button "Select centre room" at bounding box center [394, 263] width 217 height 26
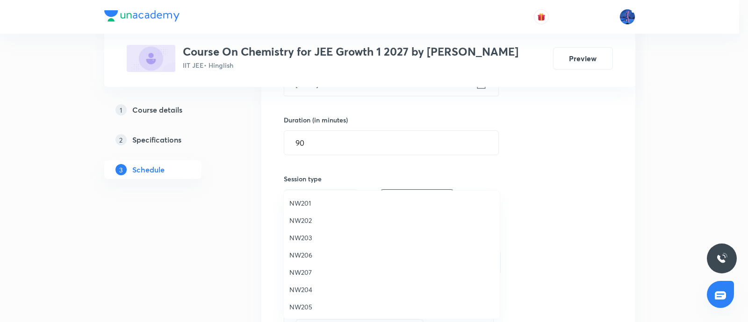
click at [308, 221] on span "NW202" at bounding box center [391, 220] width 205 height 10
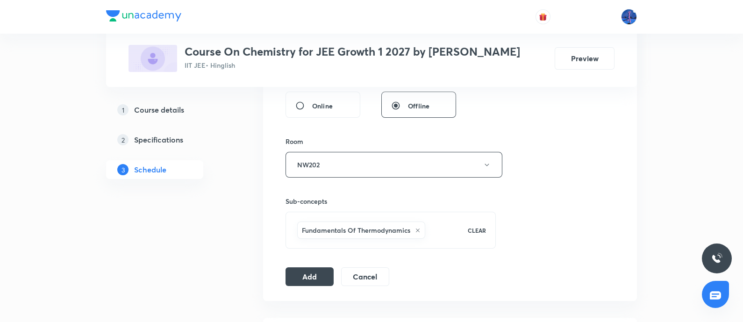
scroll to position [404, 0]
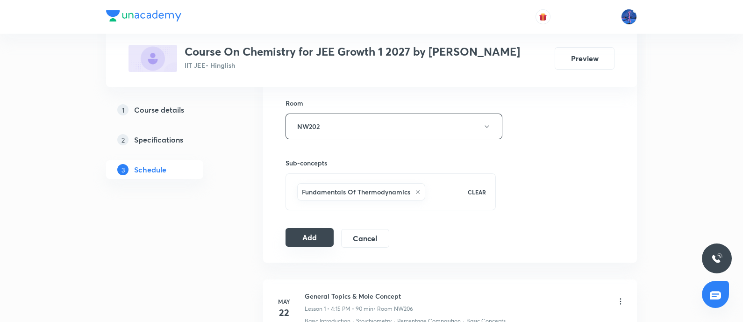
click at [306, 235] on button "Add" at bounding box center [310, 237] width 48 height 19
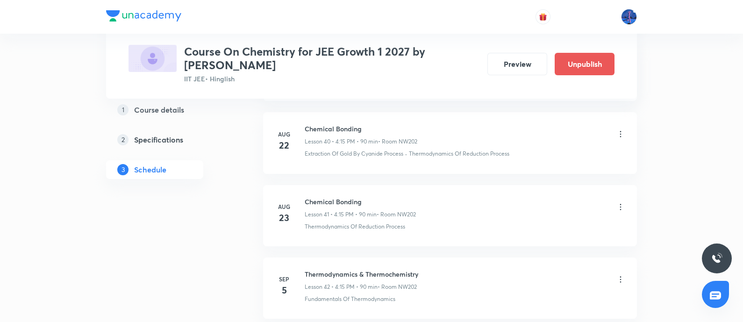
scroll to position [3078, 0]
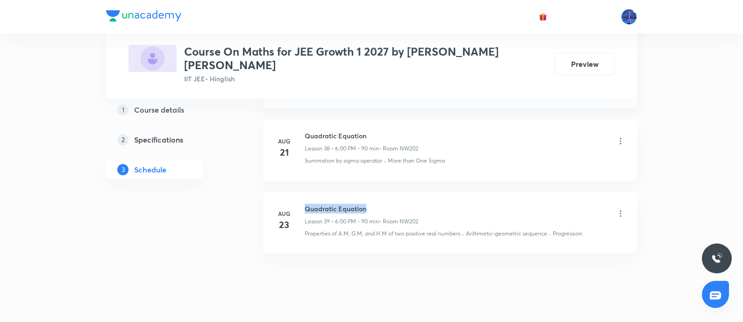
drag, startPoint x: 306, startPoint y: 190, endPoint x: 381, endPoint y: 186, distance: 74.9
click at [381, 204] on h6 "Quadratic Equation" at bounding box center [362, 209] width 114 height 10
copy h6 "Quadratic Equation"
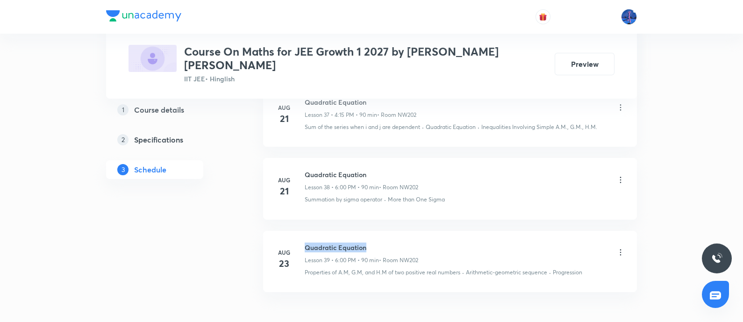
scroll to position [3248, 0]
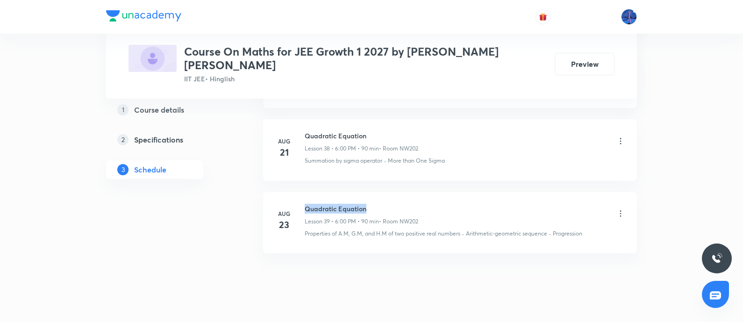
copy h6 "Quadratic Equation"
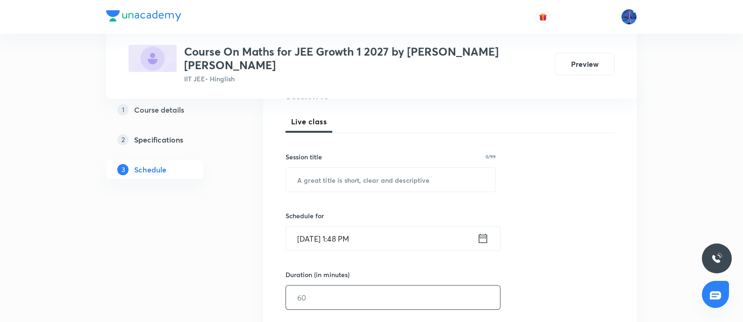
scroll to position [122, 0]
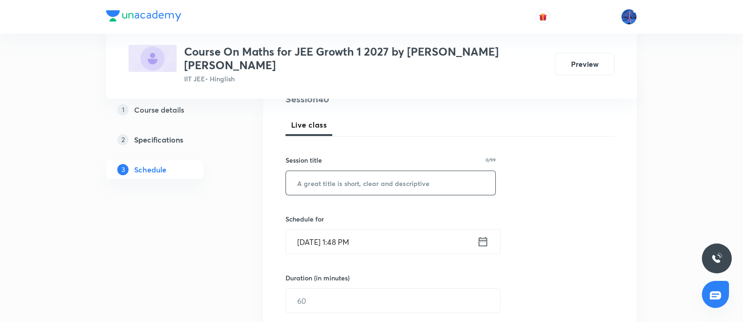
click at [344, 178] on input "text" at bounding box center [390, 183] width 209 height 24
paste input "Quadratic Equation"
type input "Quadratic Equation"
click at [398, 230] on input "[DATE] 1:48 PM" at bounding box center [381, 242] width 191 height 24
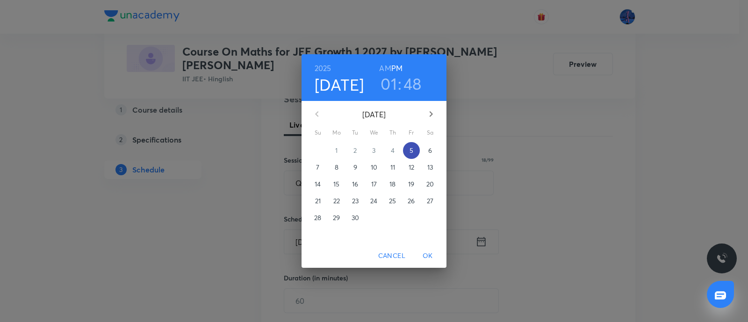
click at [411, 153] on p "5" at bounding box center [411, 150] width 4 height 9
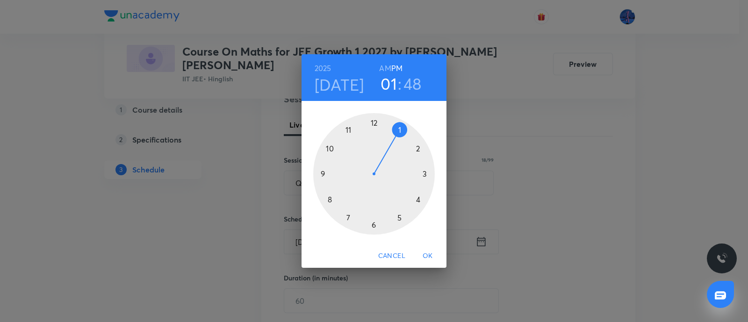
click at [373, 222] on div at bounding box center [374, 174] width 122 height 122
click at [374, 125] on div at bounding box center [374, 174] width 122 height 122
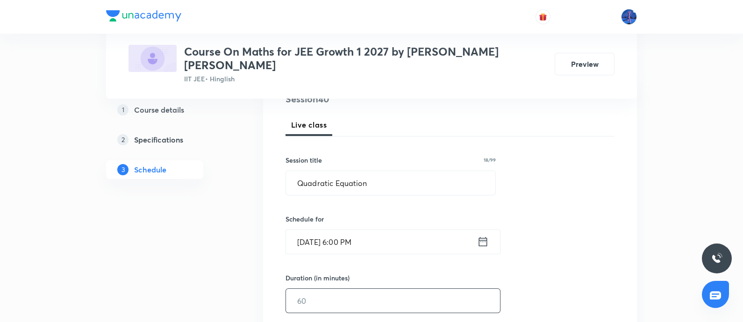
click at [320, 289] on input "text" at bounding box center [393, 301] width 214 height 24
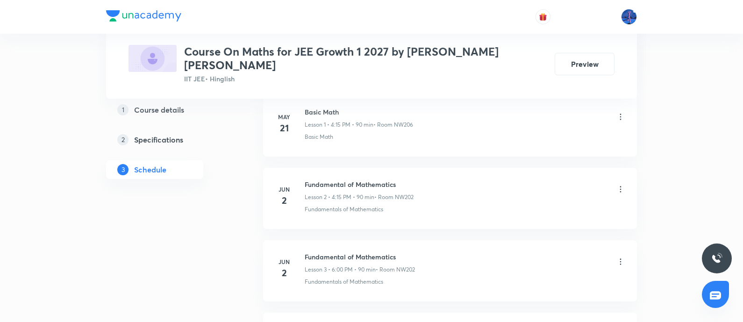
scroll to position [282, 0]
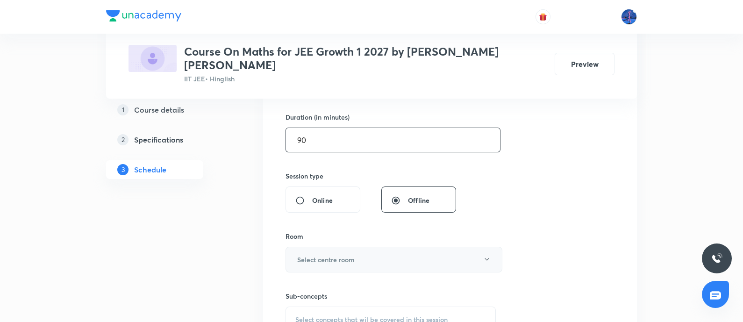
type input "90"
click at [402, 247] on button "Select centre room" at bounding box center [394, 260] width 217 height 26
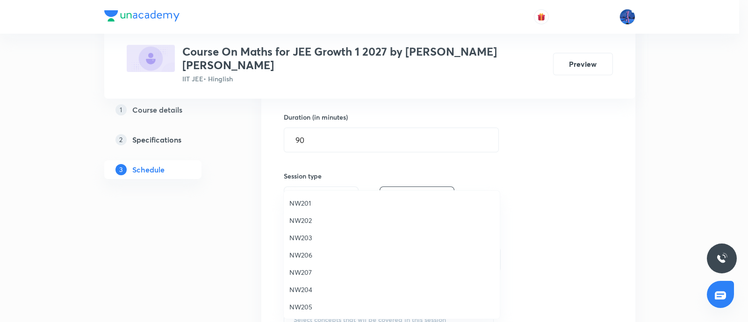
click at [308, 223] on span "NW202" at bounding box center [391, 220] width 205 height 10
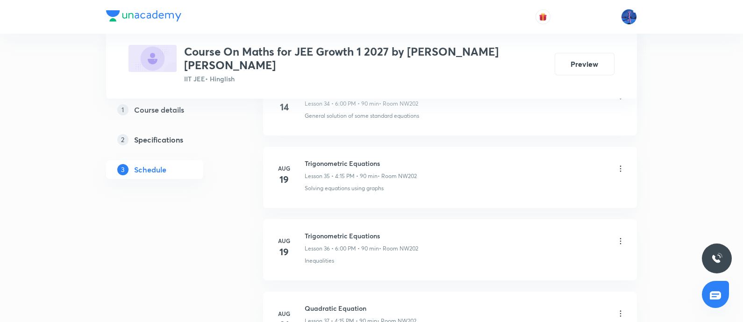
scroll to position [3248, 0]
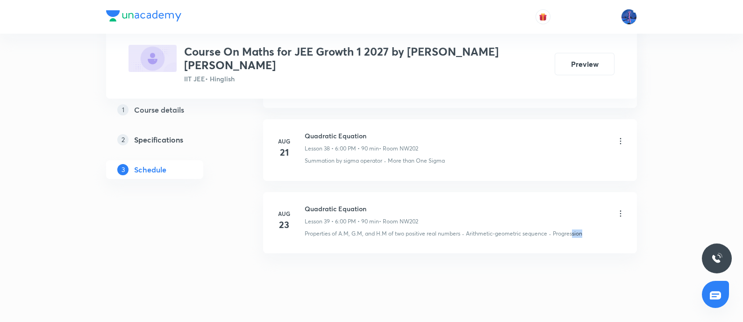
drag, startPoint x: 587, startPoint y: 218, endPoint x: 573, endPoint y: 221, distance: 14.8
click at [573, 221] on li "[DATE] Quadratic Equation Lesson 39 • 6:00 PM • 90 min • Room NW202 Properties …" at bounding box center [450, 222] width 374 height 61
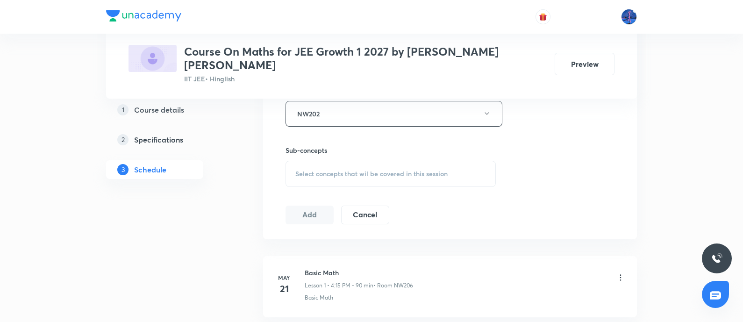
scroll to position [433, 0]
click at [379, 162] on div "Select concepts that wil be covered in this session" at bounding box center [391, 169] width 210 height 26
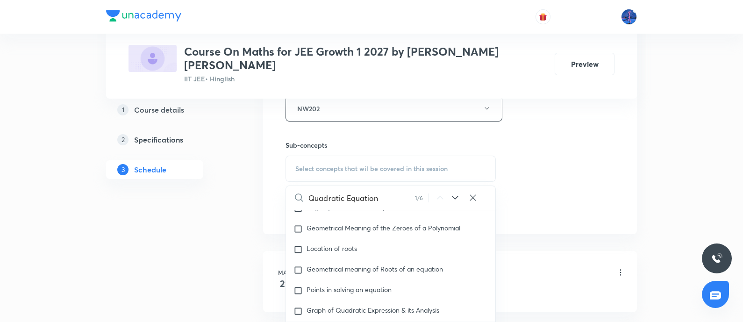
scroll to position [34, 0]
type input "Quadratic Equation"
click at [455, 196] on icon at bounding box center [455, 198] width 6 height 4
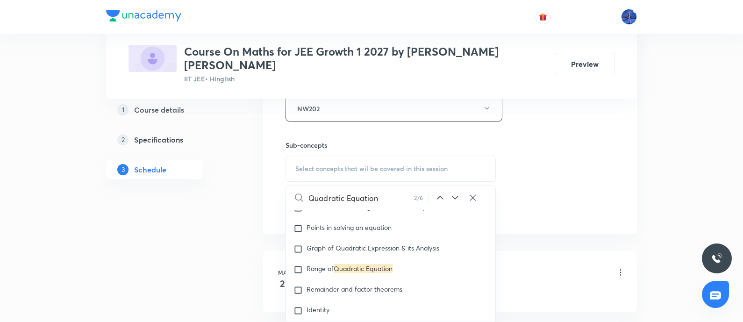
click at [455, 196] on icon at bounding box center [455, 198] width 6 height 4
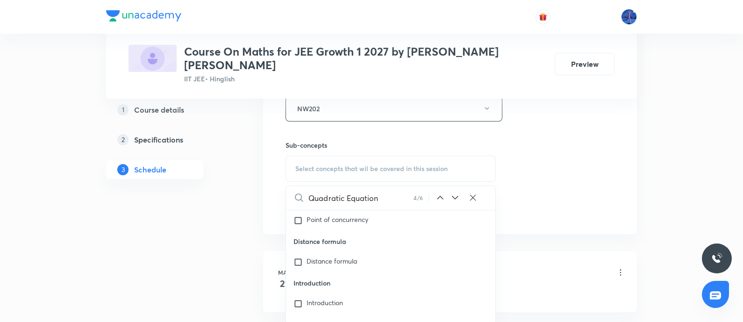
scroll to position [12971, 0]
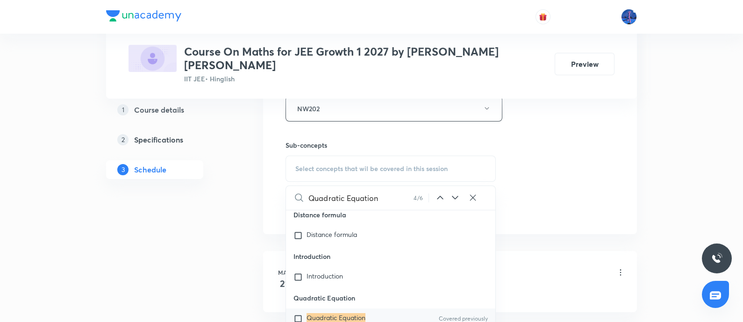
click at [330, 314] on mark "Quadratic Equation" at bounding box center [336, 317] width 59 height 9
checkbox input "true"
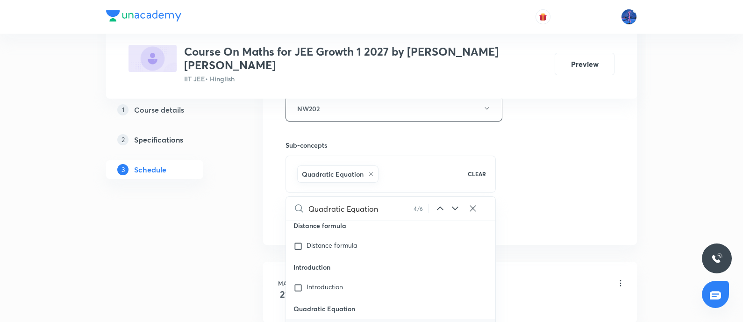
click at [551, 181] on div "Session 40 Live class Session title 18/99 Quadratic Equation ​ Schedule for Sep…" at bounding box center [450, 5] width 329 height 450
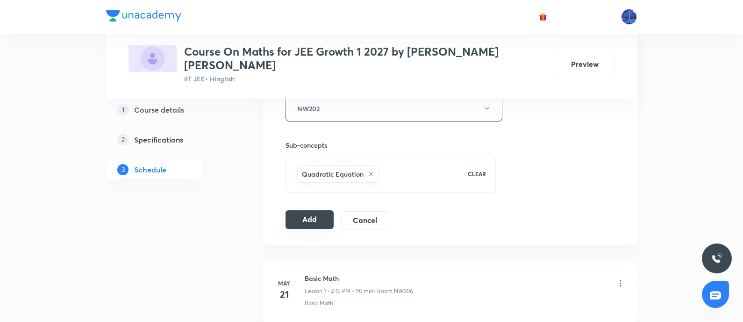
click at [308, 210] on button "Add" at bounding box center [310, 219] width 48 height 19
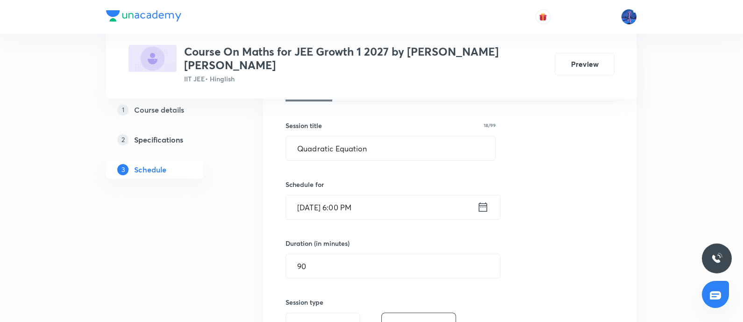
scroll to position [131, 0]
